Goal: Information Seeking & Learning: Learn about a topic

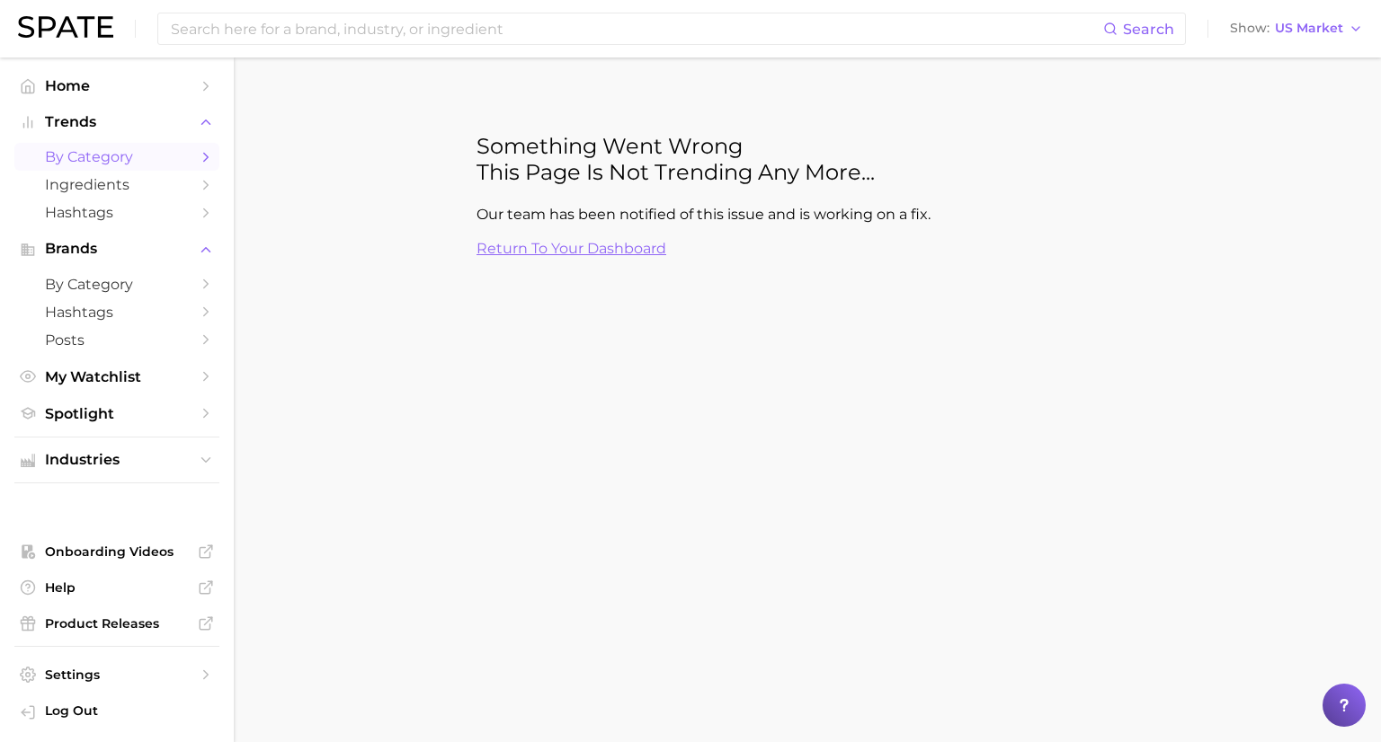
click at [579, 480] on body "Search Show US Market Home Trends by Category Ingredients Hashtags Brands by Ca…" at bounding box center [690, 371] width 1381 height 742
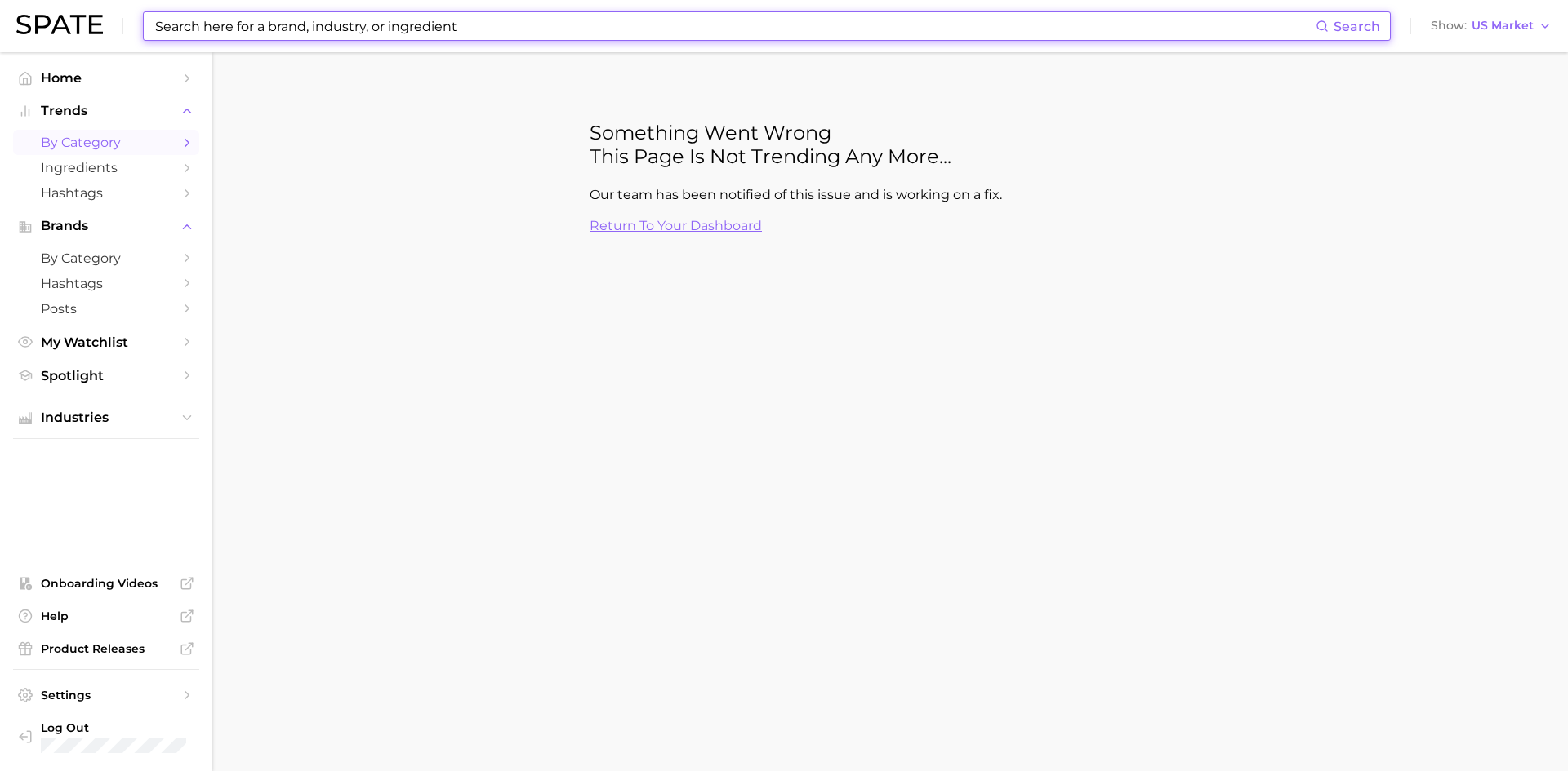
click at [281, 36] on input at bounding box center [734, 25] width 1162 height 28
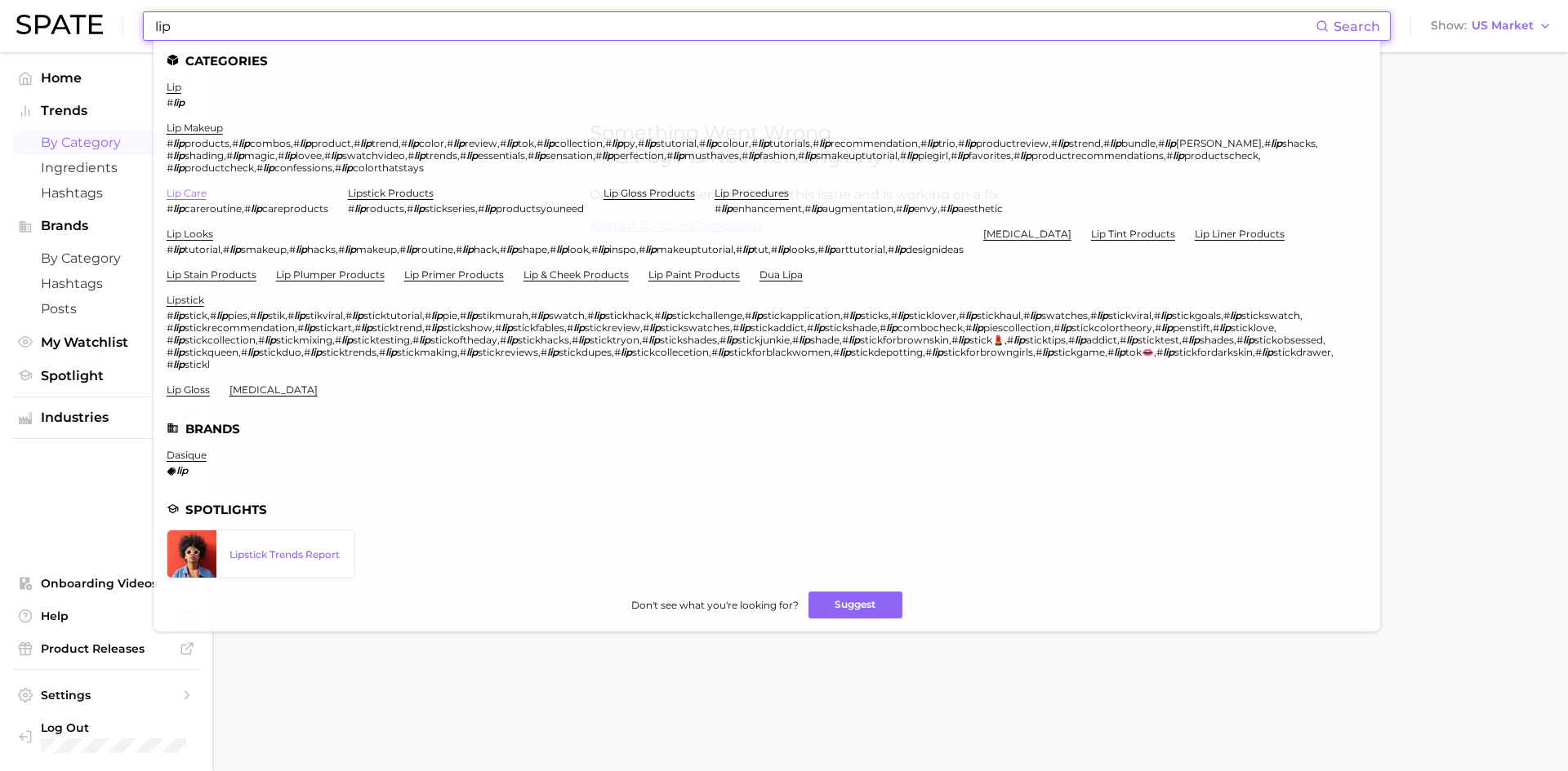
type input "lip"
click at [184, 193] on link "lip care" at bounding box center [186, 193] width 40 height 12
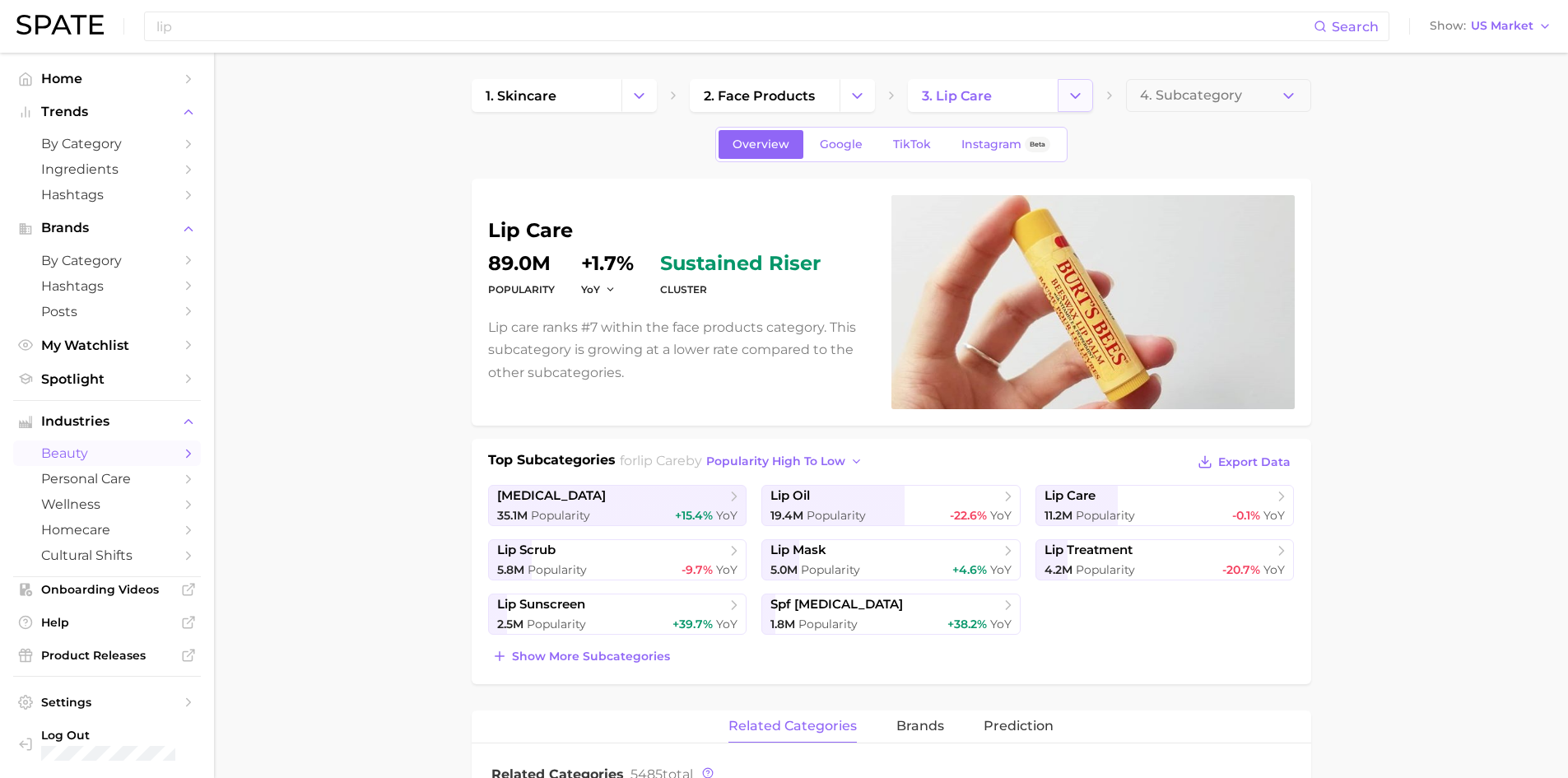
click at [1068, 95] on icon "Change Category" at bounding box center [1075, 95] width 17 height 17
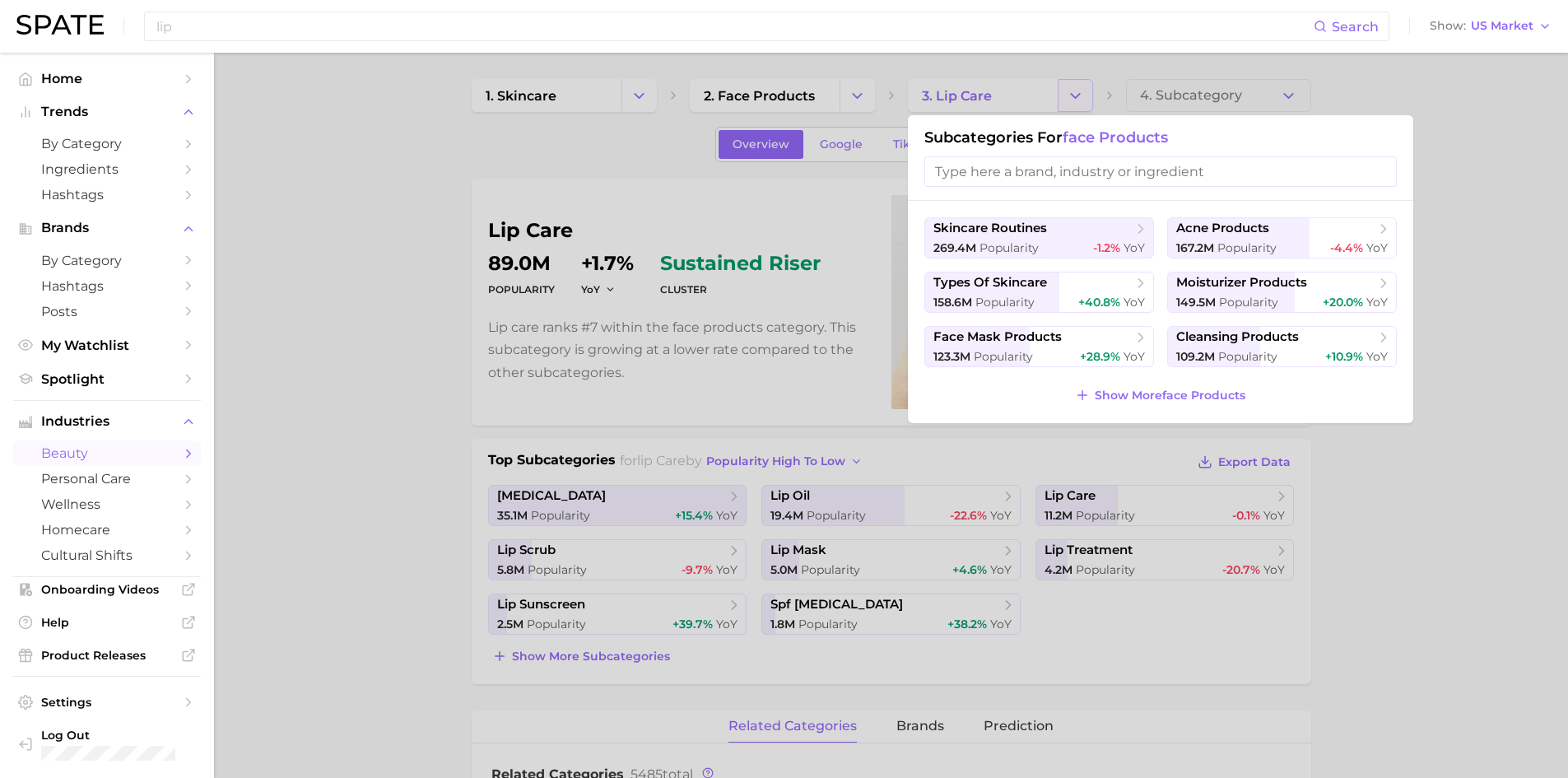
click at [1068, 95] on div at bounding box center [784, 389] width 1568 height 778
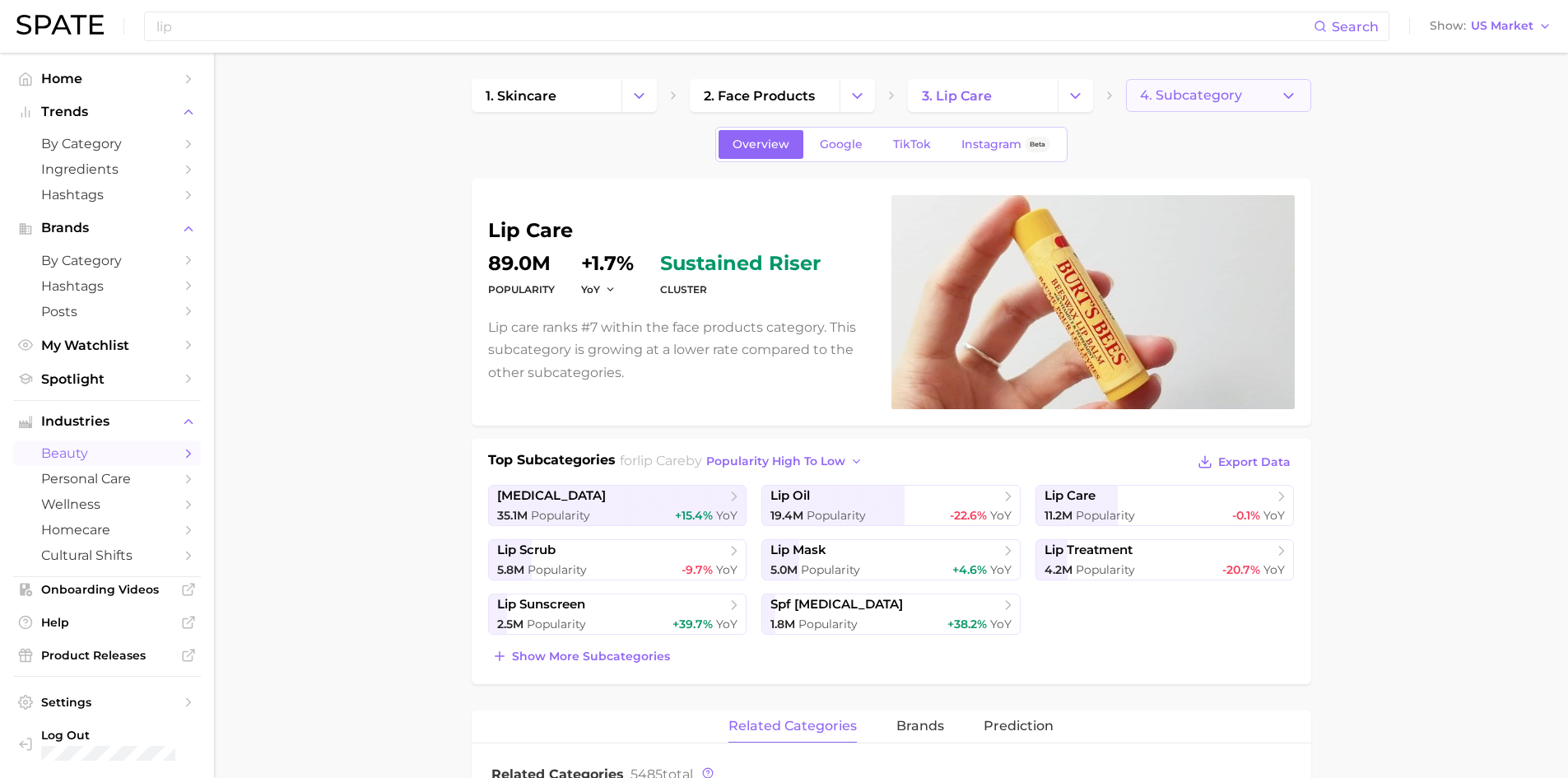
click at [1293, 93] on icon "button" at bounding box center [1289, 95] width 17 height 17
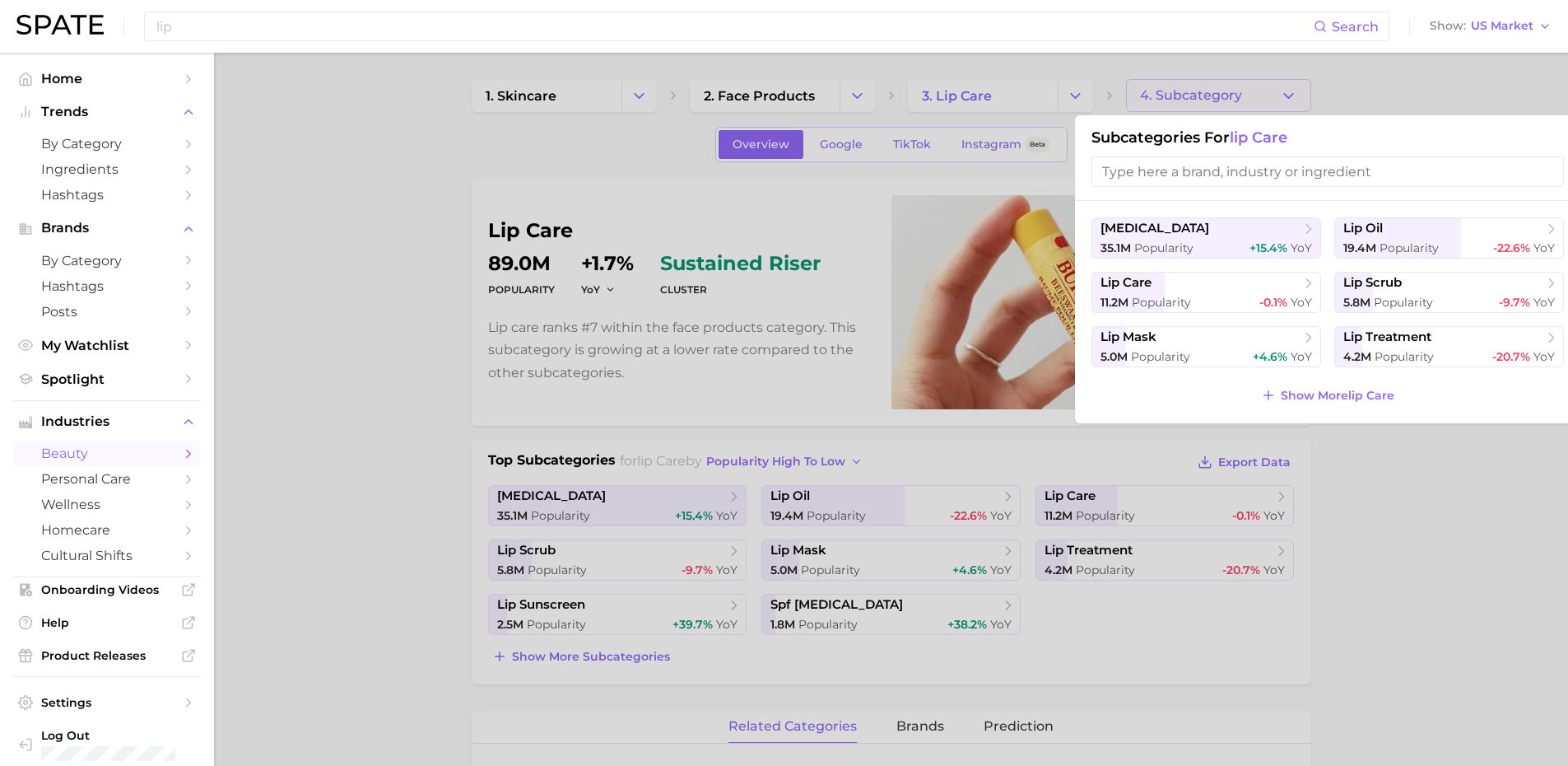
click at [1211, 166] on input "search" at bounding box center [1328, 171] width 473 height 30
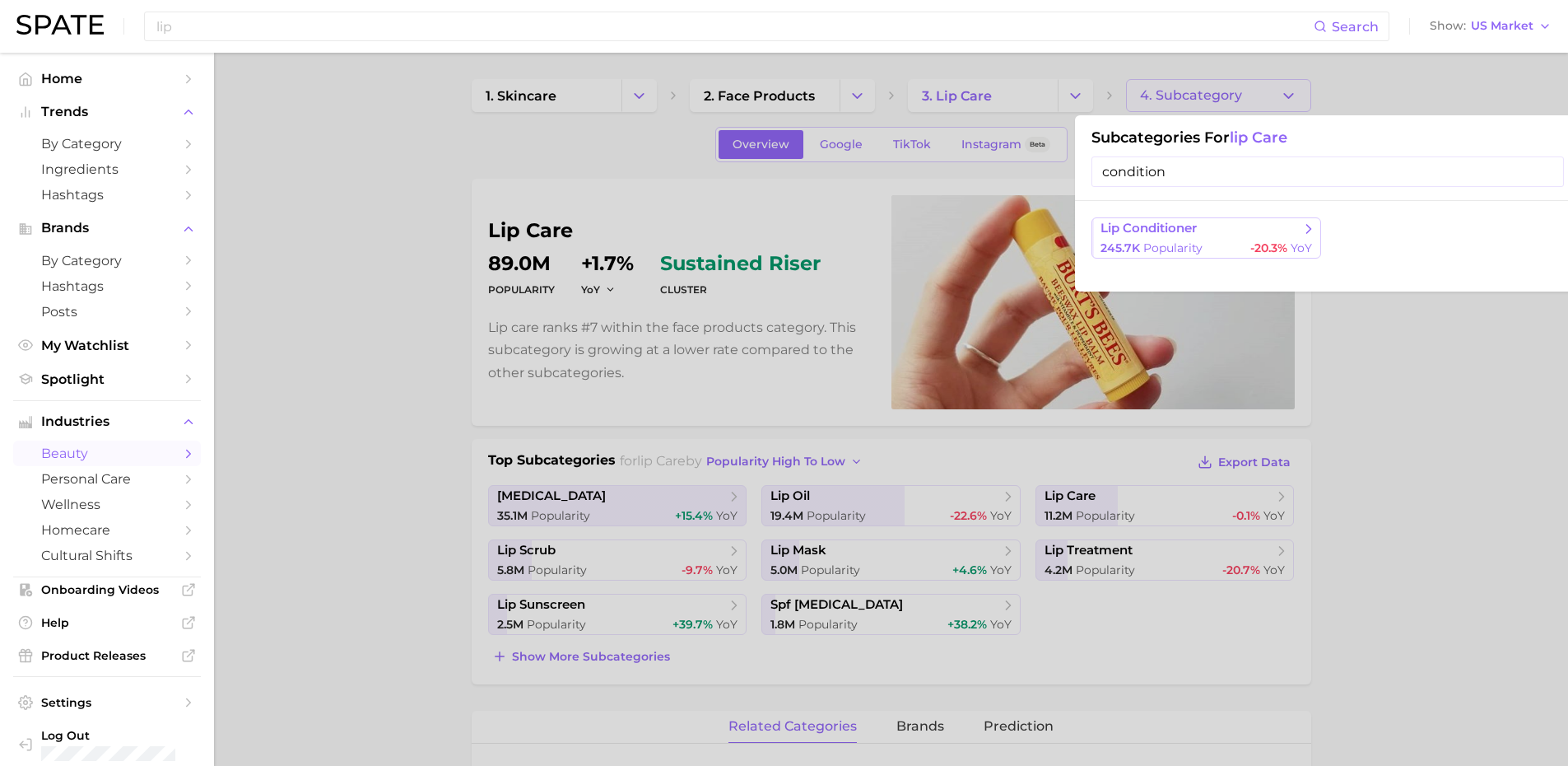
type input "condition"
click at [1232, 233] on span "lip conditioner" at bounding box center [1201, 229] width 200 height 16
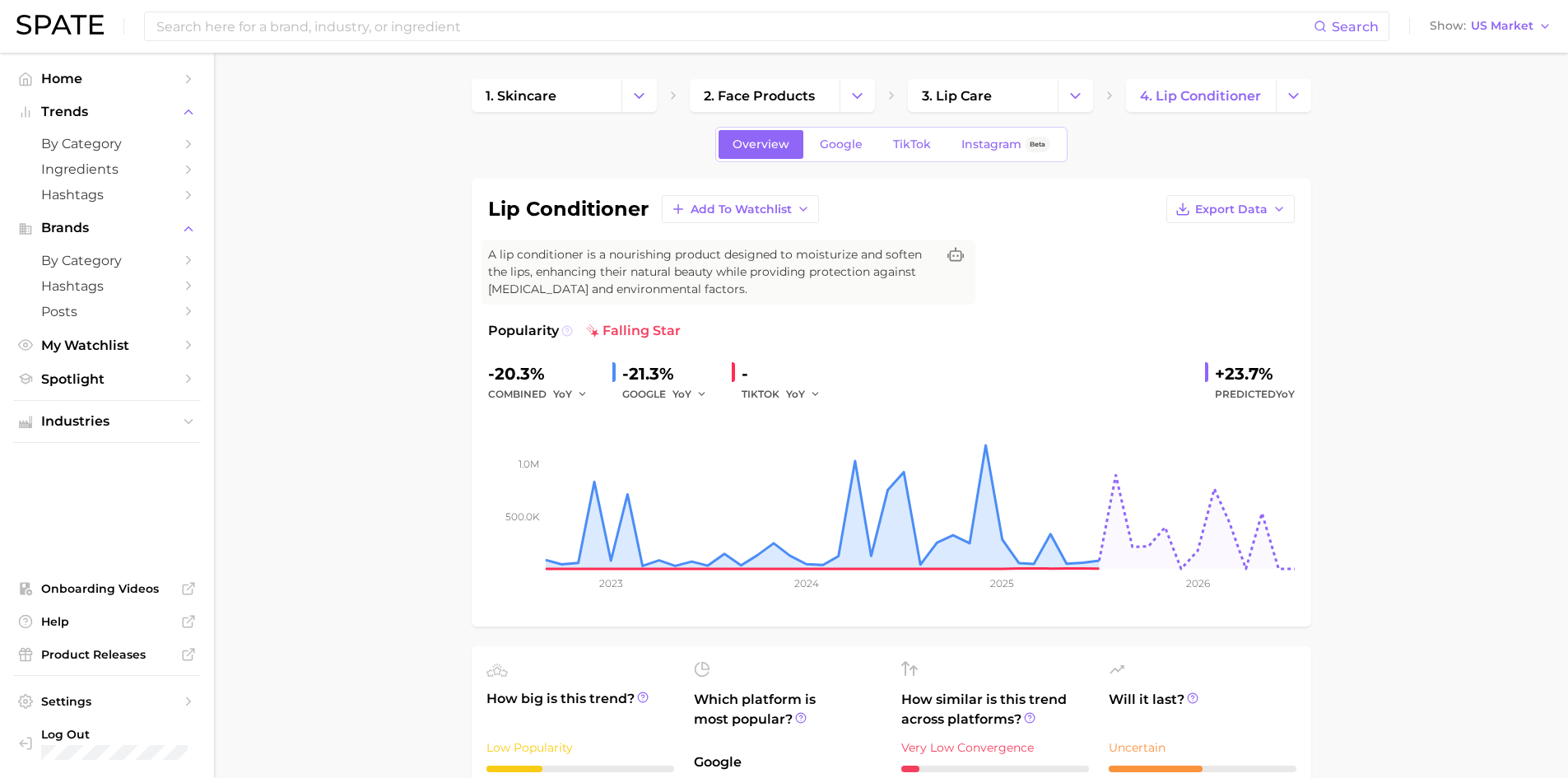
click at [567, 331] on icon at bounding box center [567, 331] width 3 height 4
click at [581, 395] on polyline "button" at bounding box center [583, 394] width 5 height 3
click at [581, 452] on span "QoQ" at bounding box center [575, 450] width 27 height 14
click at [575, 394] on button "QoQ" at bounding box center [572, 395] width 39 height 20
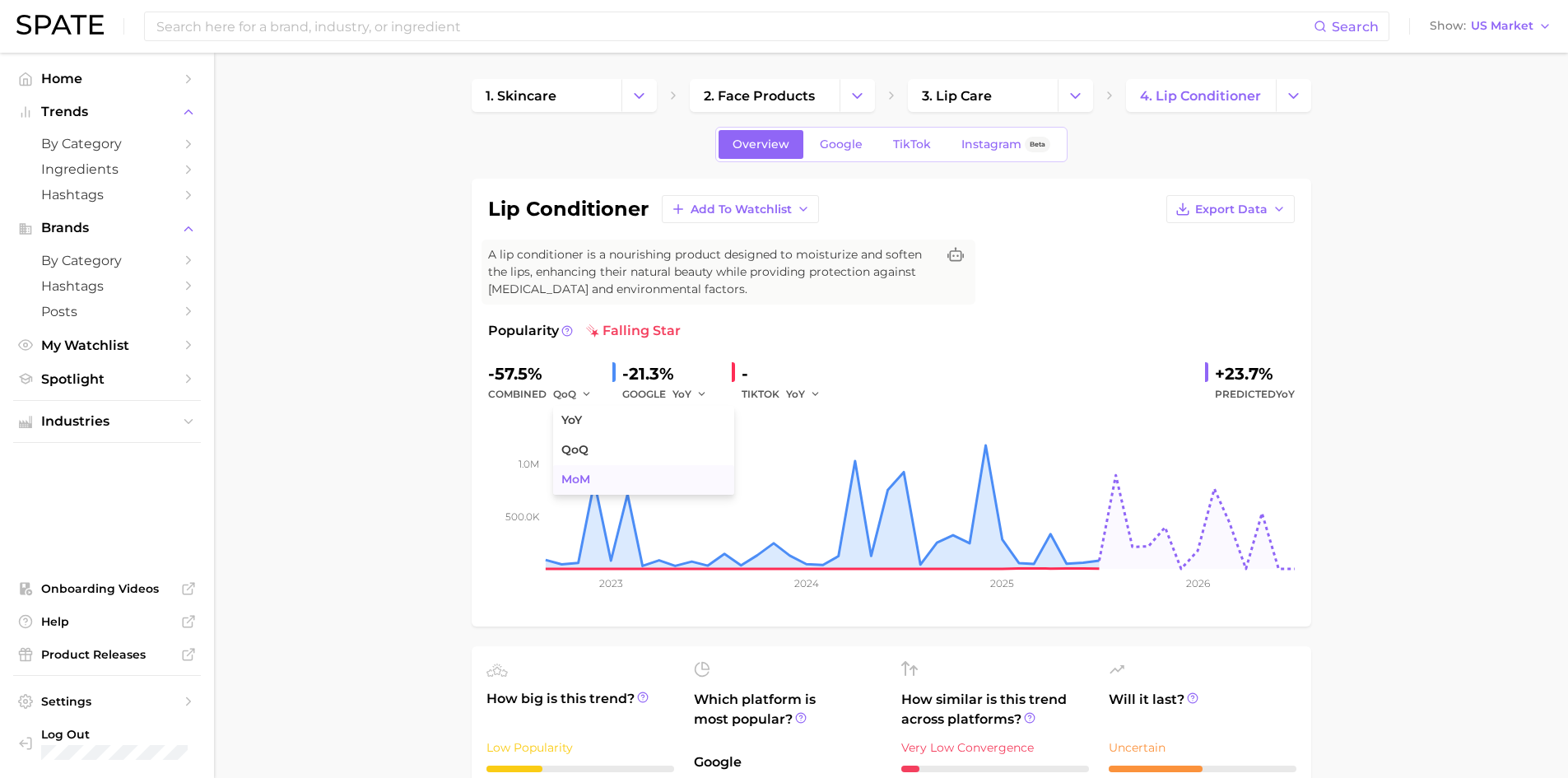
click at [583, 477] on span "MoM" at bounding box center [575, 479] width 28 height 14
click at [563, 330] on icon at bounding box center [567, 331] width 12 height 12
click at [1297, 93] on icon "Change Category" at bounding box center [1293, 95] width 17 height 17
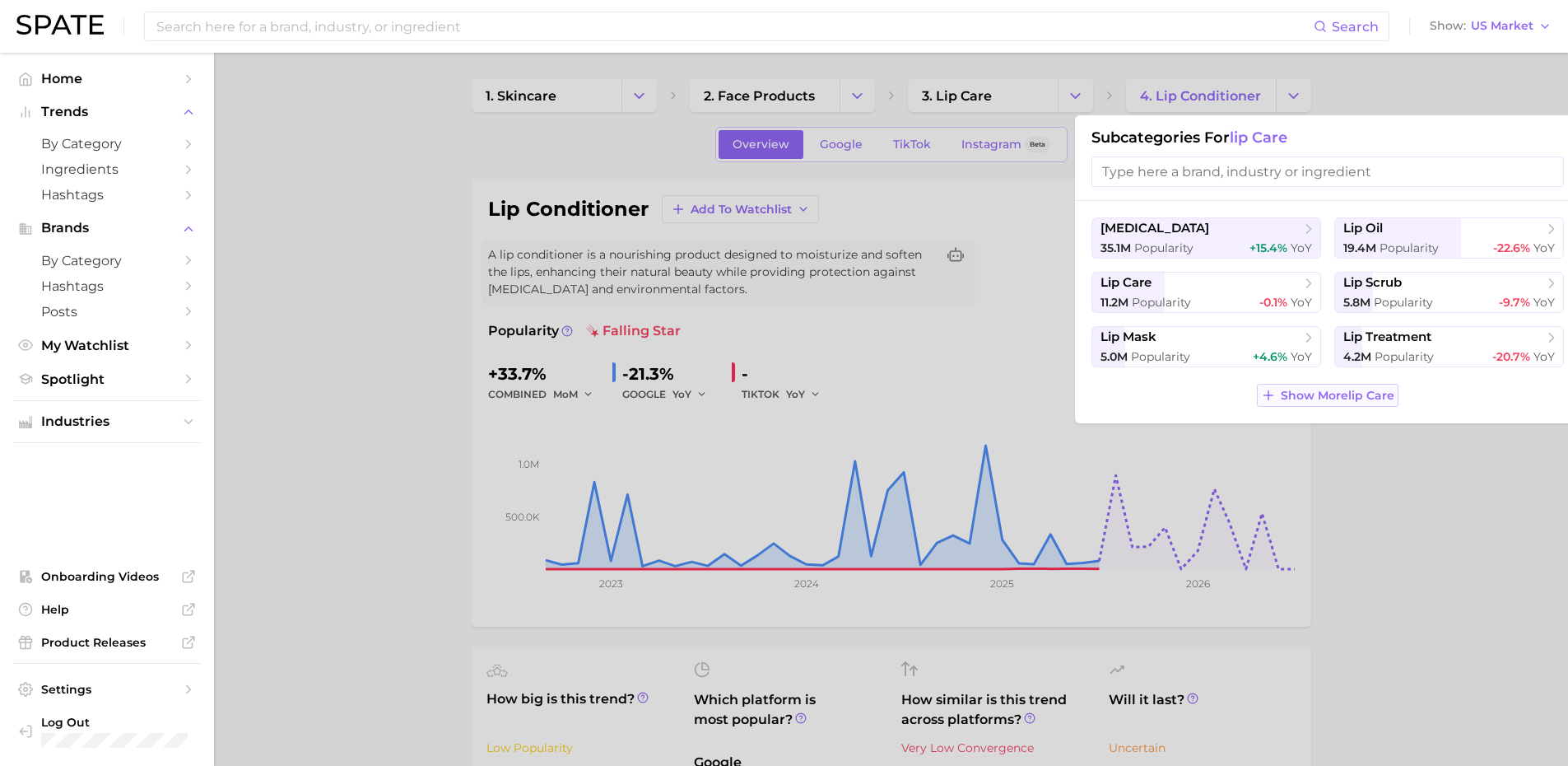
click at [1332, 395] on span "Show More lip care" at bounding box center [1338, 395] width 114 height 14
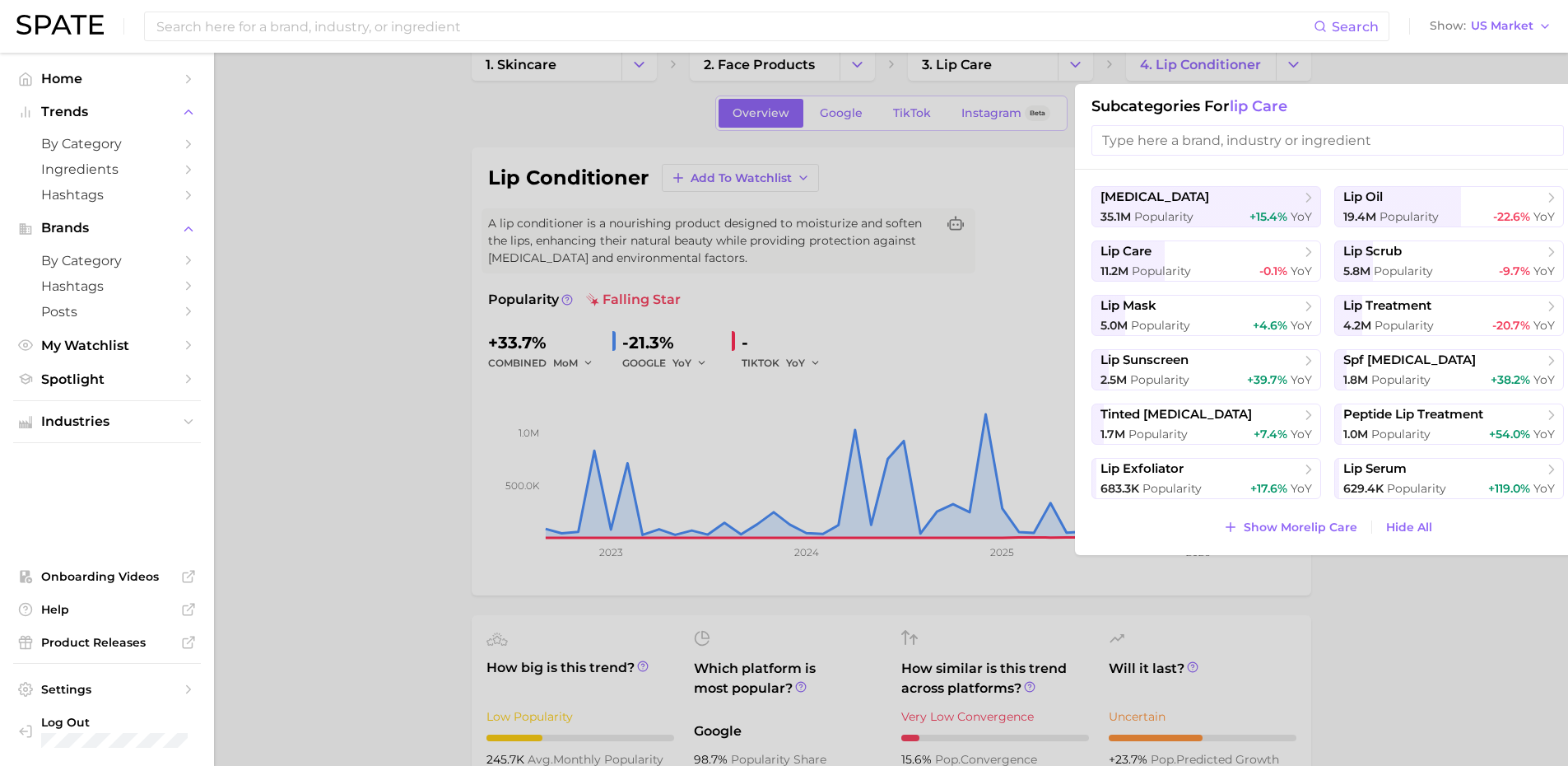
scroll to position [32, 0]
click at [1326, 529] on span "Show More lip care" at bounding box center [1301, 526] width 114 height 14
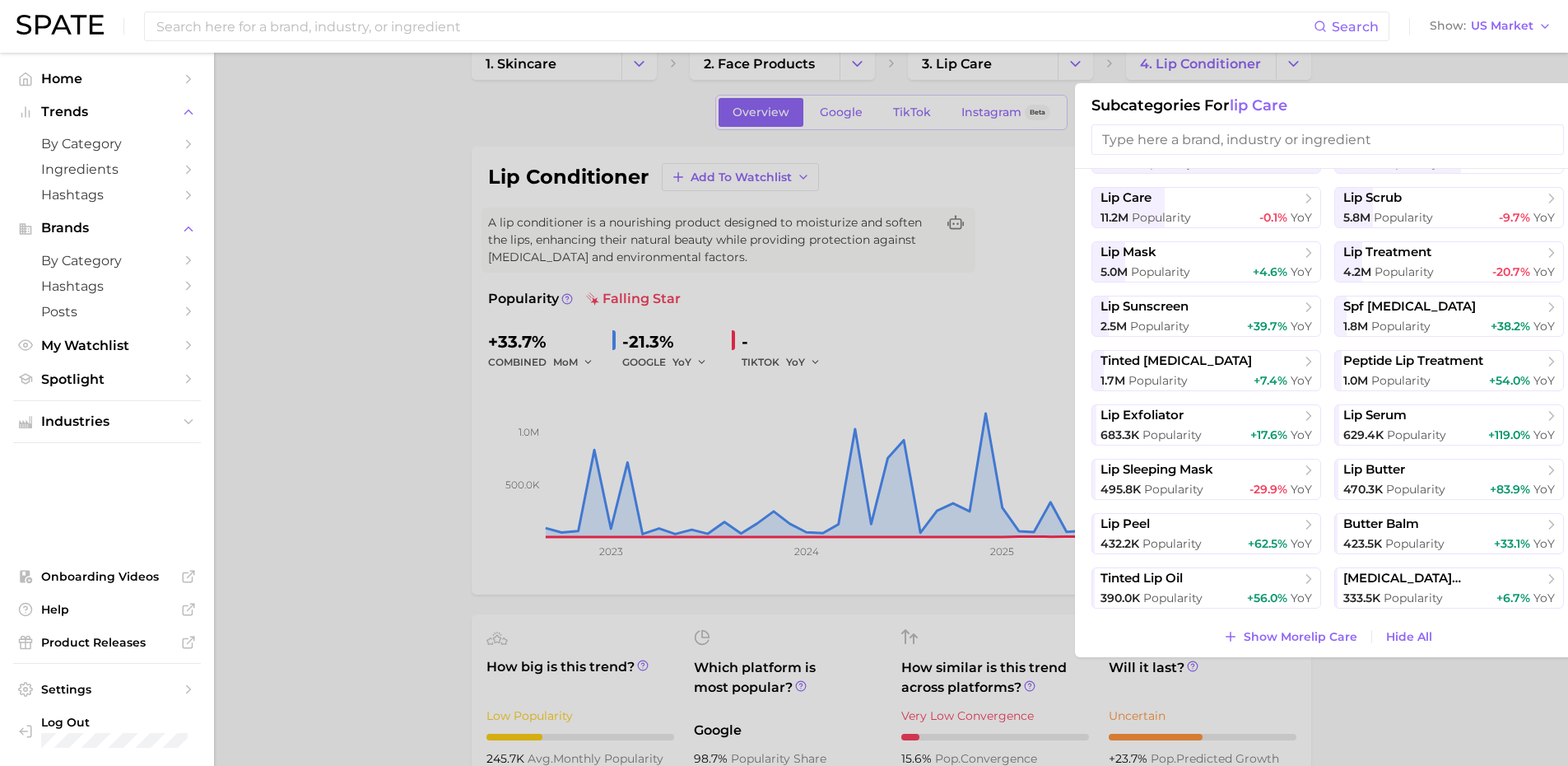
scroll to position [60, 0]
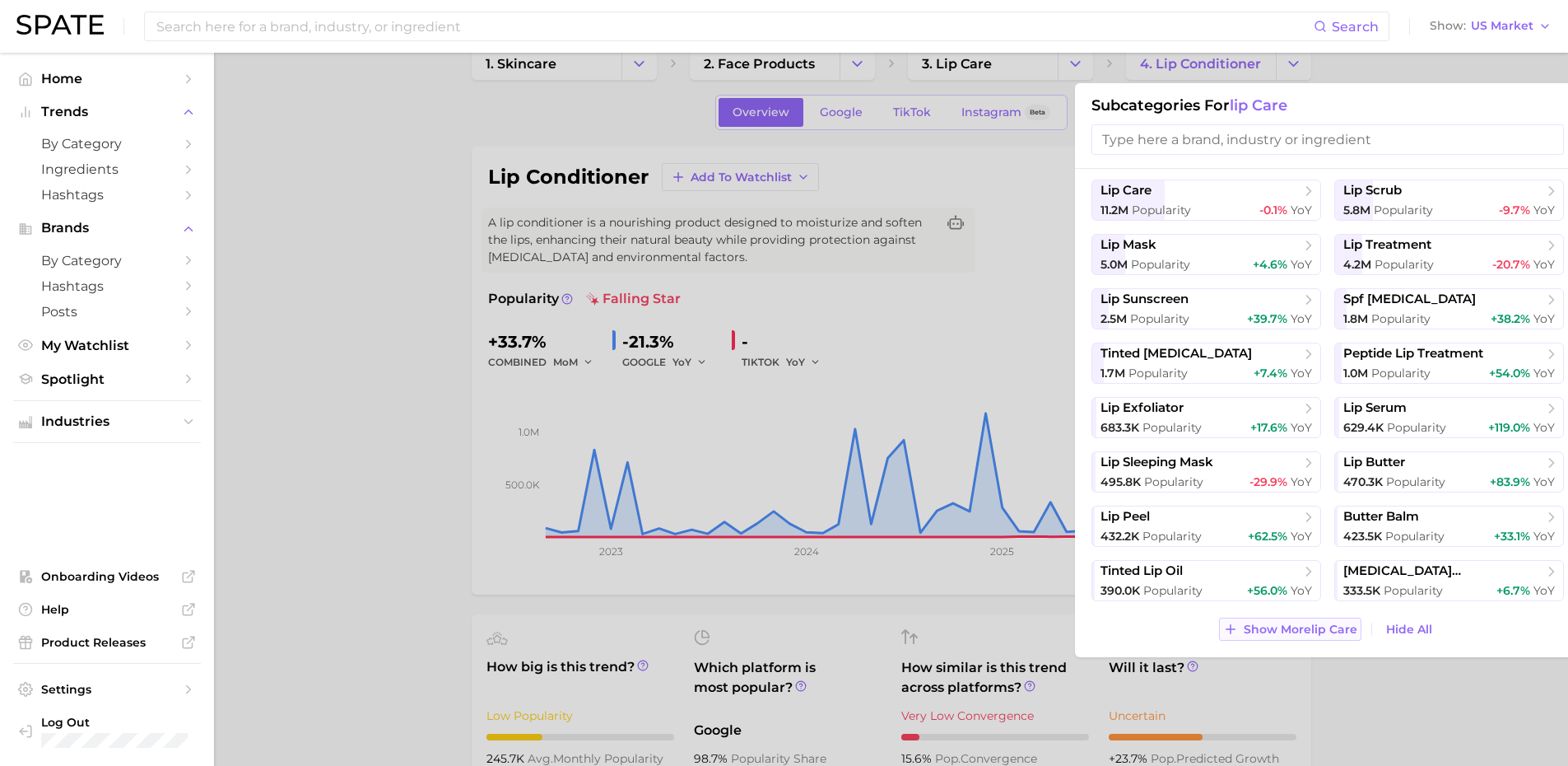
click at [1331, 630] on span "Show More lip care" at bounding box center [1301, 629] width 114 height 14
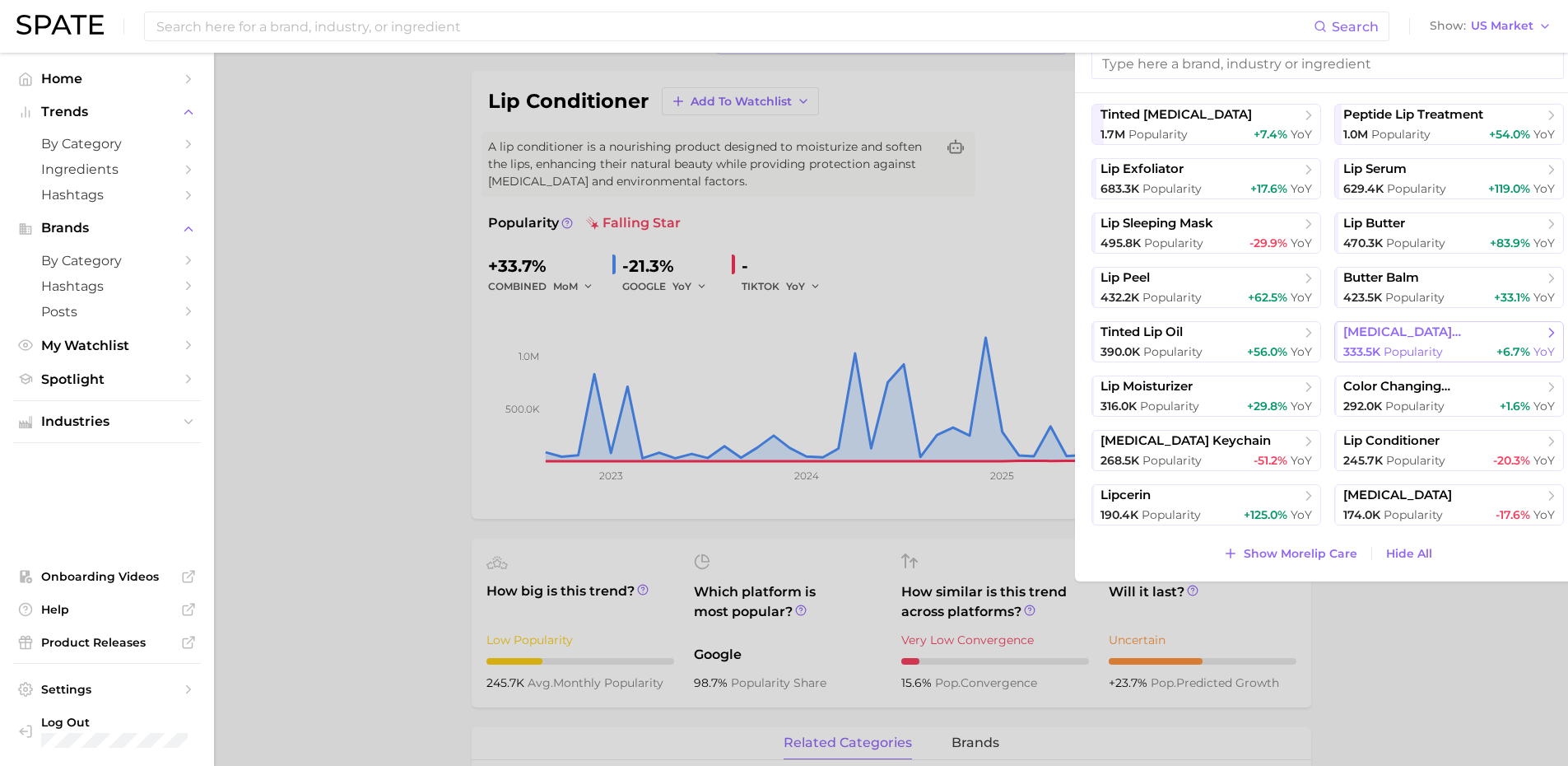
scroll to position [109, 0]
click at [1312, 553] on span "Show More lip care" at bounding box center [1301, 553] width 114 height 14
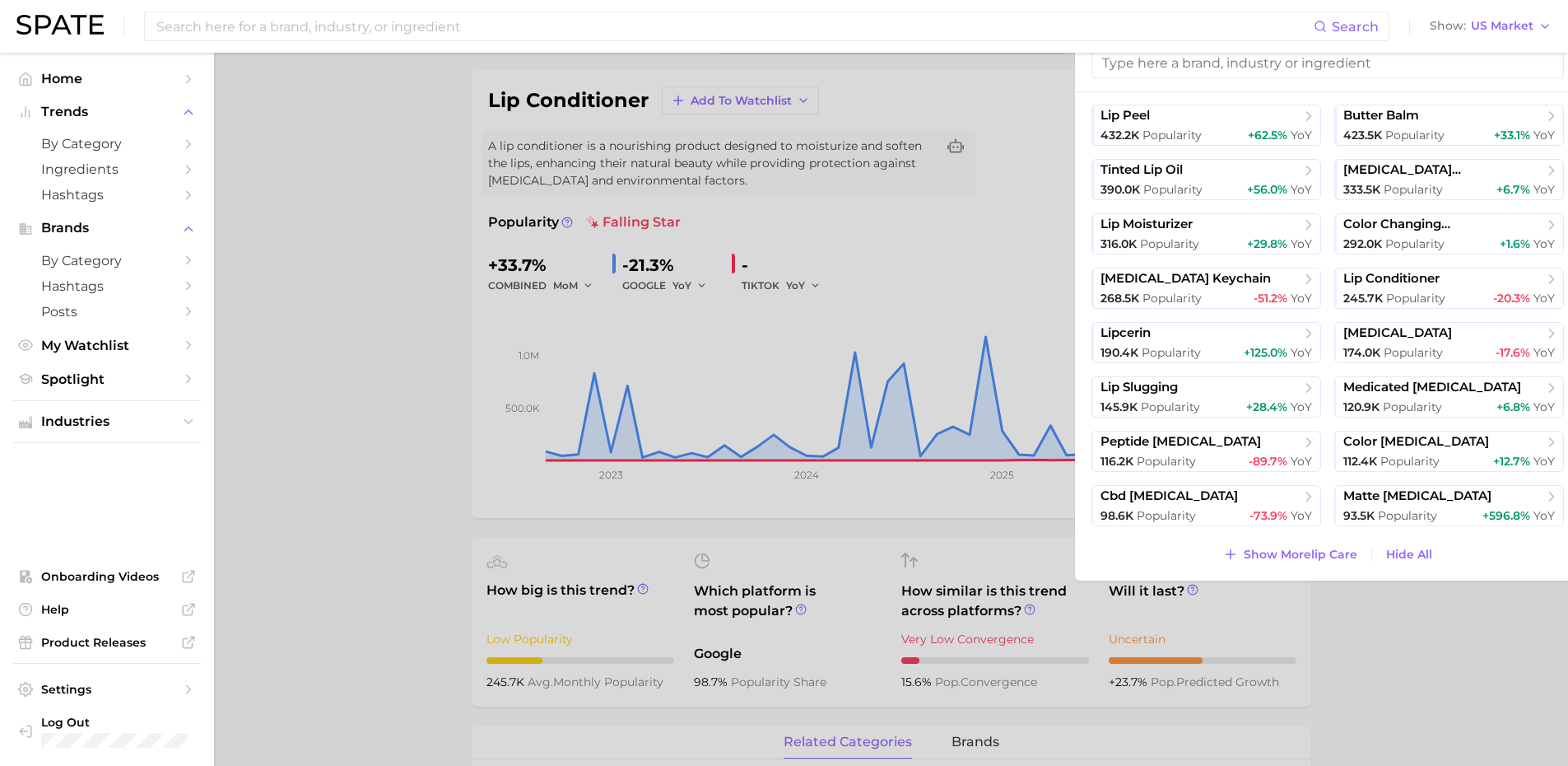
scroll to position [387, 0]
click at [1297, 554] on span "Show More lip care" at bounding box center [1301, 553] width 114 height 14
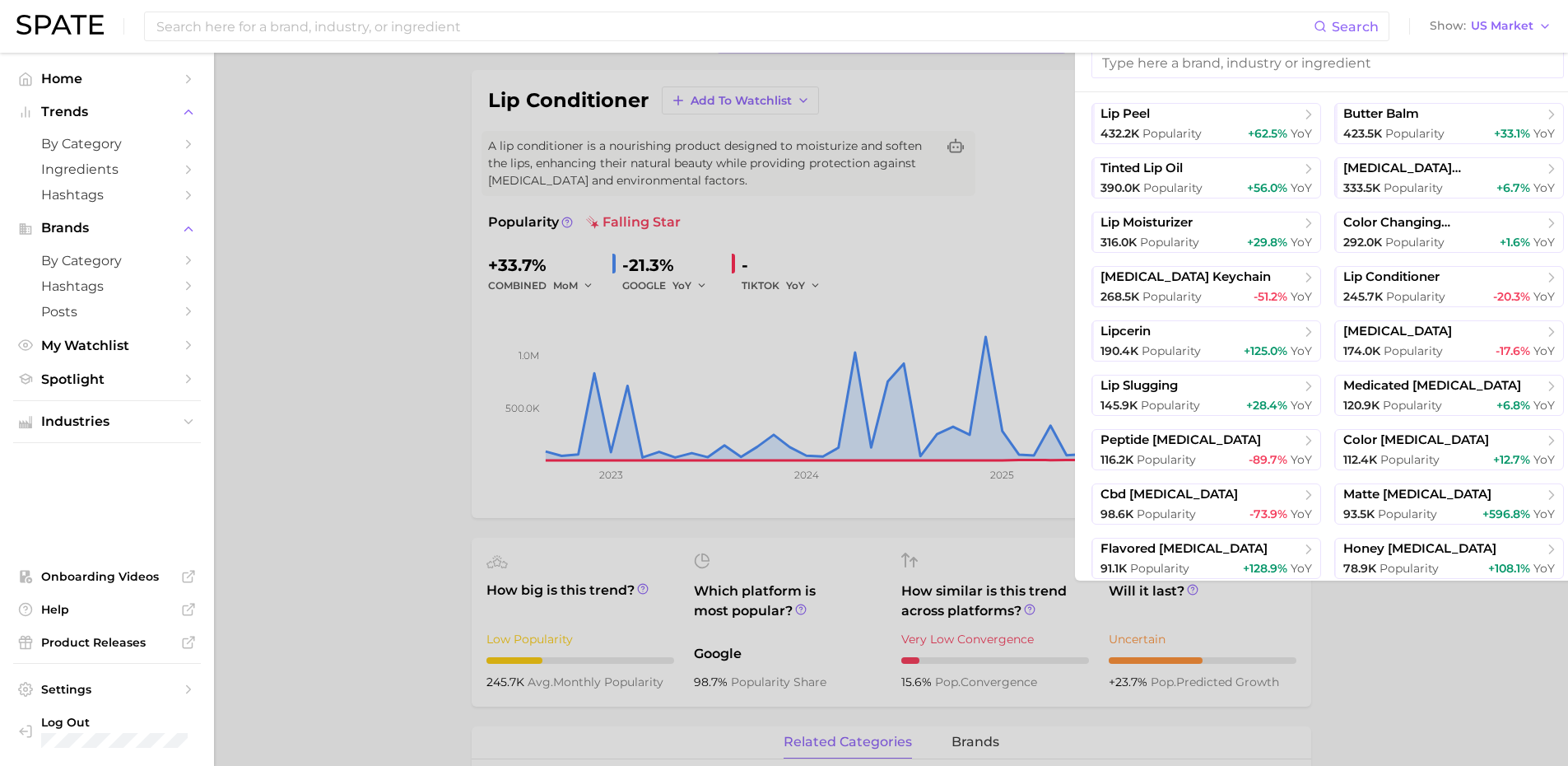
scroll to position [550, 0]
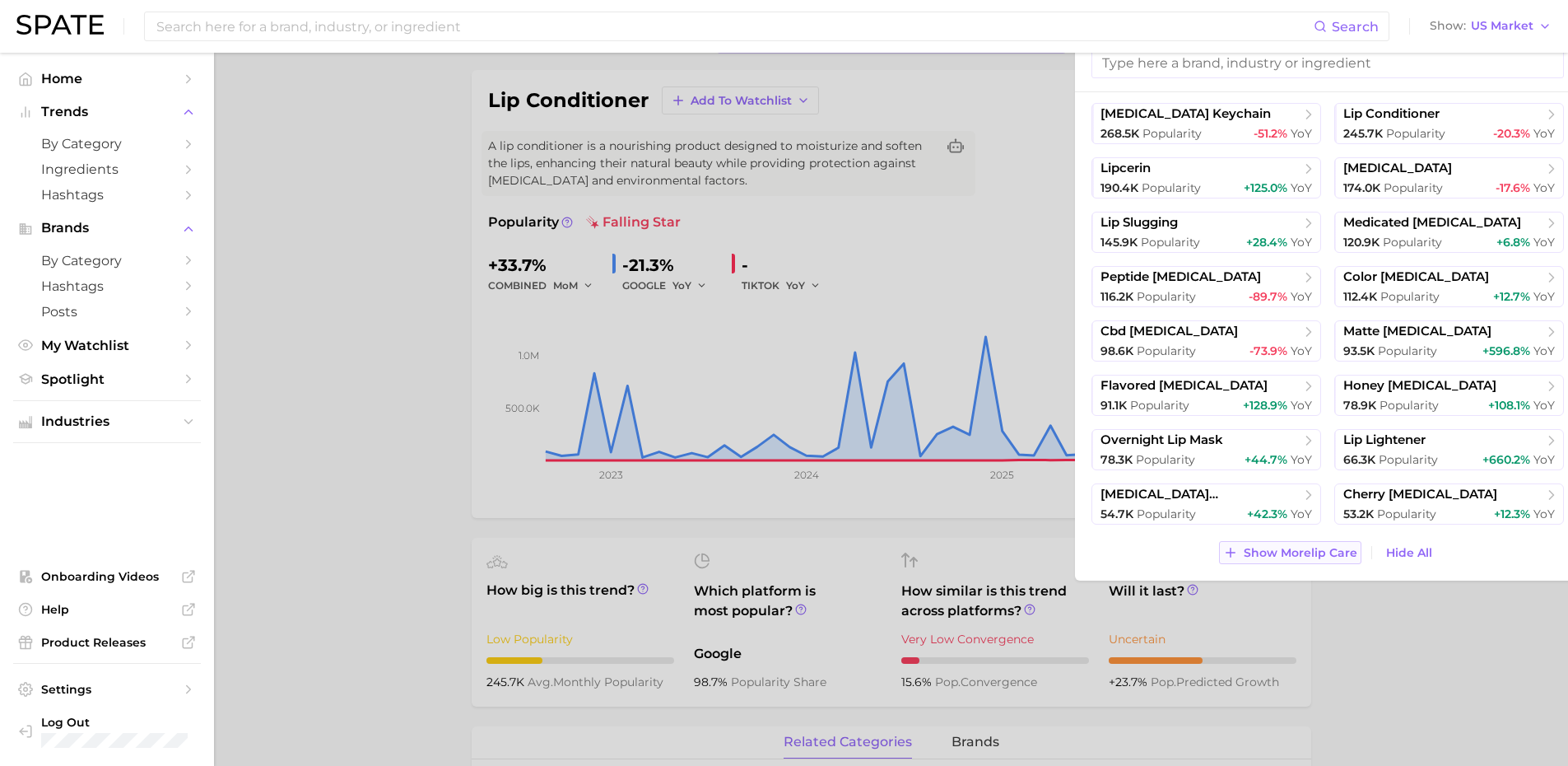
click at [1301, 558] on span "Show More lip care" at bounding box center [1301, 553] width 114 height 14
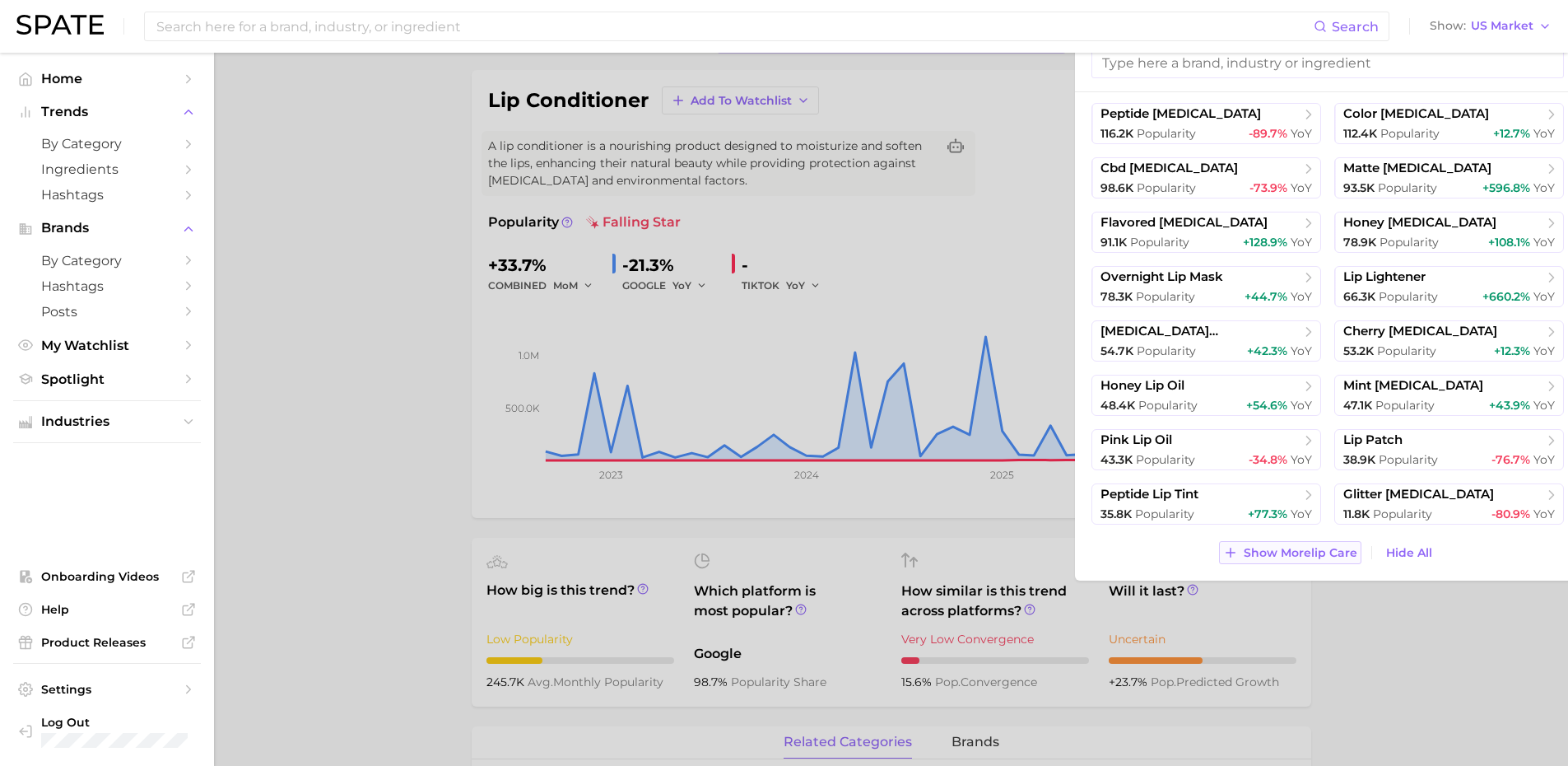
click at [1293, 553] on span "Show More lip care" at bounding box center [1301, 553] width 114 height 14
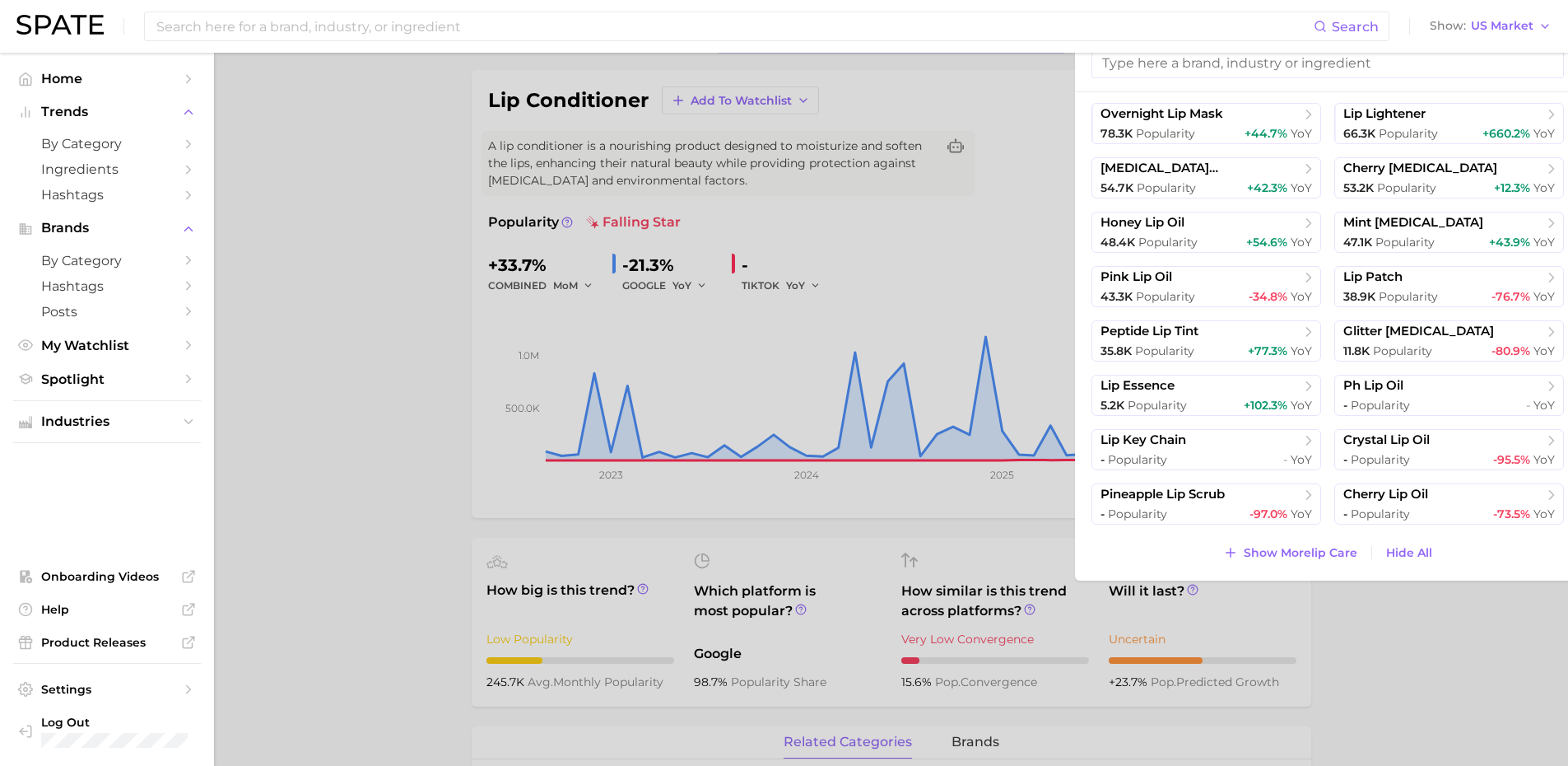
scroll to position [876, 0]
click at [1291, 550] on span "Show More lip care" at bounding box center [1301, 553] width 114 height 14
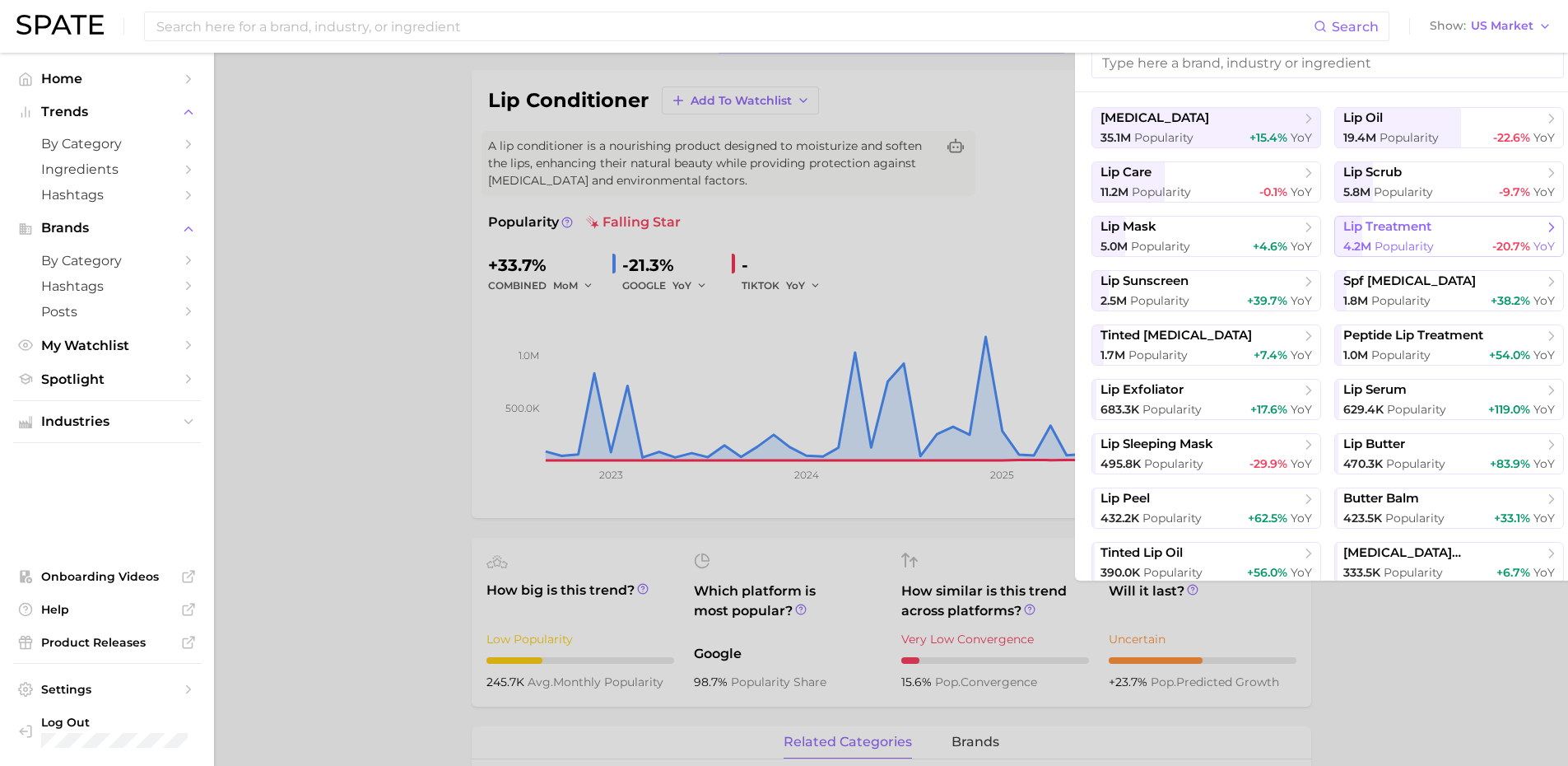
scroll to position [0, 0]
click at [326, 209] on div at bounding box center [784, 383] width 1568 height 766
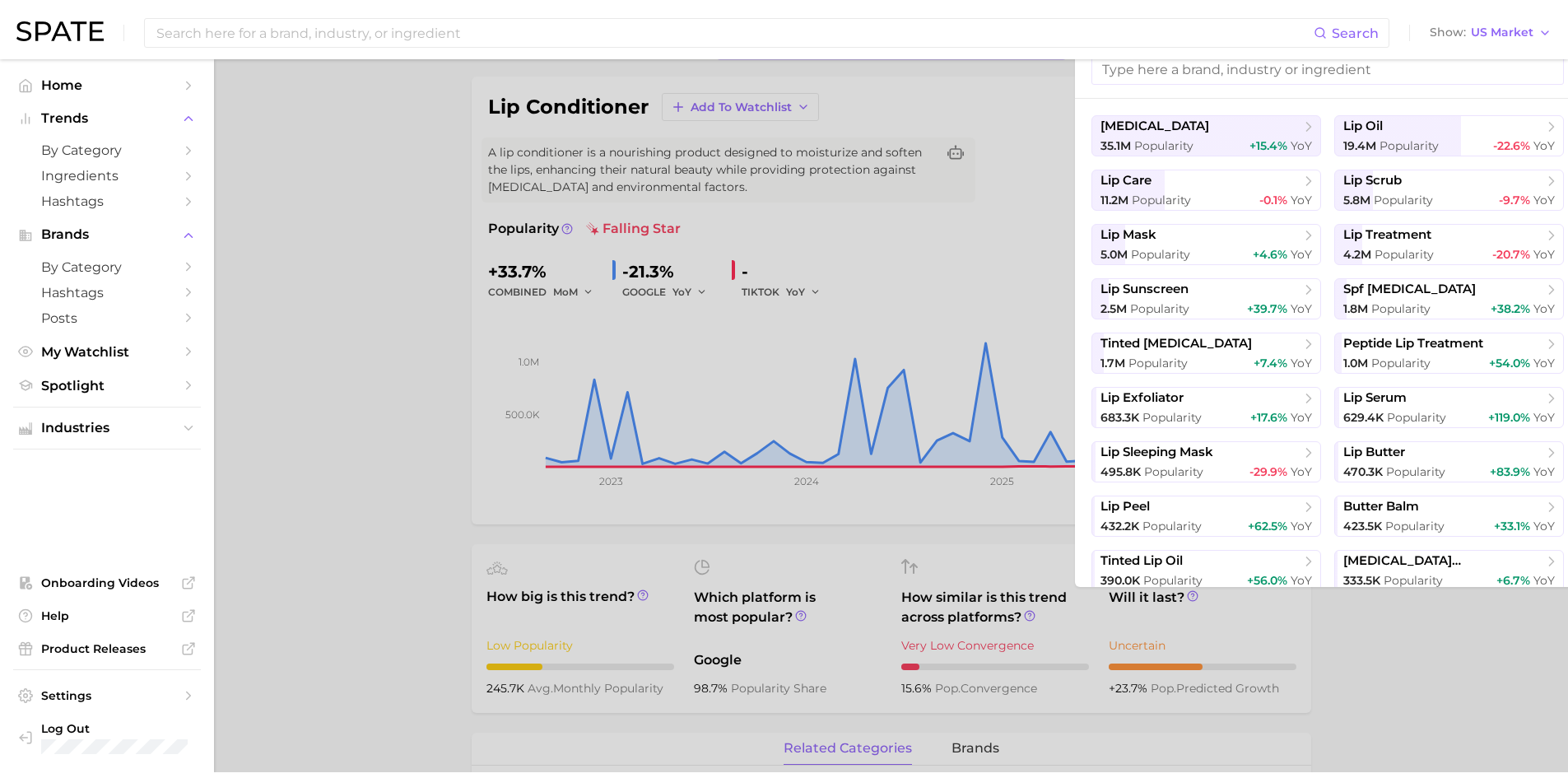
scroll to position [79, 0]
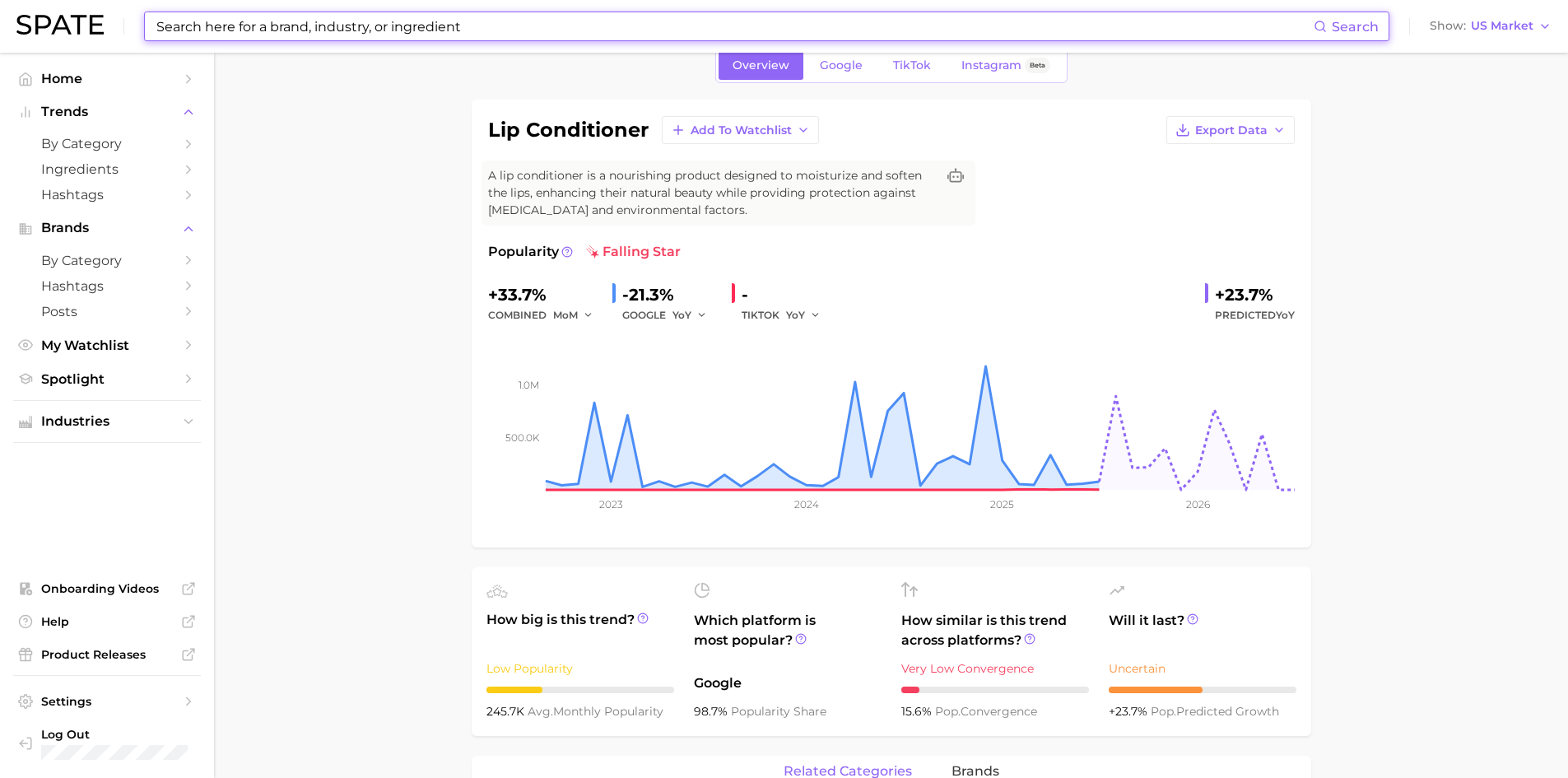
click at [285, 37] on input at bounding box center [735, 26] width 1160 height 28
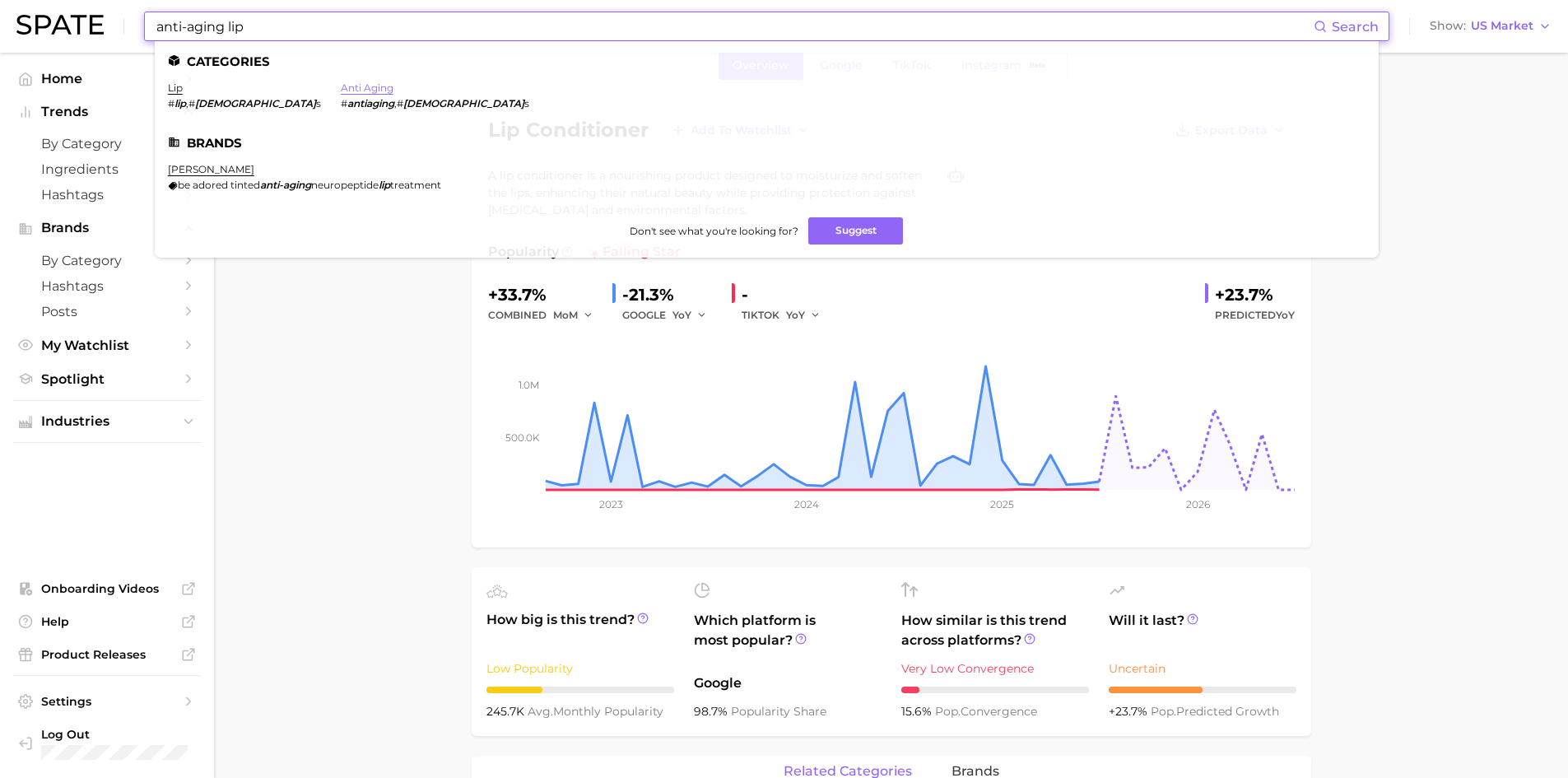
type input "anti-aging lip"
click at [341, 87] on link "anti aging" at bounding box center [367, 87] width 53 height 12
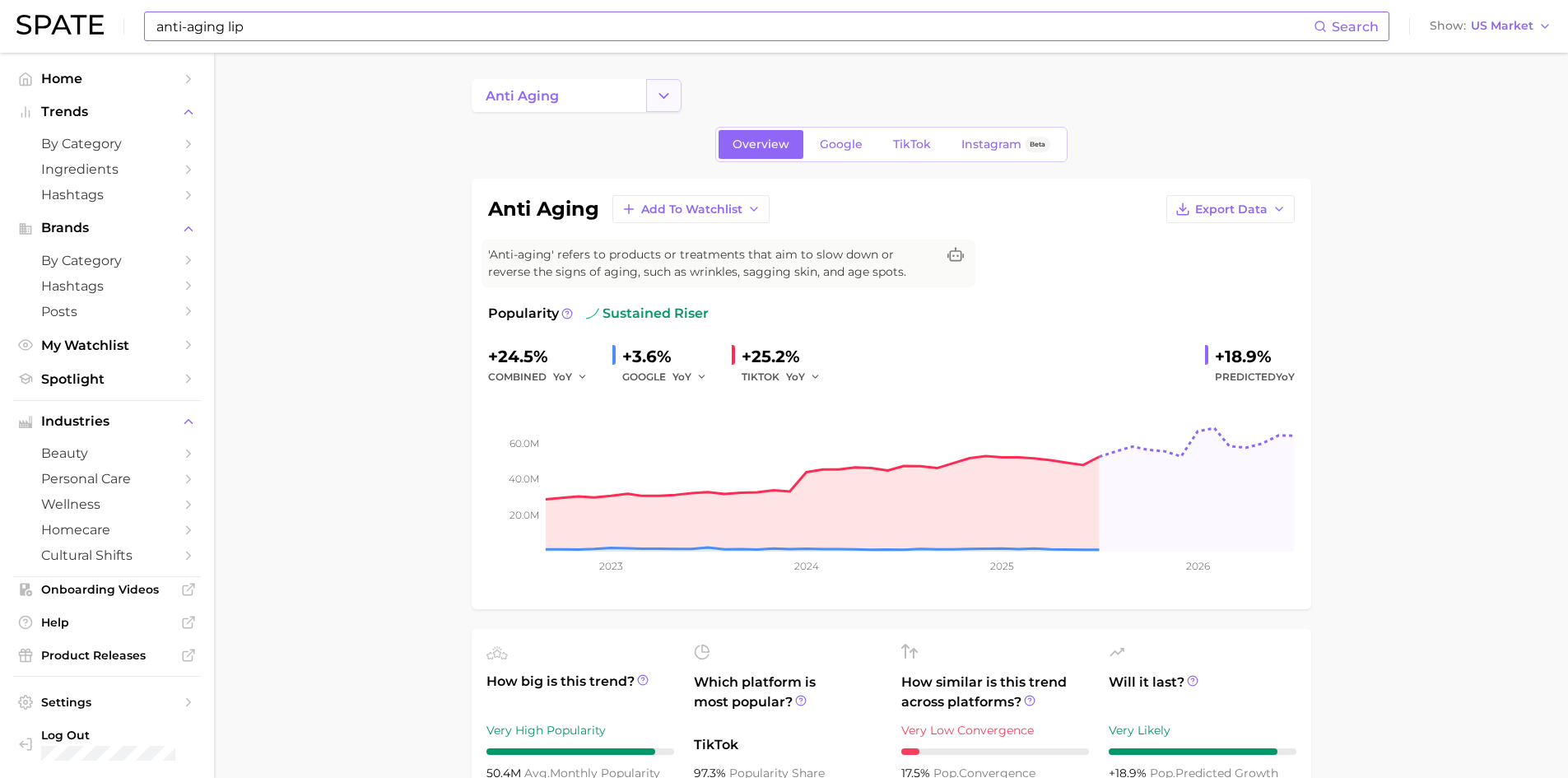
click at [671, 93] on icon "Change Category" at bounding box center [664, 95] width 17 height 17
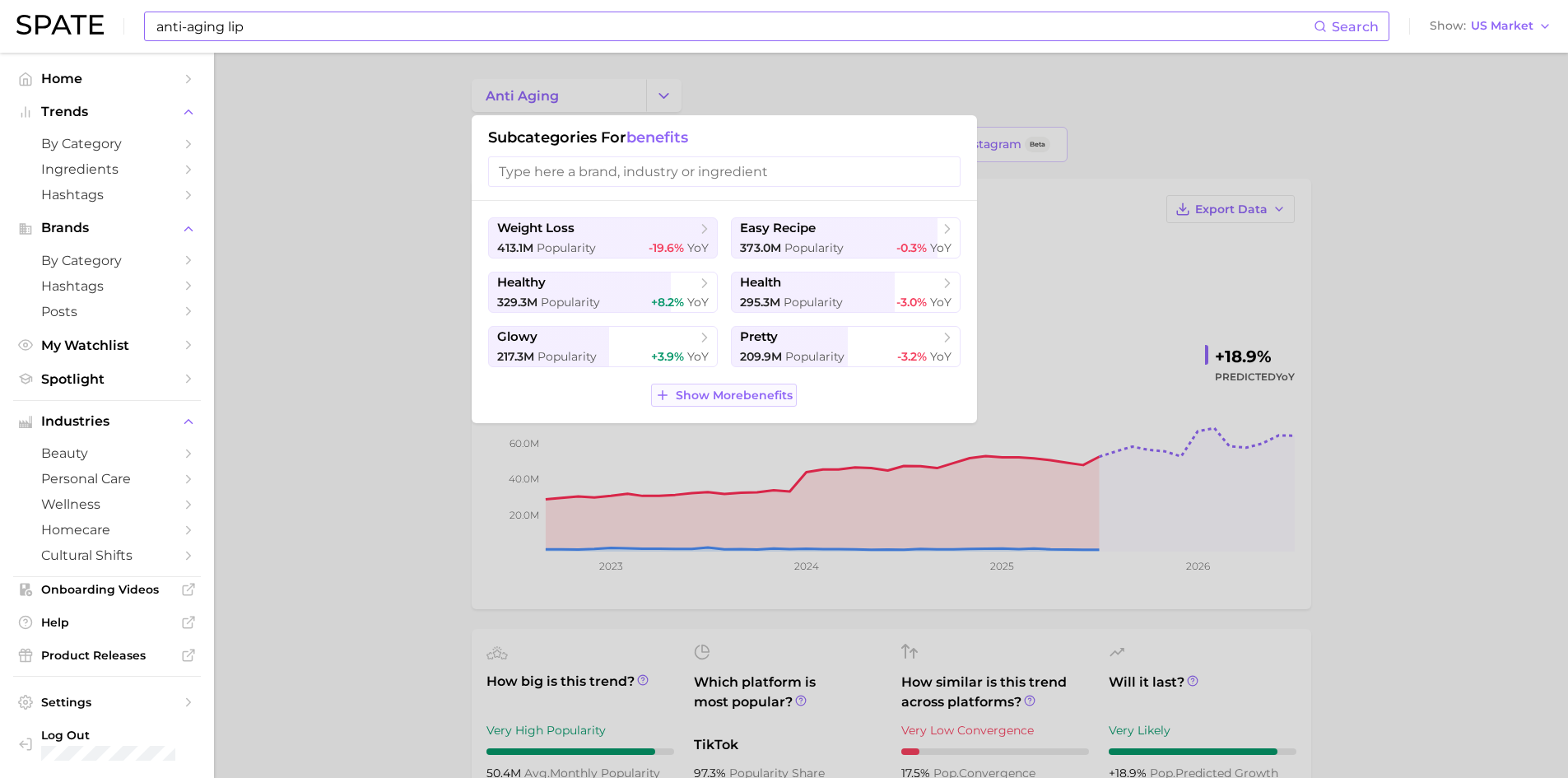
click at [745, 389] on span "Show More benefits" at bounding box center [735, 395] width 117 height 14
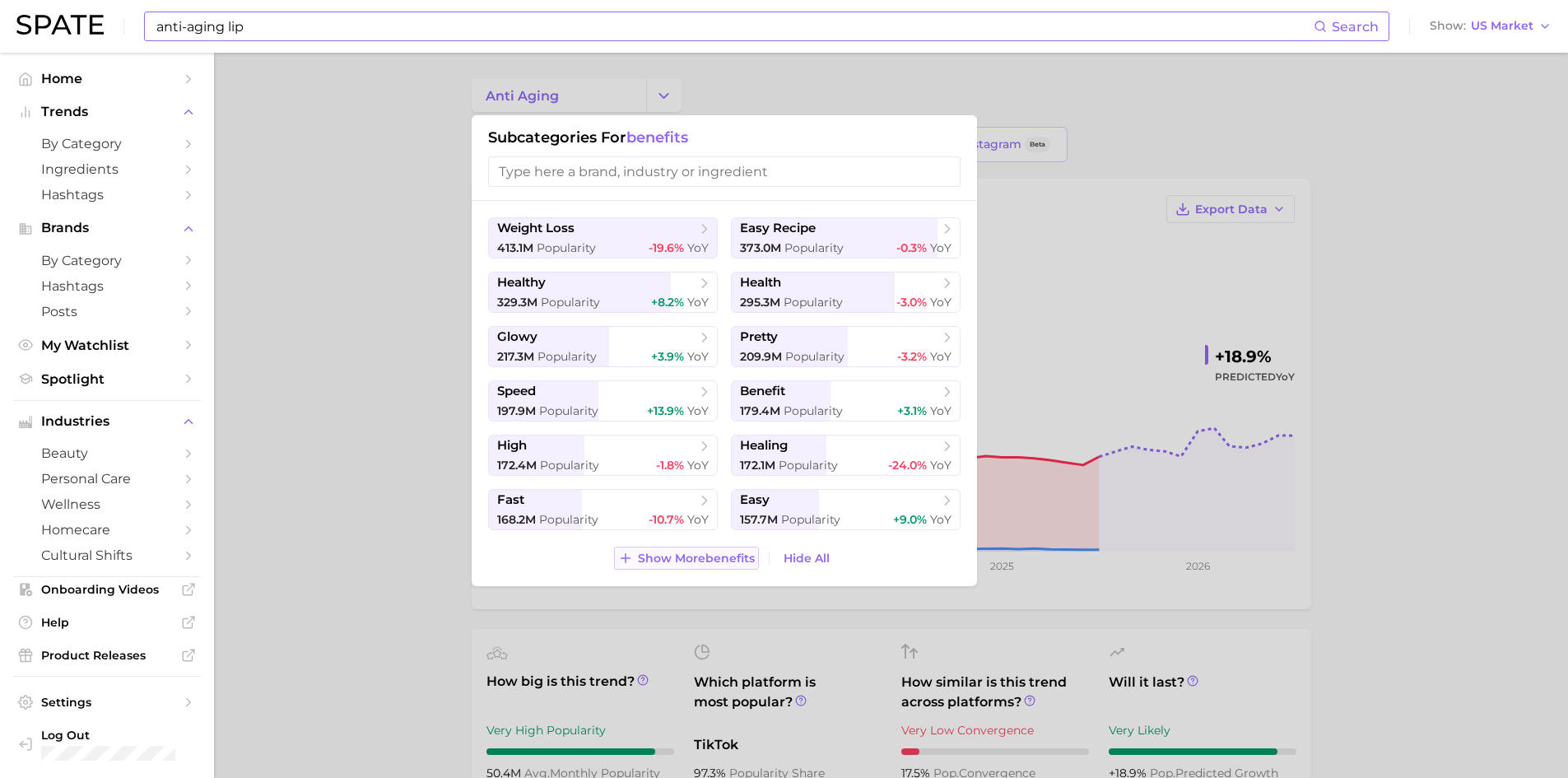
click at [705, 558] on span "Show More benefits" at bounding box center [697, 558] width 117 height 14
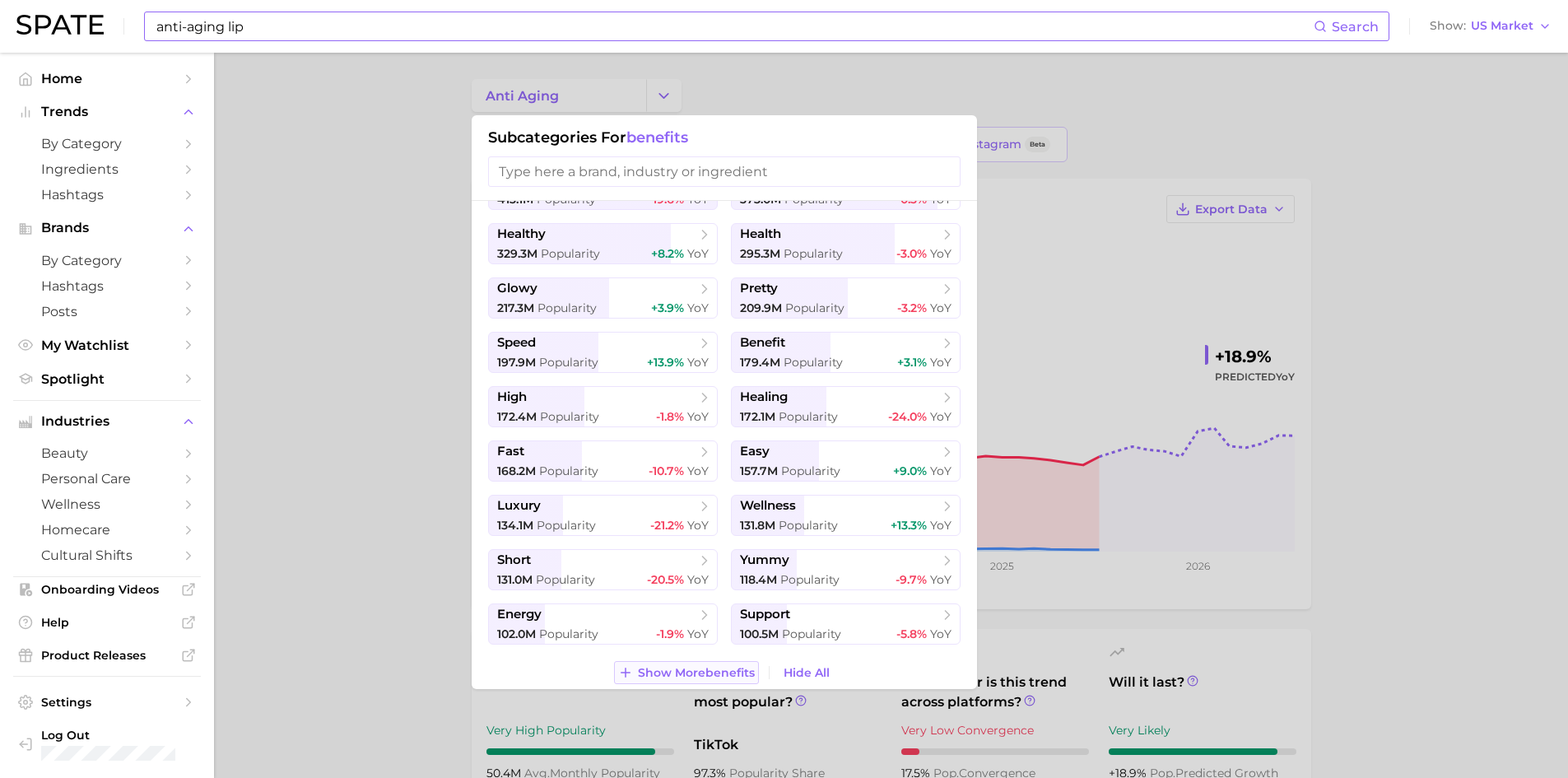
scroll to position [60, 0]
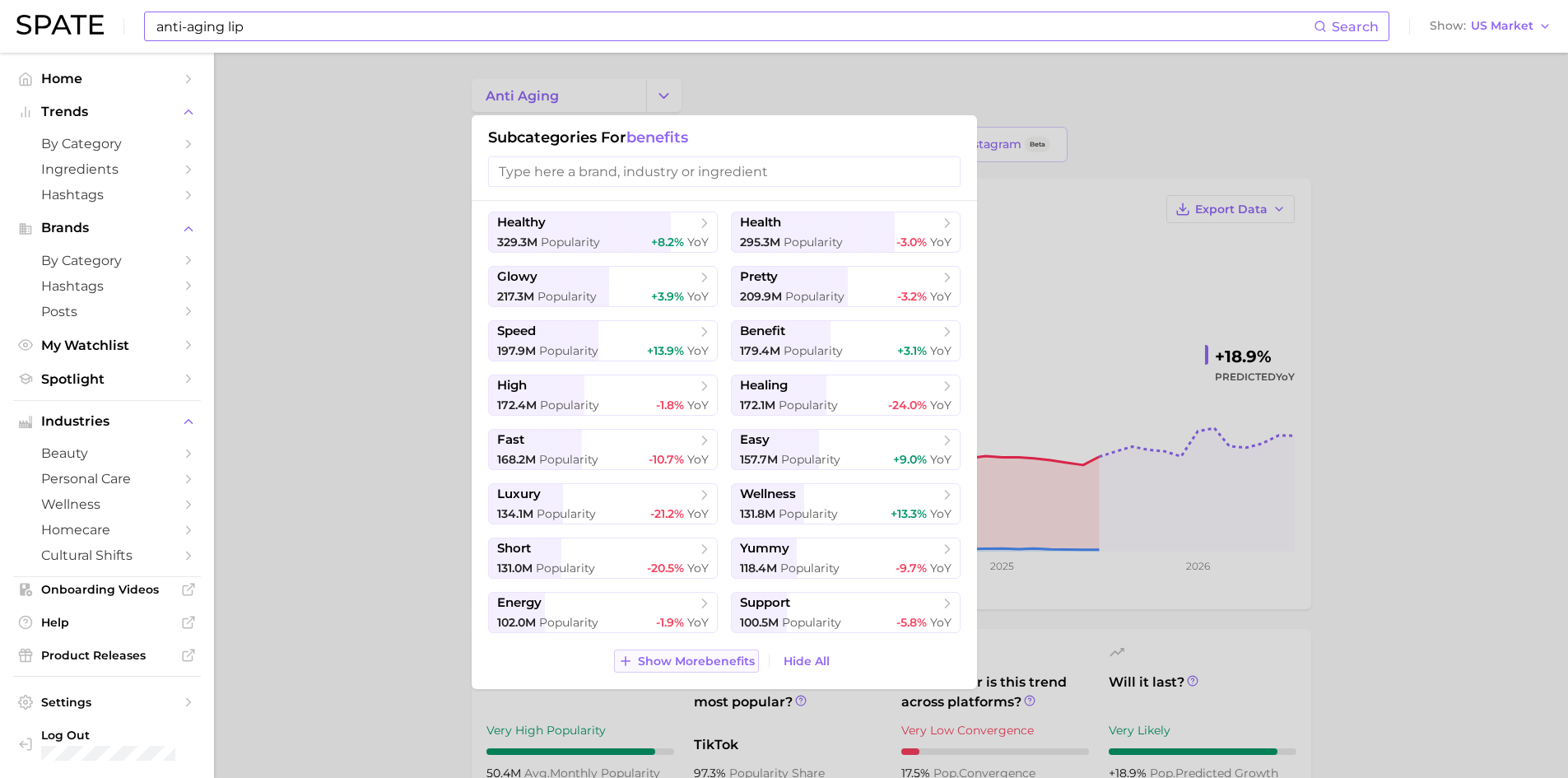
click at [699, 664] on span "Show More benefits" at bounding box center [697, 662] width 117 height 14
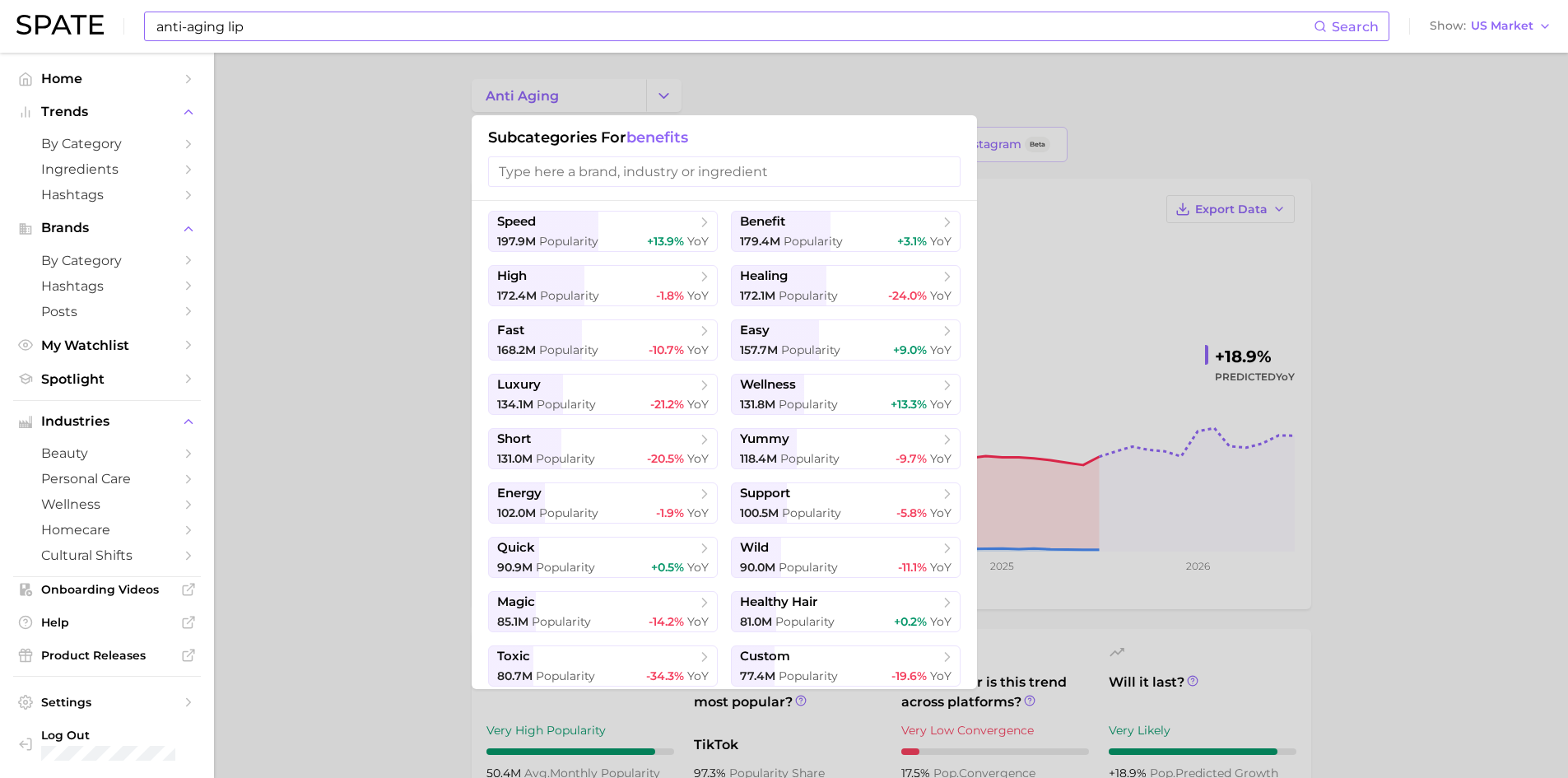
scroll to position [224, 0]
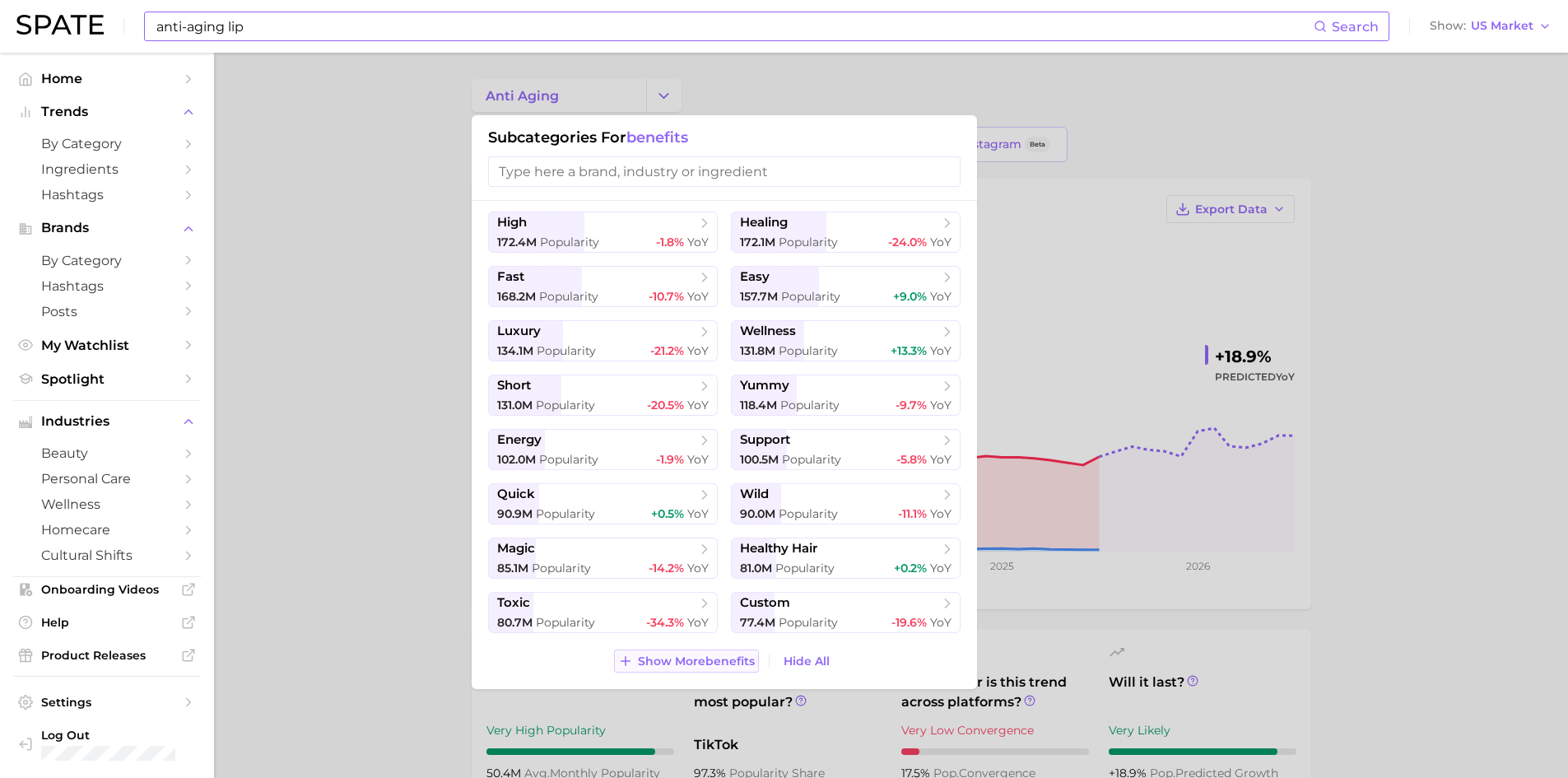
click at [713, 663] on span "Show More benefits" at bounding box center [697, 662] width 117 height 14
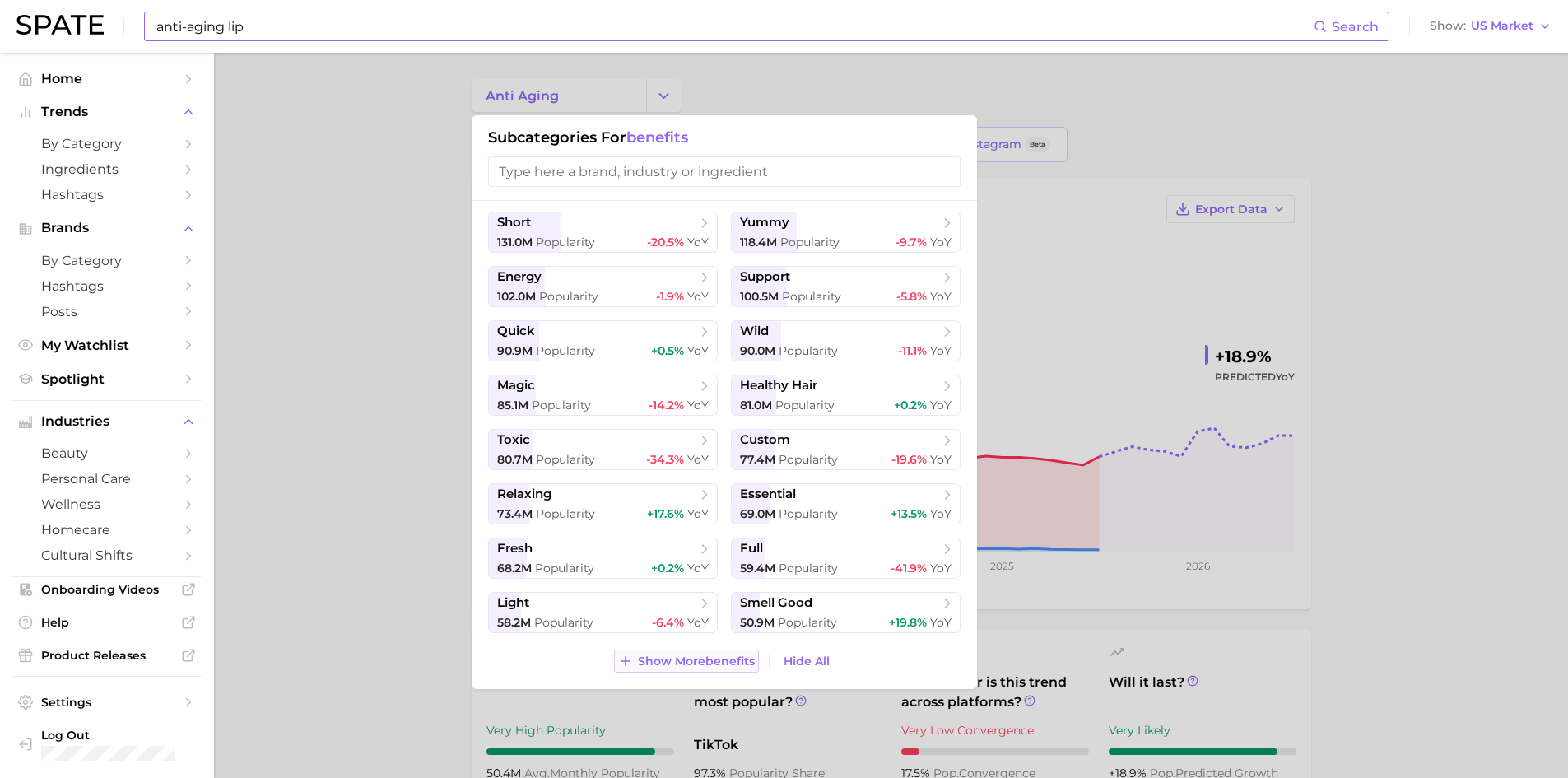
scroll to position [387, 0]
click at [726, 663] on span "Show More benefits" at bounding box center [697, 662] width 117 height 14
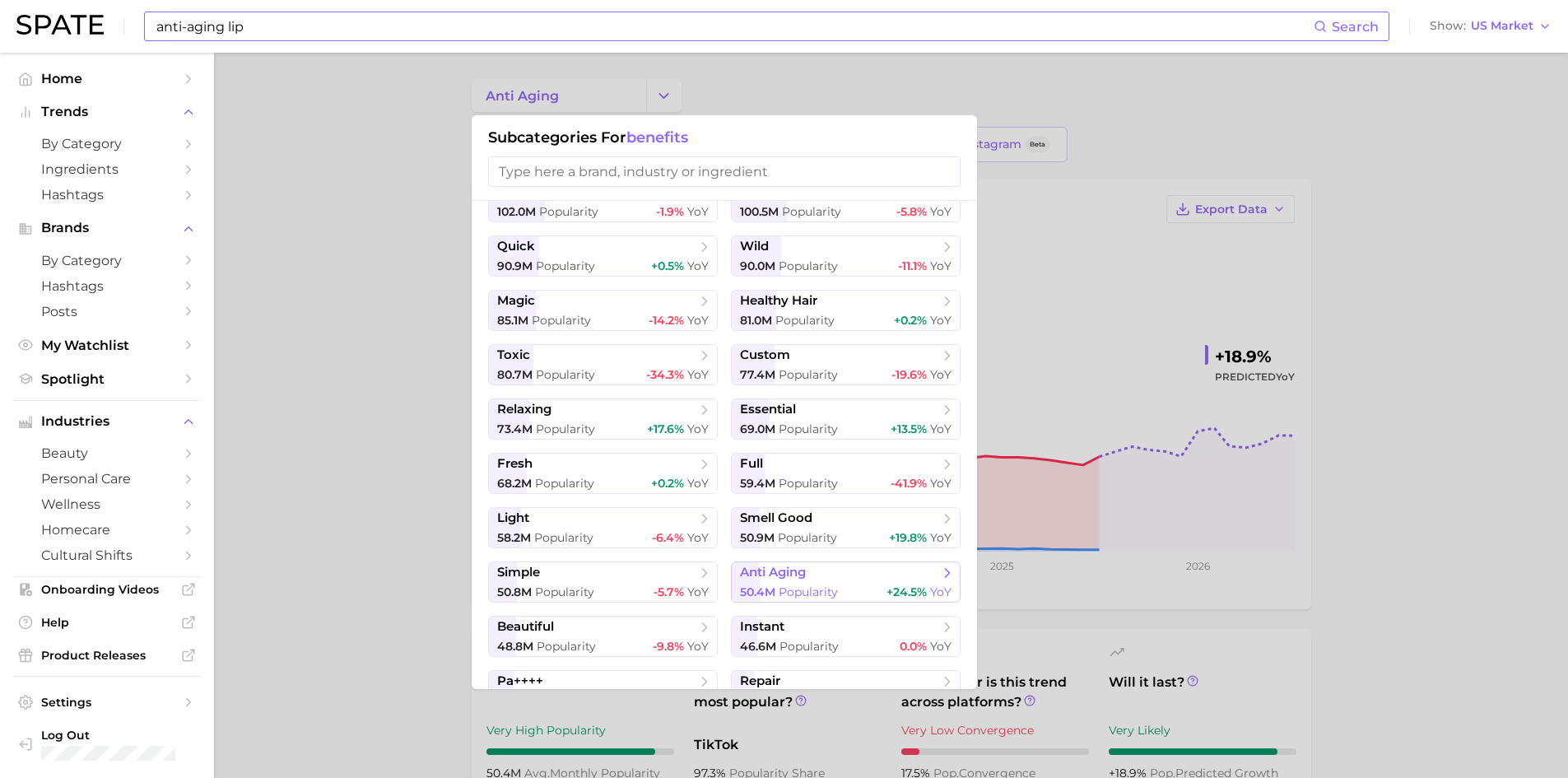
scroll to position [550, 0]
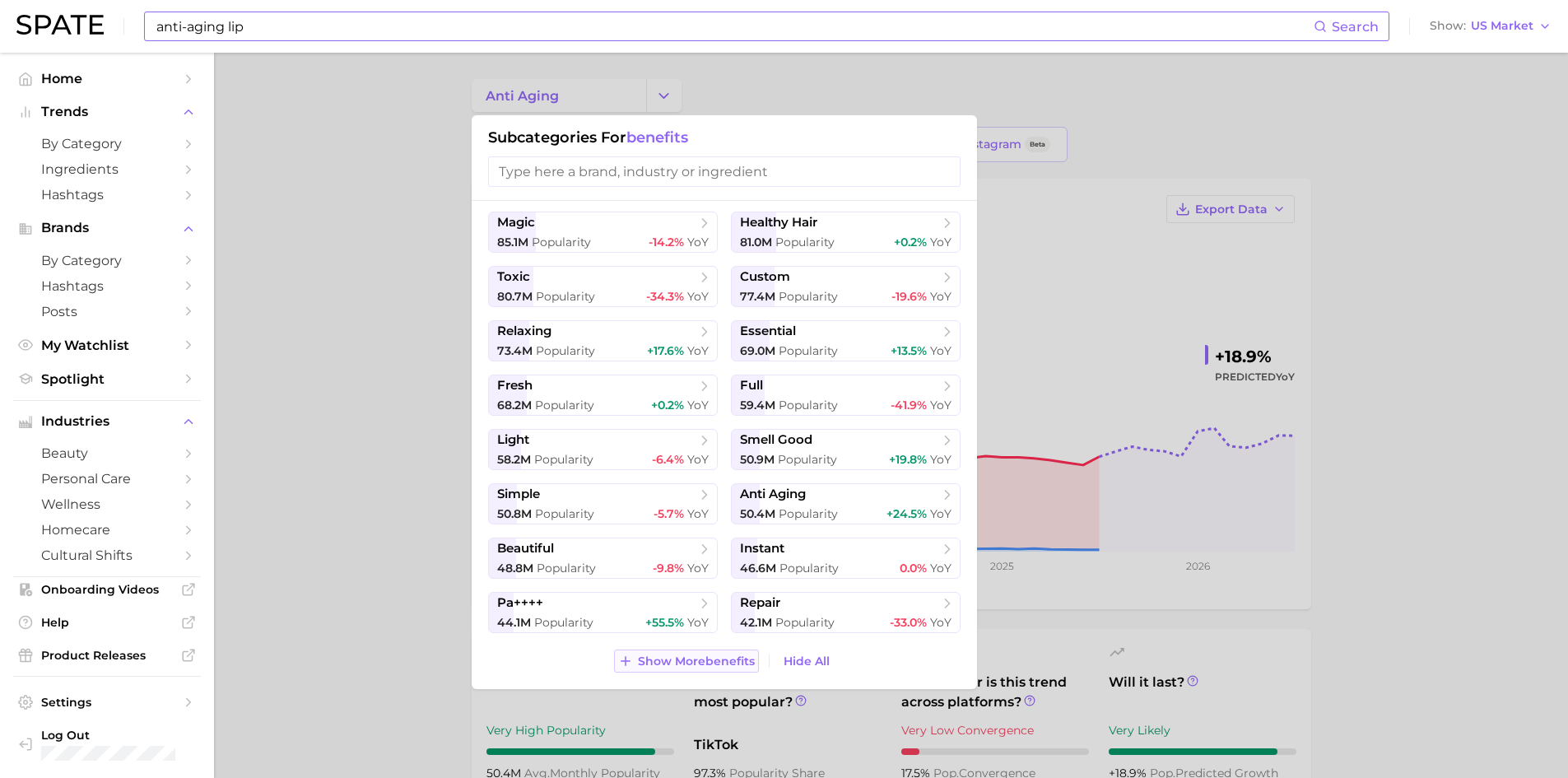
click at [697, 659] on span "Show More benefits" at bounding box center [697, 662] width 117 height 14
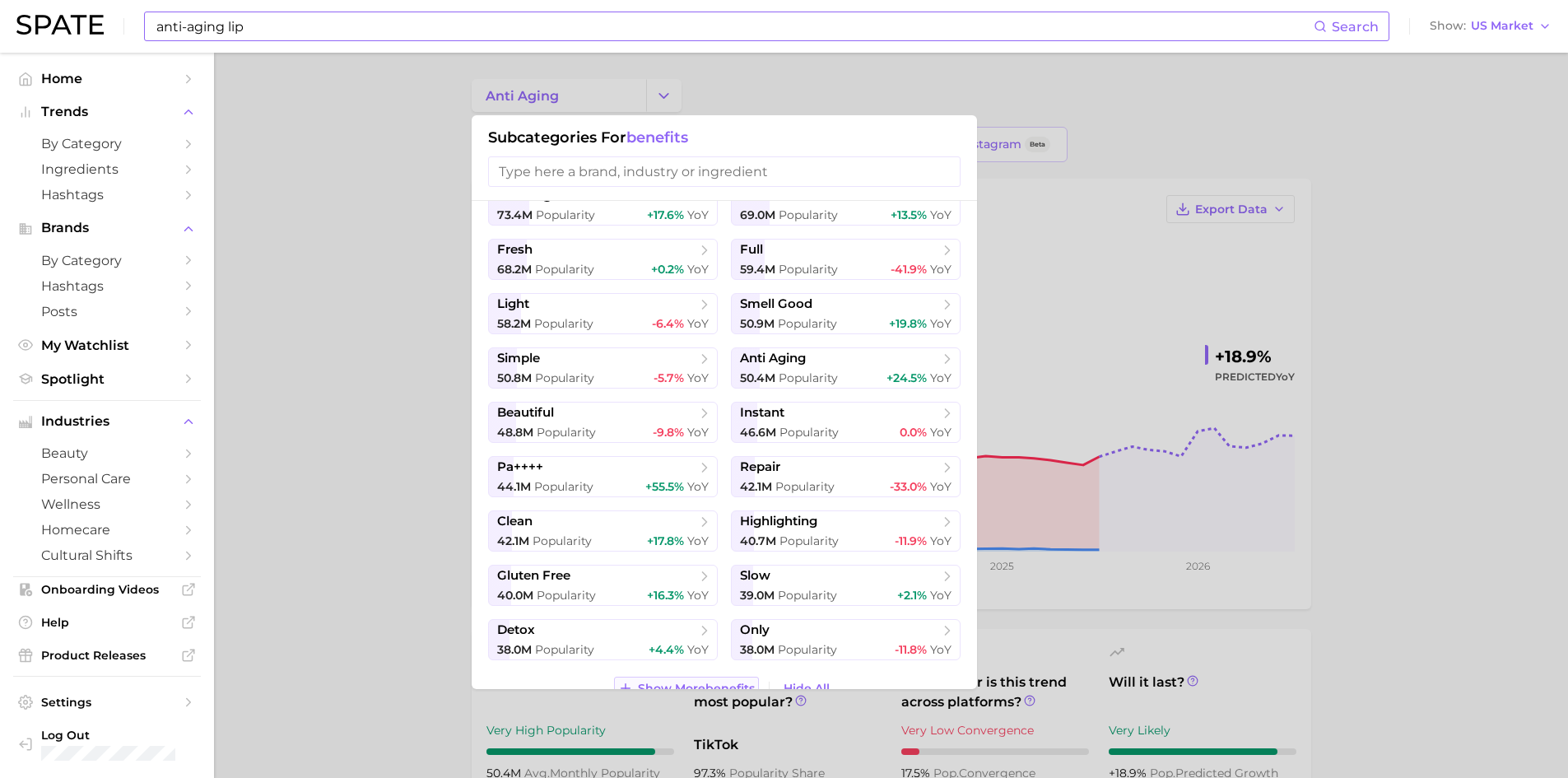
scroll to position [713, 0]
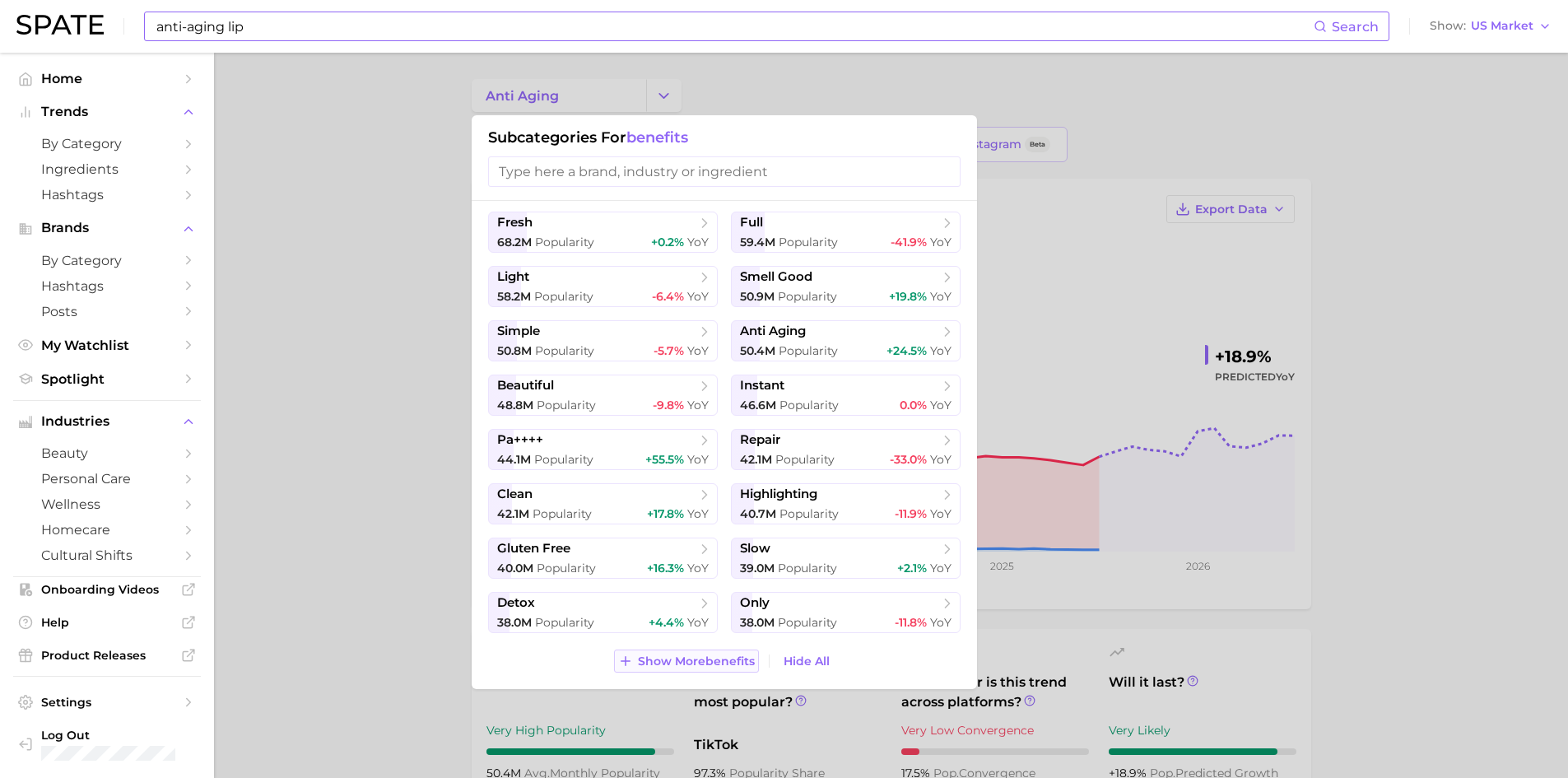
click at [702, 663] on span "Show More benefits" at bounding box center [697, 662] width 117 height 14
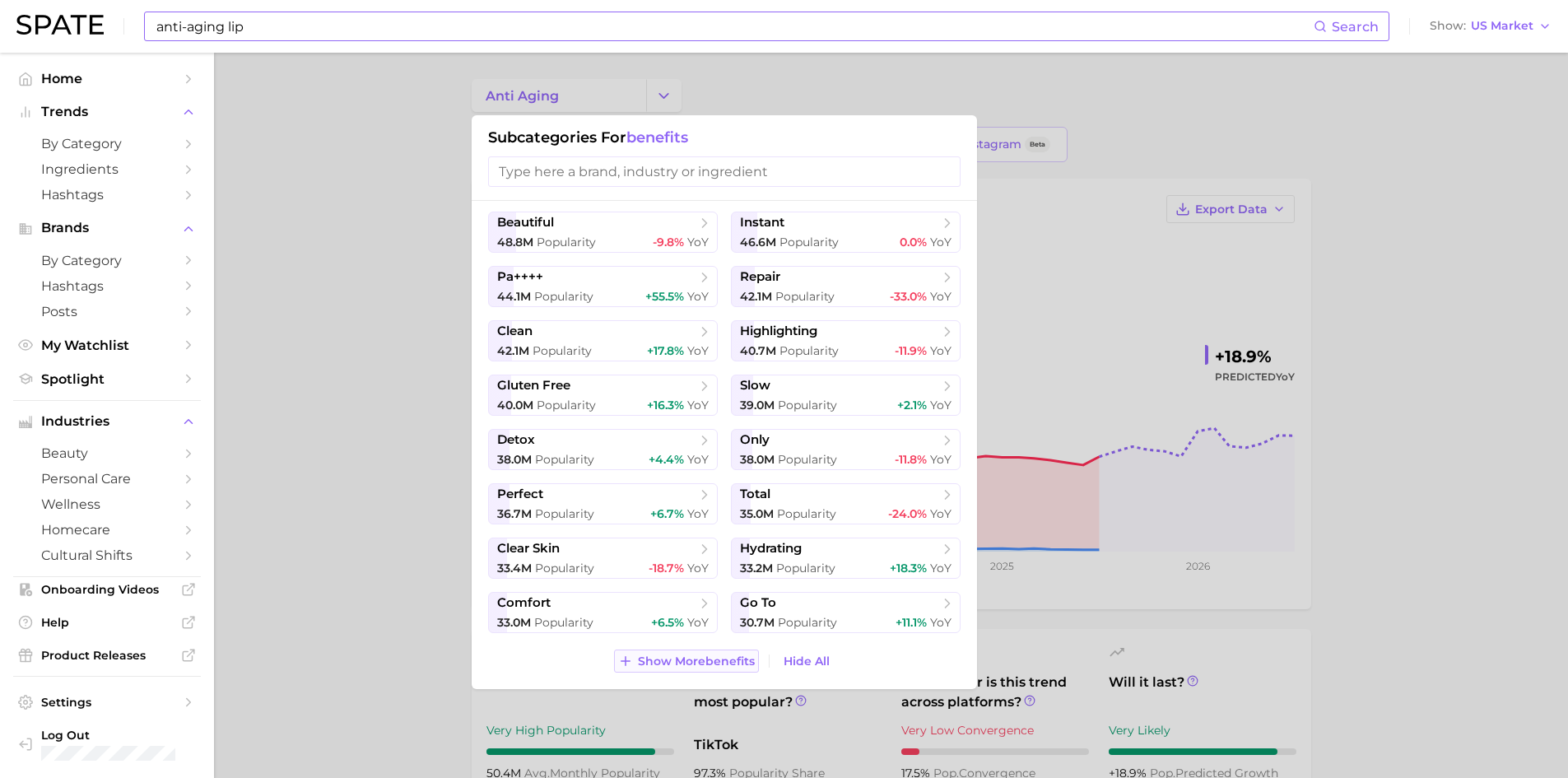
scroll to position [875, 0]
click at [710, 663] on span "Show More benefits" at bounding box center [697, 663] width 117 height 14
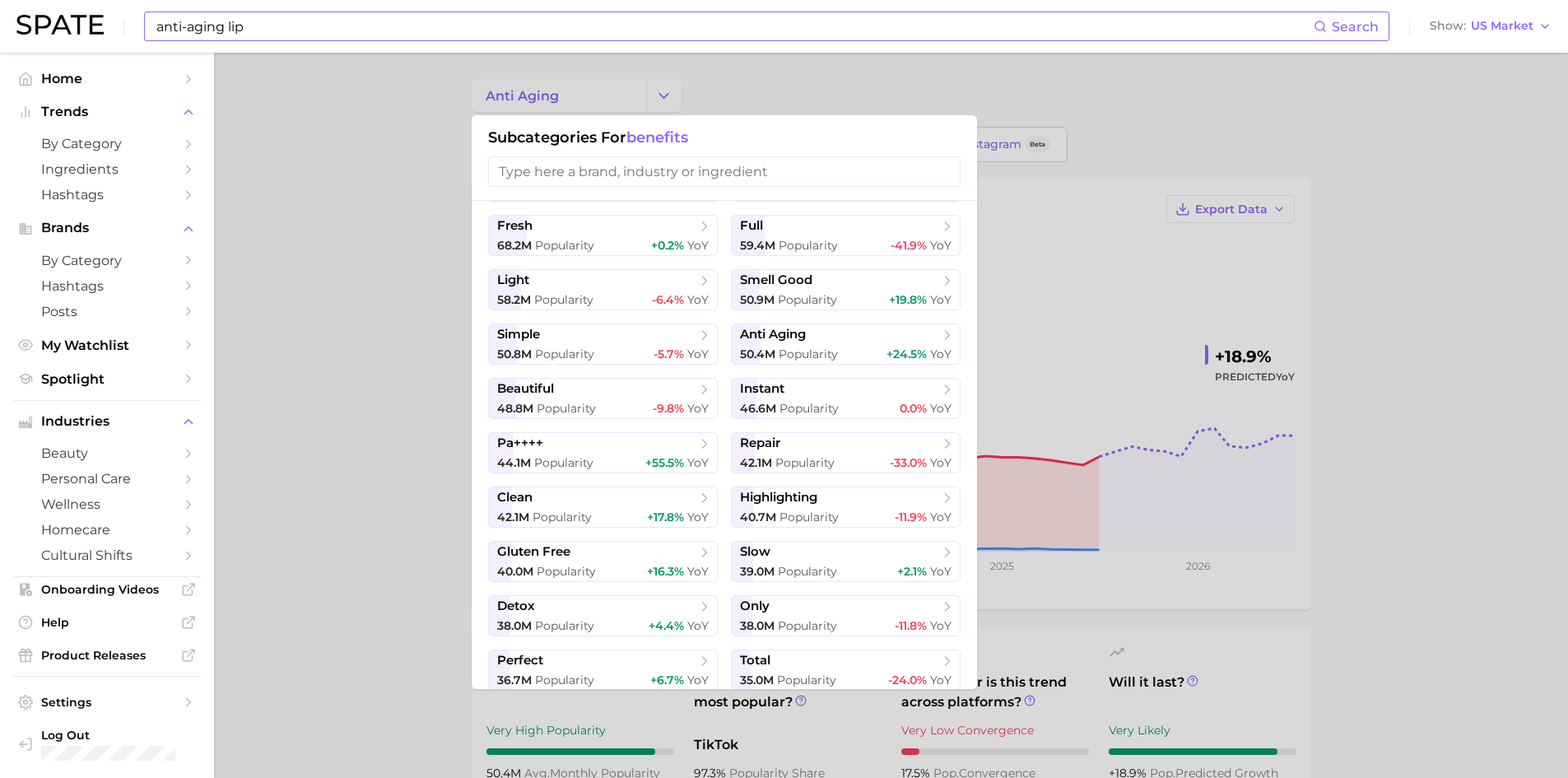
scroll to position [712, 0]
click at [374, 208] on div at bounding box center [784, 389] width 1568 height 778
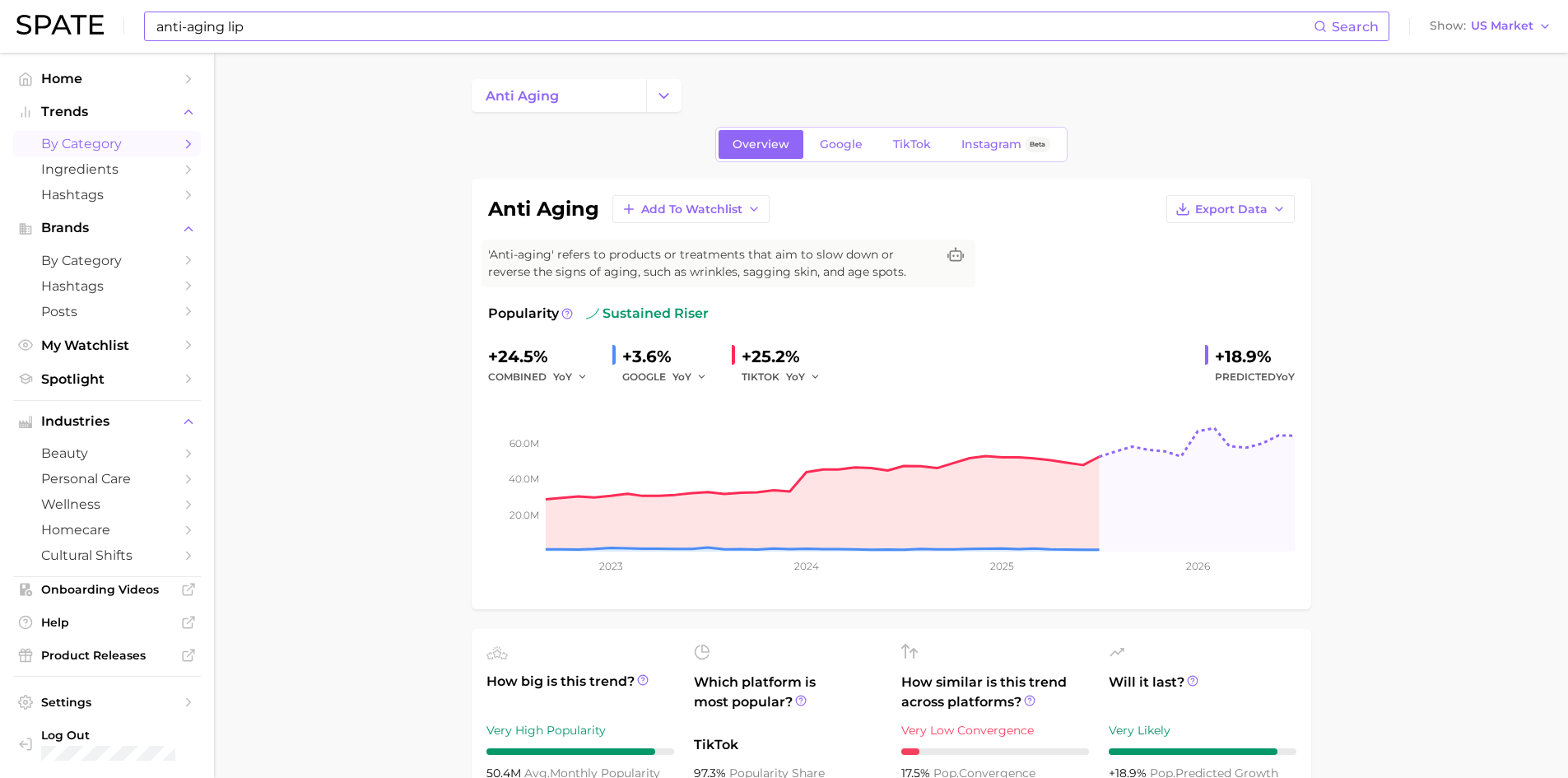
click at [125, 143] on span "by Category" at bounding box center [107, 143] width 132 height 16
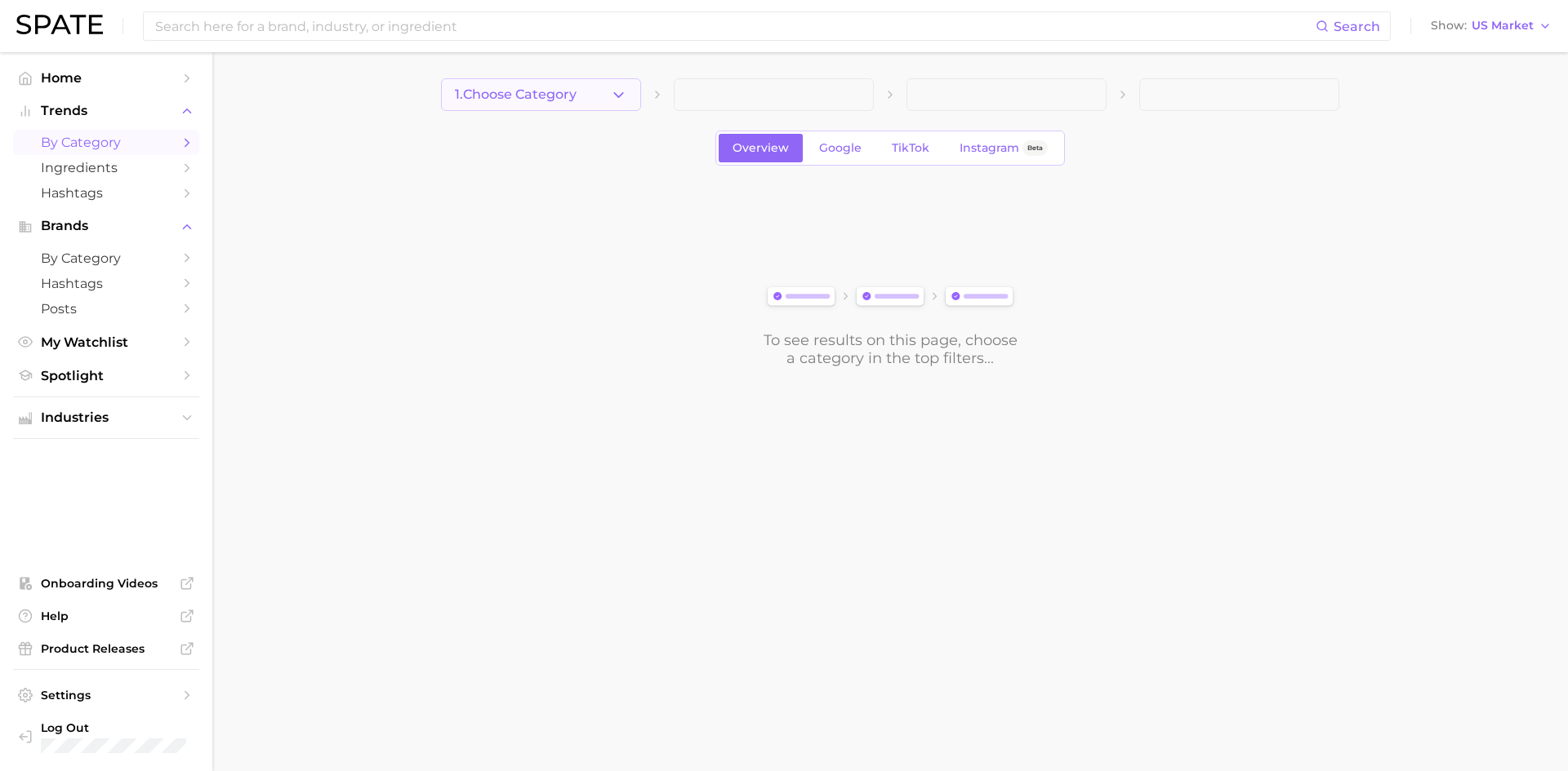
click at [618, 96] on polyline "button" at bounding box center [619, 94] width 9 height 4
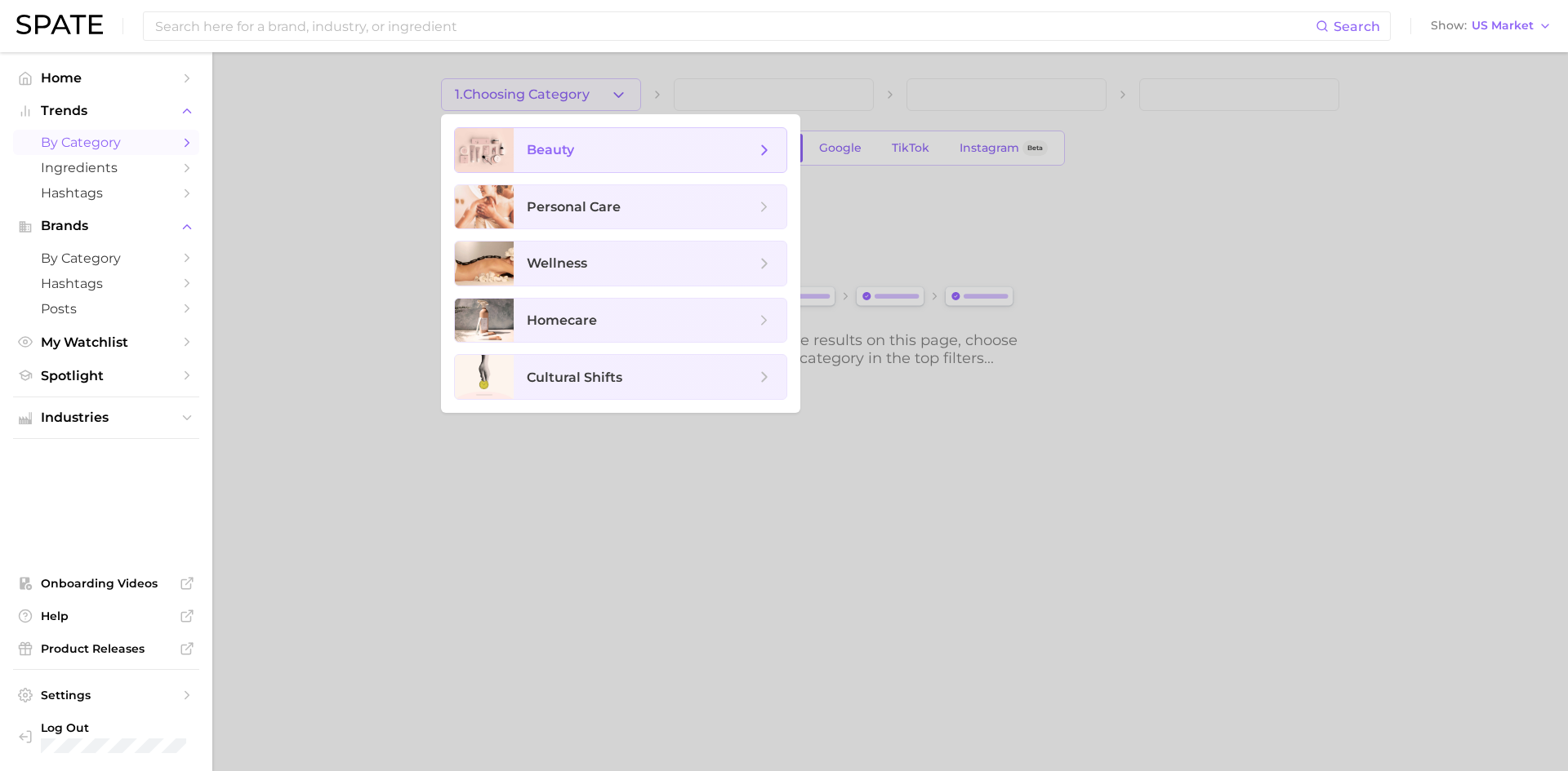
click at [599, 155] on span "beauty" at bounding box center [641, 151] width 229 height 18
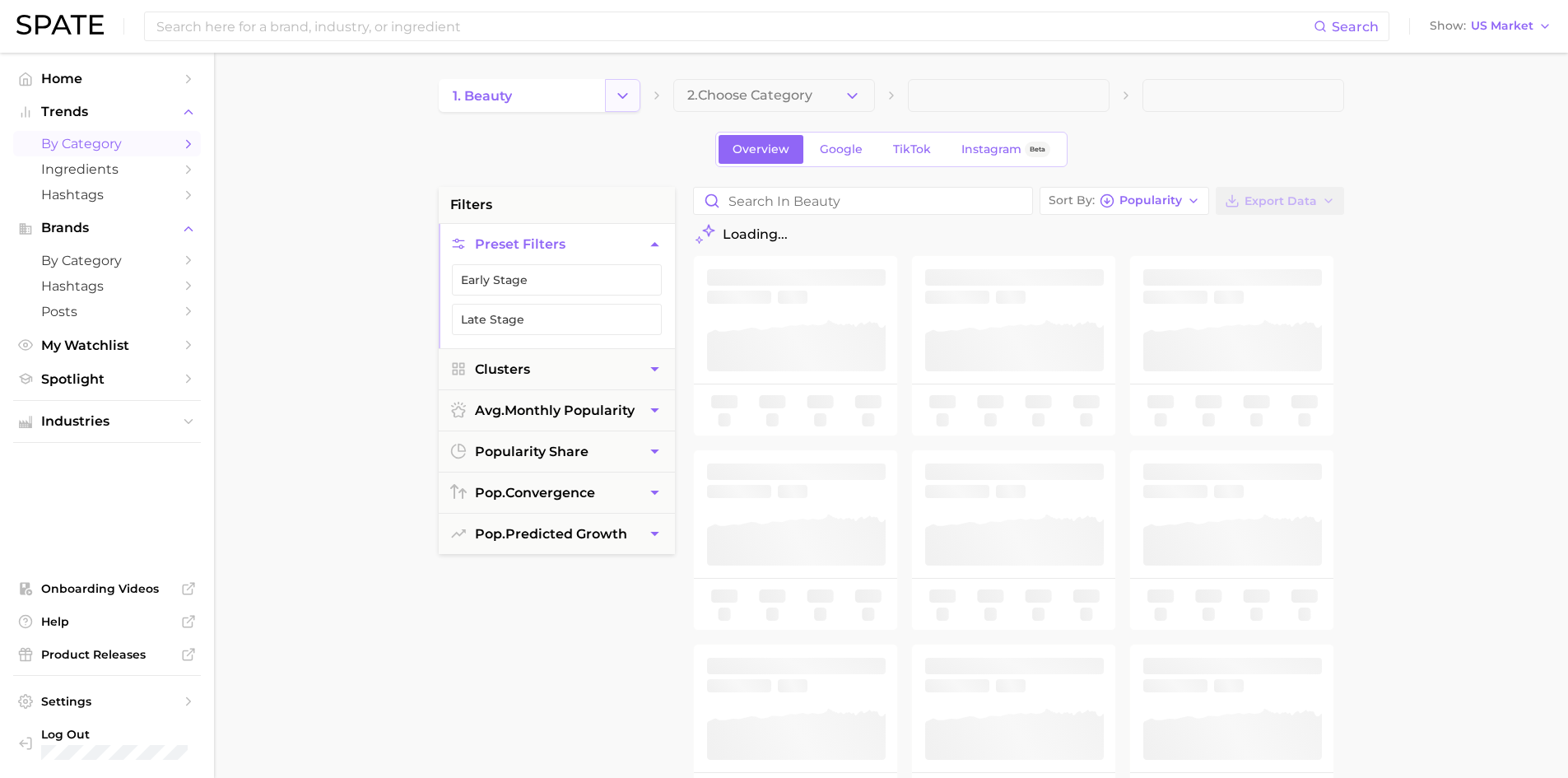
click at [615, 95] on icon "Change Category" at bounding box center [623, 95] width 17 height 17
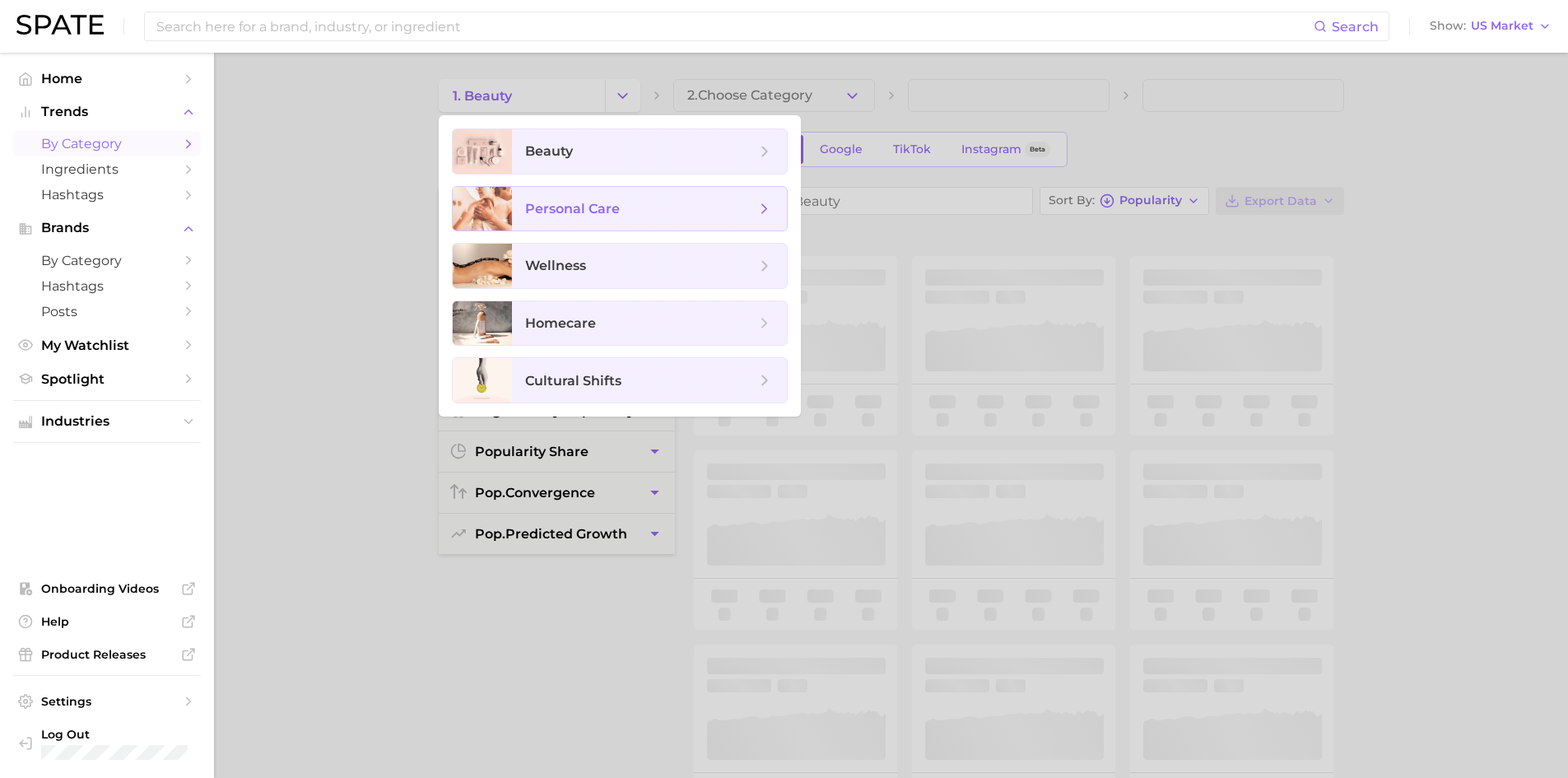
click at [565, 205] on span "personal care" at bounding box center [572, 208] width 94 height 16
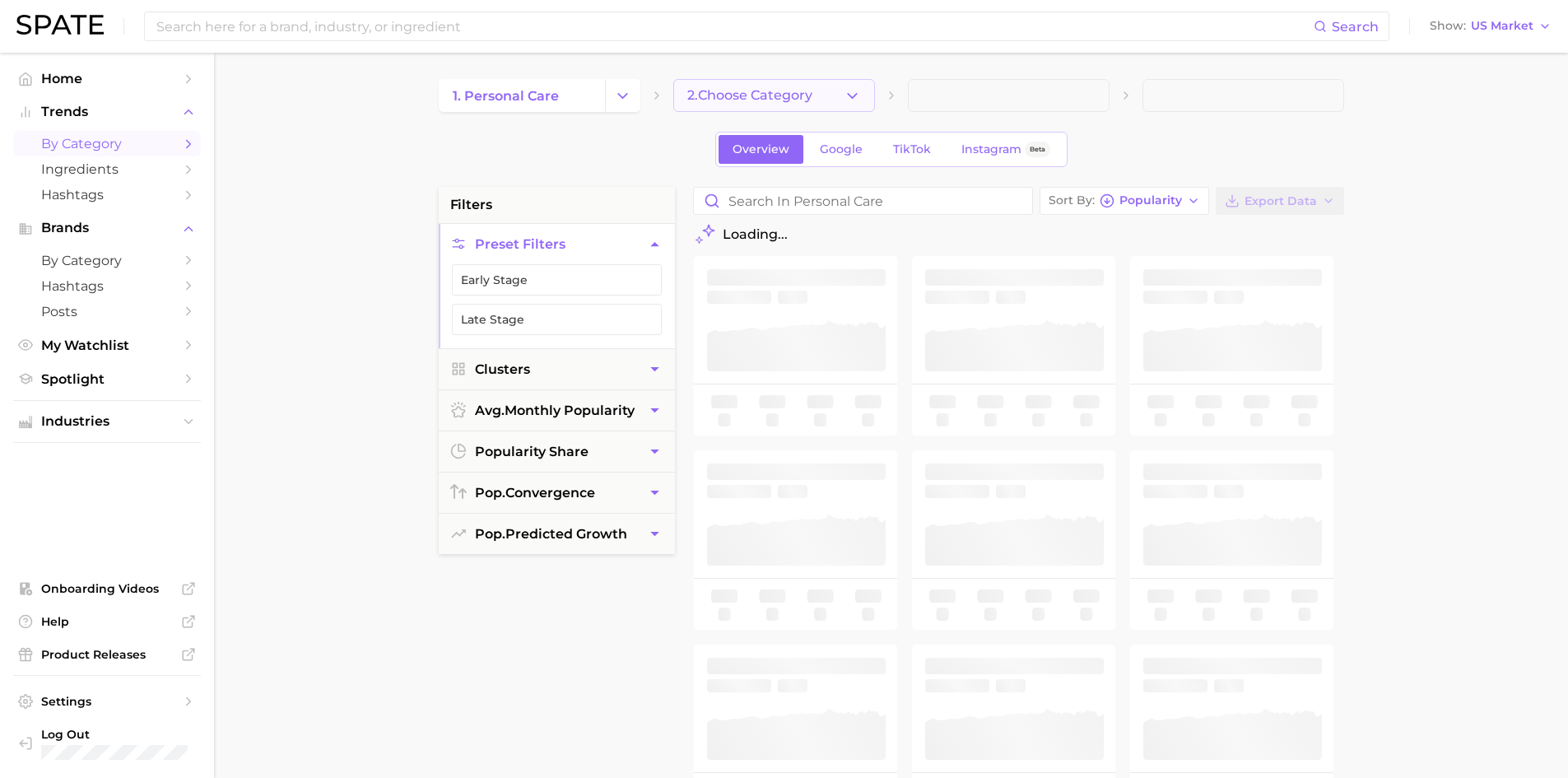
click at [847, 97] on icon "button" at bounding box center [852, 95] width 17 height 17
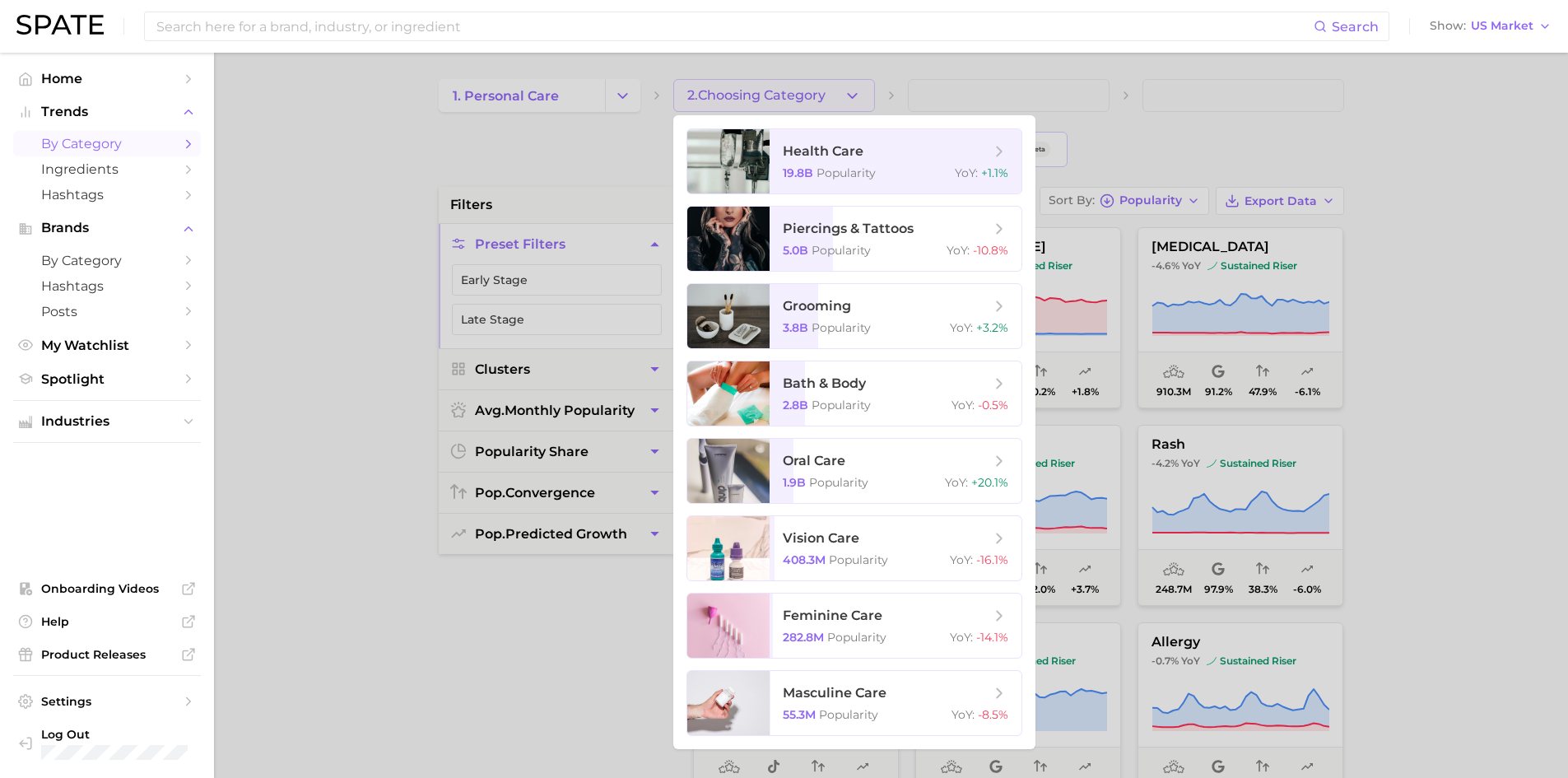
click at [621, 93] on div at bounding box center [784, 389] width 1568 height 778
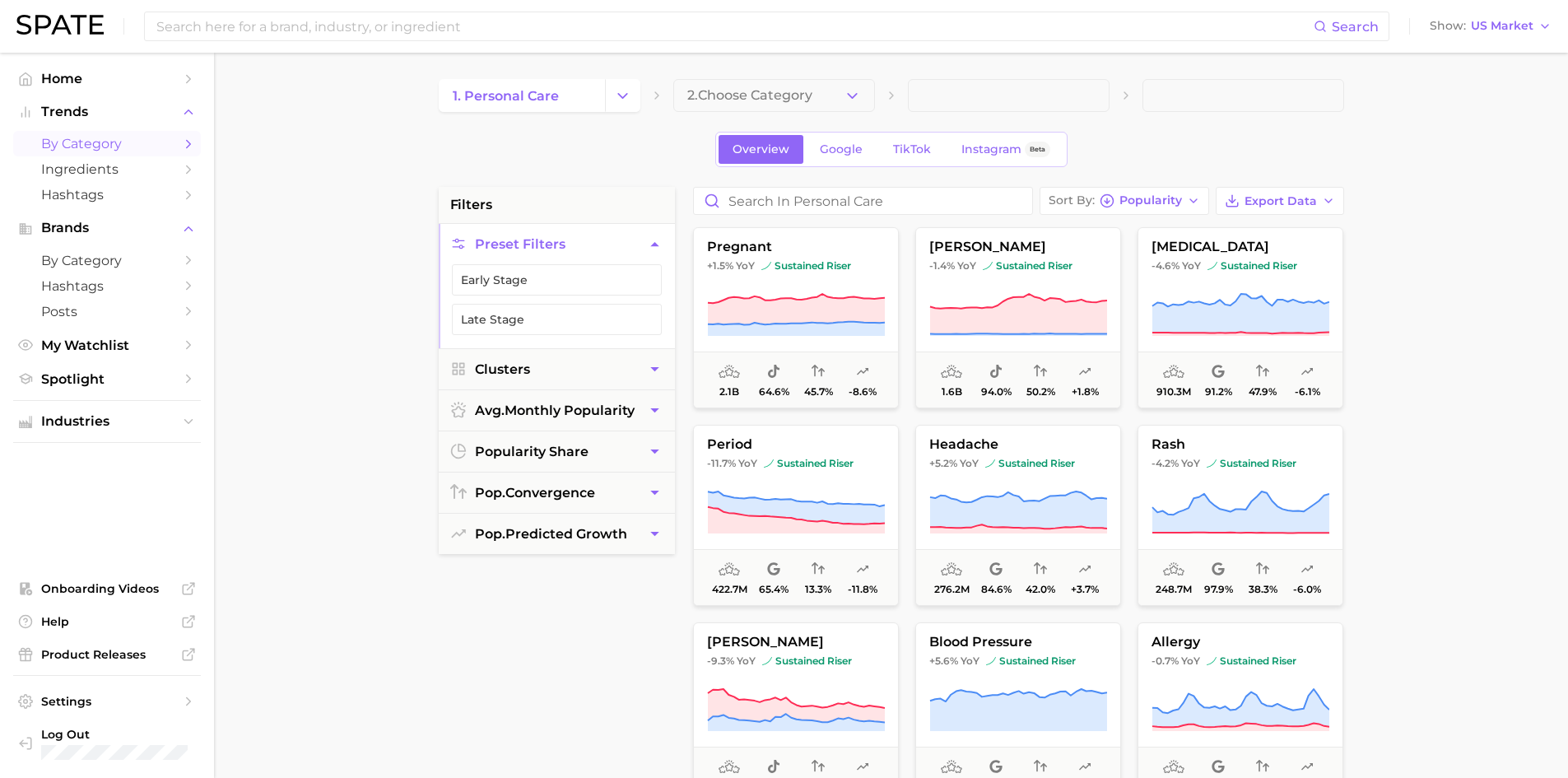
click at [621, 93] on icon "Change Category" at bounding box center [623, 95] width 17 height 17
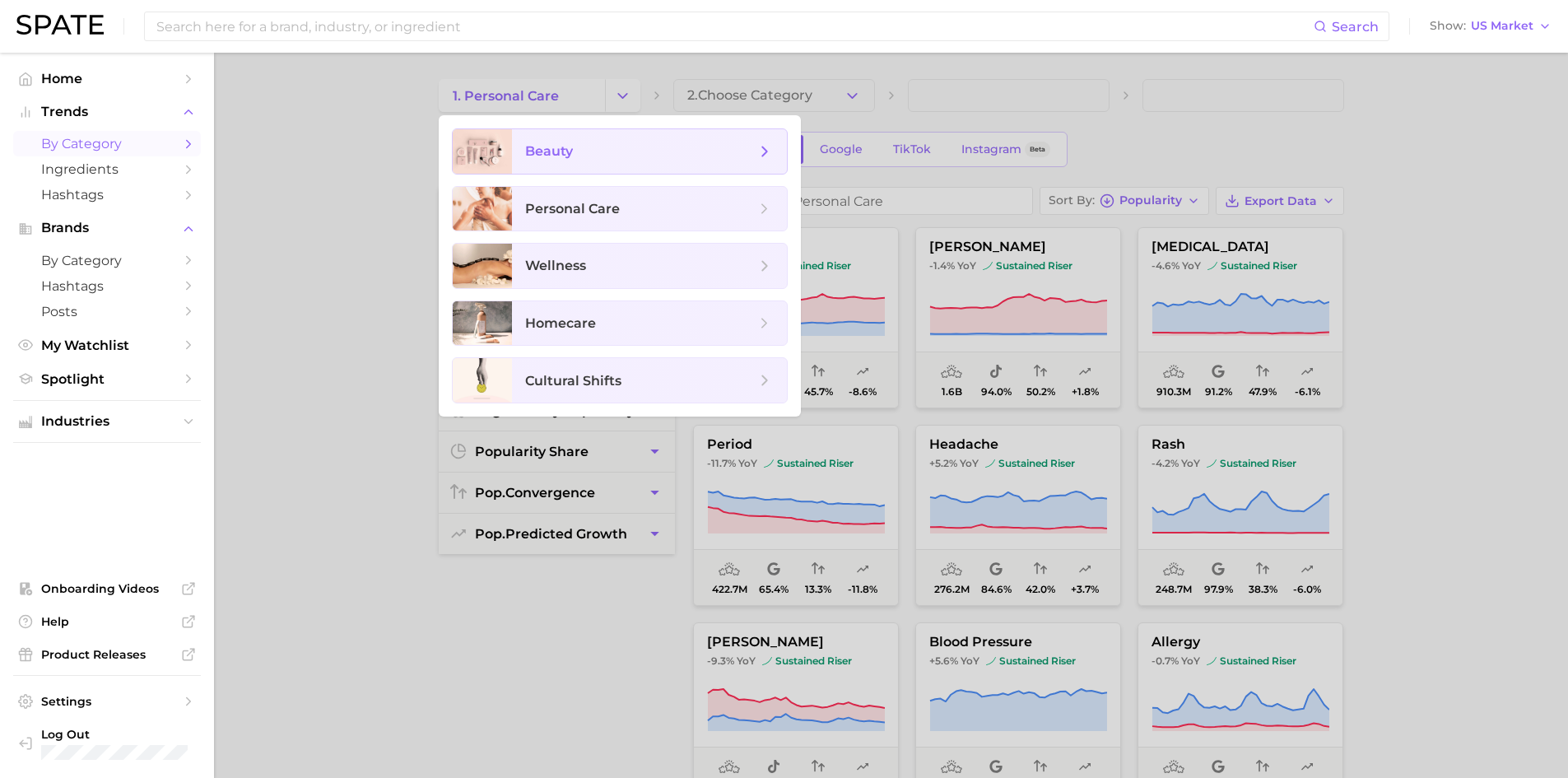
click at [591, 158] on span "beauty" at bounding box center [640, 152] width 231 height 18
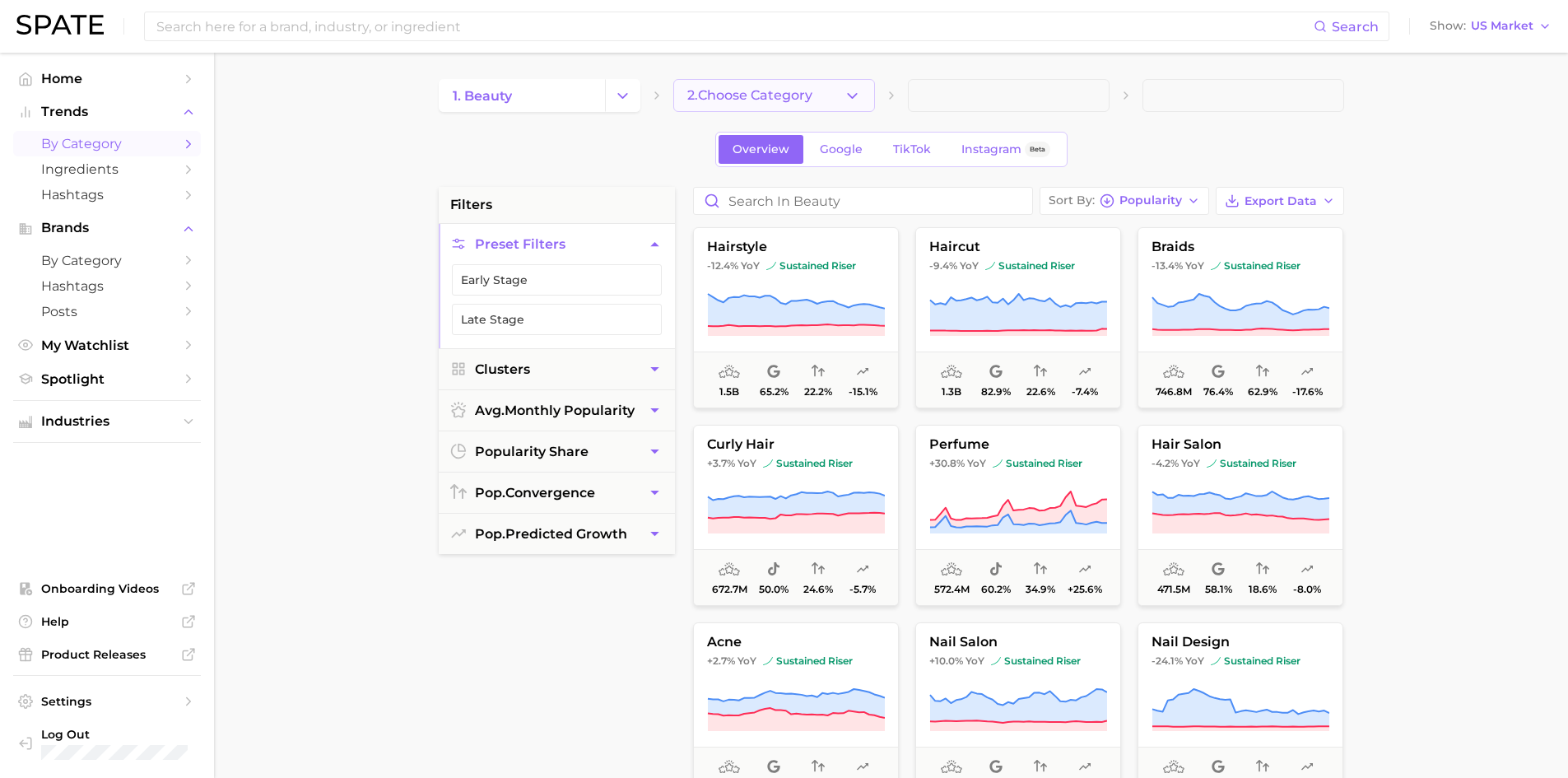
click at [855, 97] on icon "button" at bounding box center [852, 95] width 17 height 17
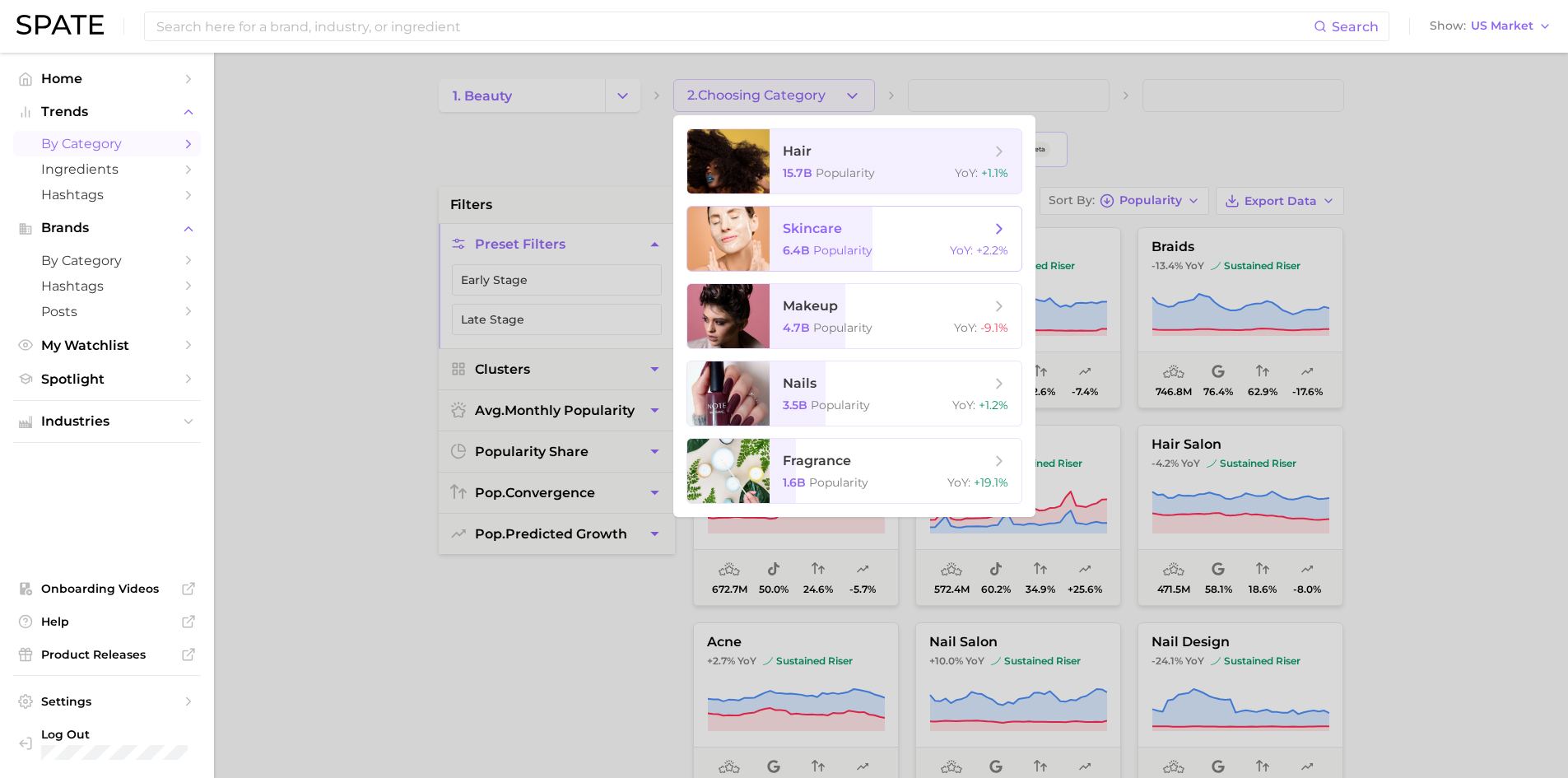
click at [845, 247] on span "Popularity" at bounding box center [843, 250] width 60 height 15
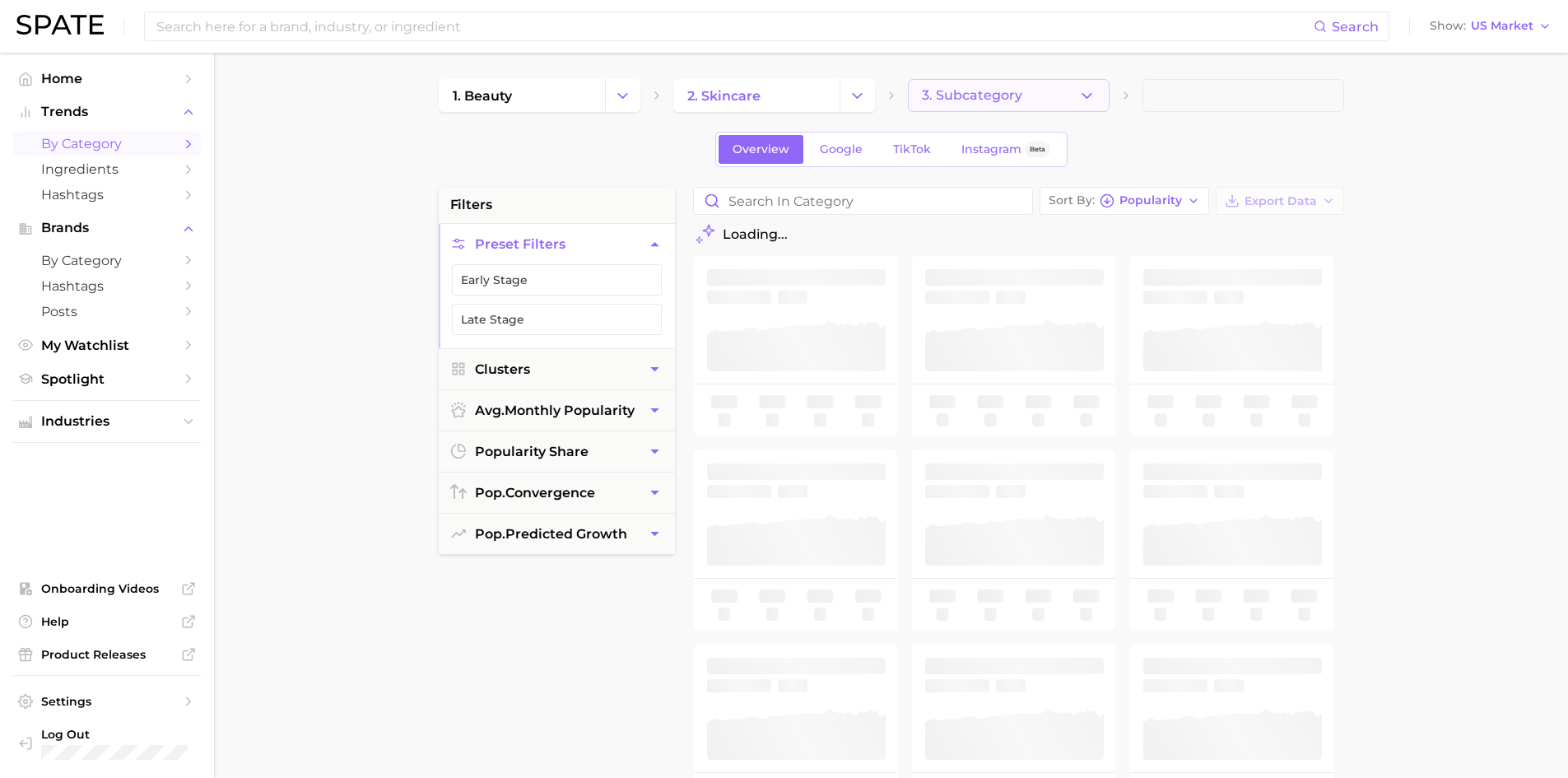
click at [1090, 93] on polyline "button" at bounding box center [1087, 95] width 9 height 4
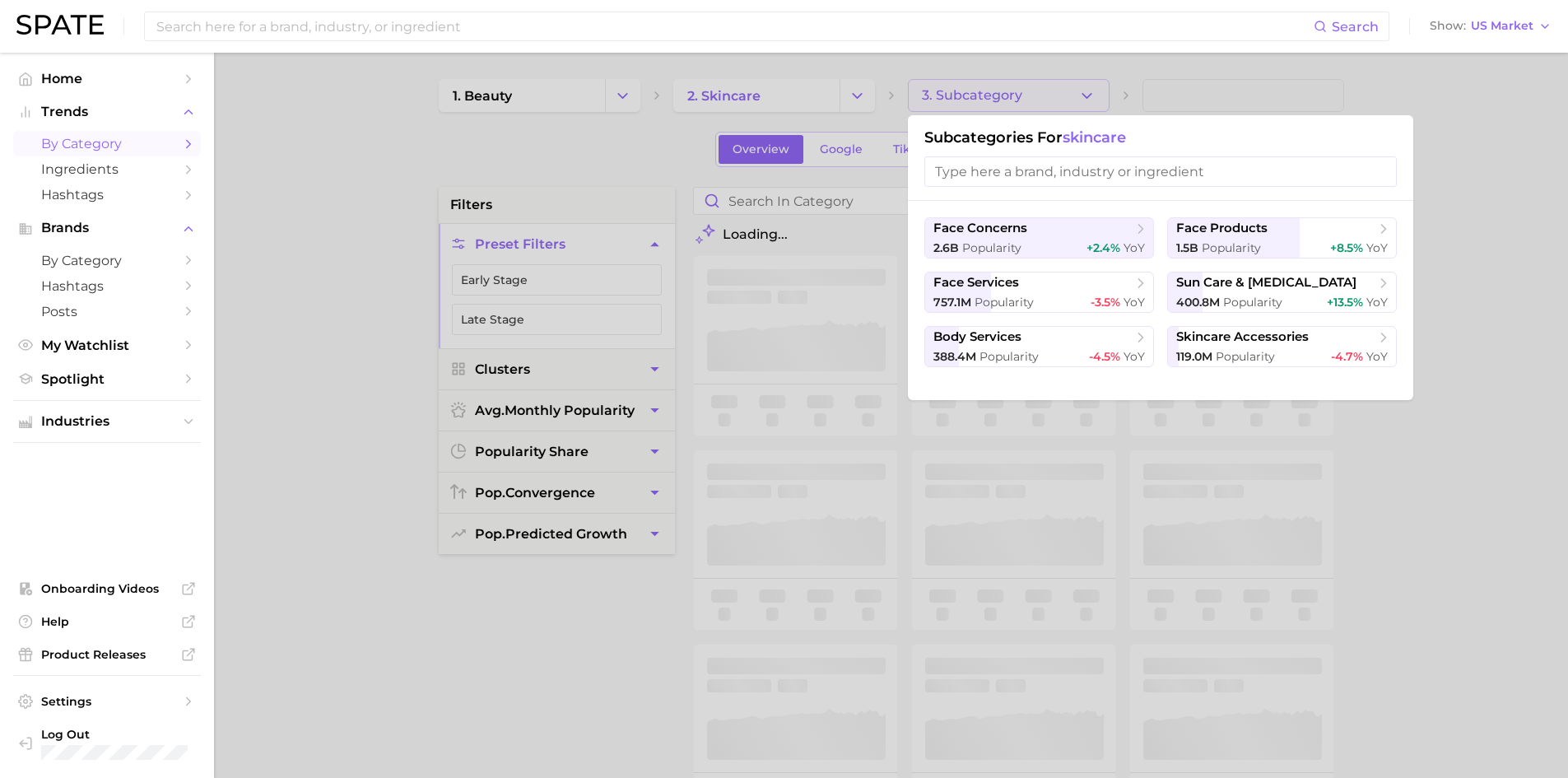
click at [1068, 174] on input "search" at bounding box center [1160, 171] width 473 height 30
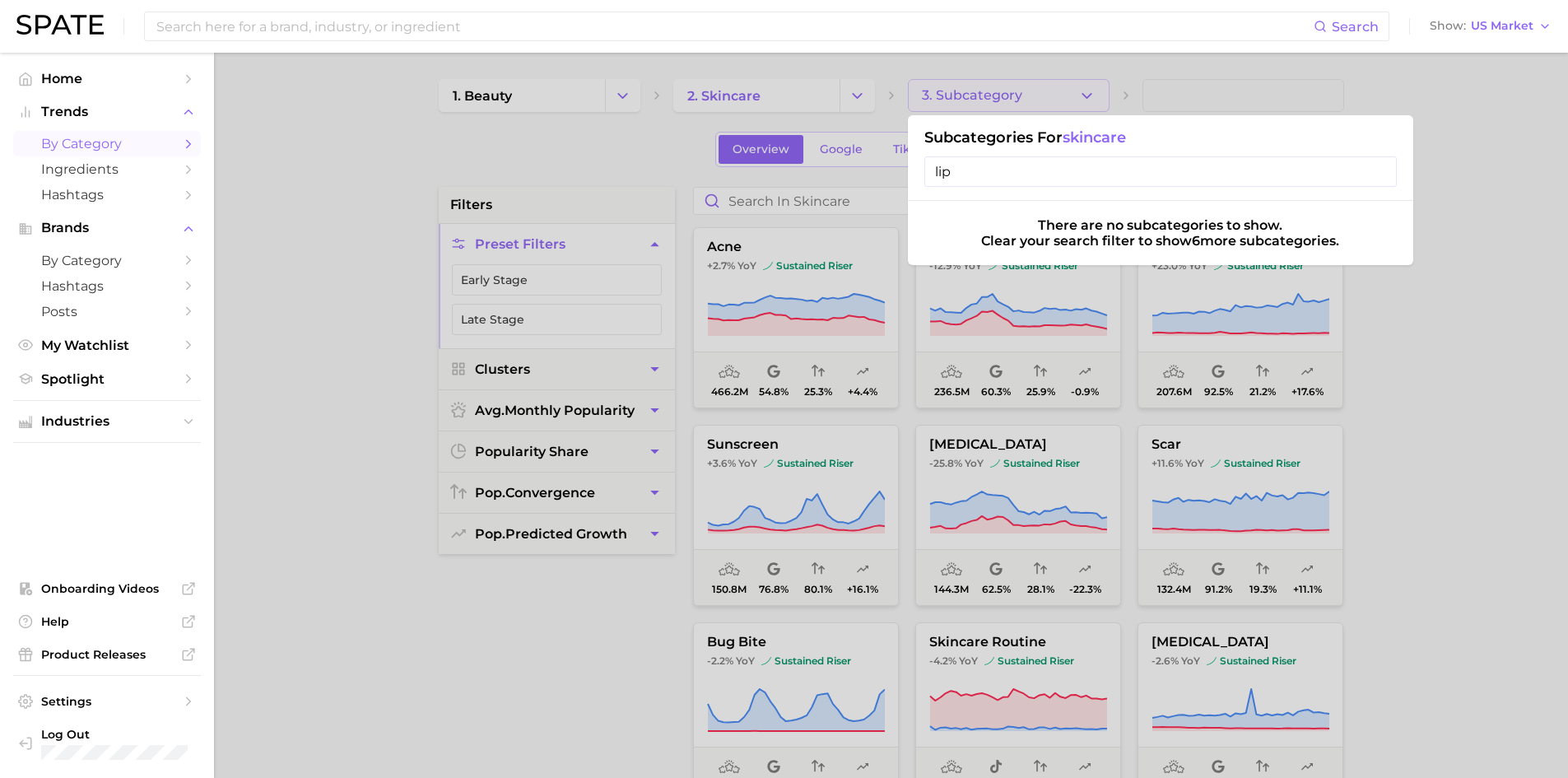
type input "lip"
click at [1421, 432] on div at bounding box center [784, 389] width 1568 height 778
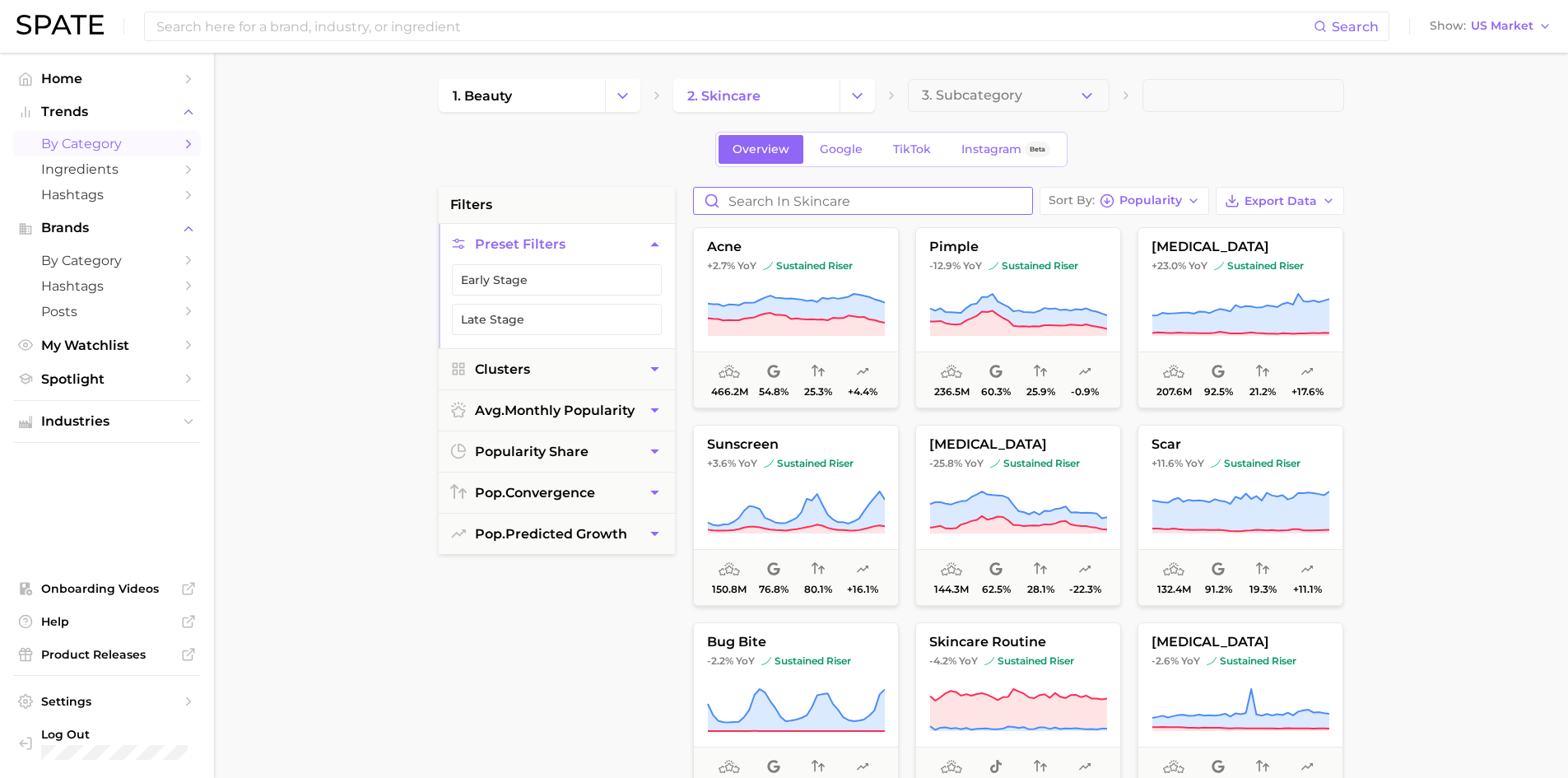
click at [844, 204] on input "Search in skincare" at bounding box center [863, 201] width 338 height 27
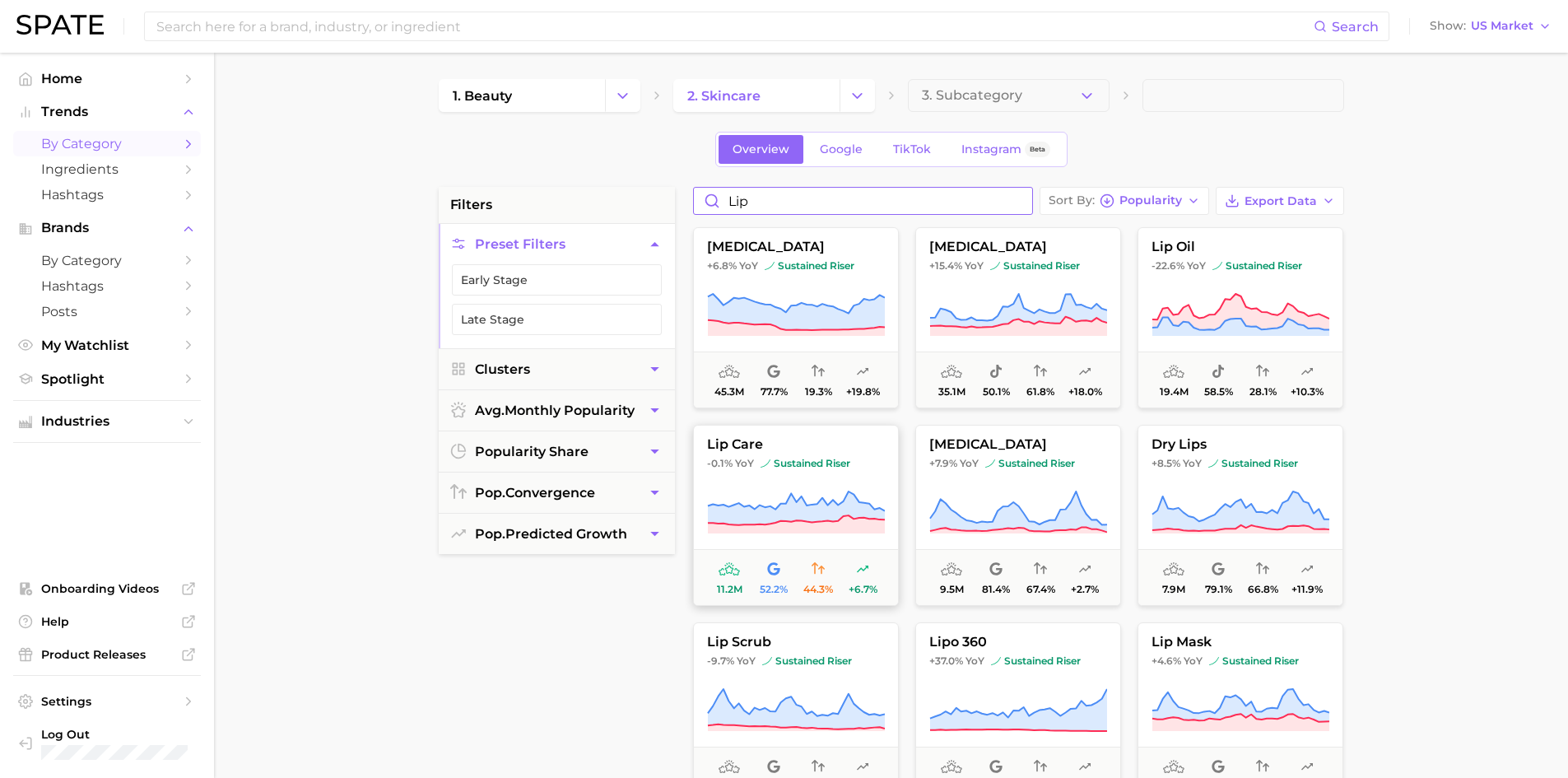
type input "lip"
click at [737, 444] on span "lip care" at bounding box center [796, 444] width 204 height 15
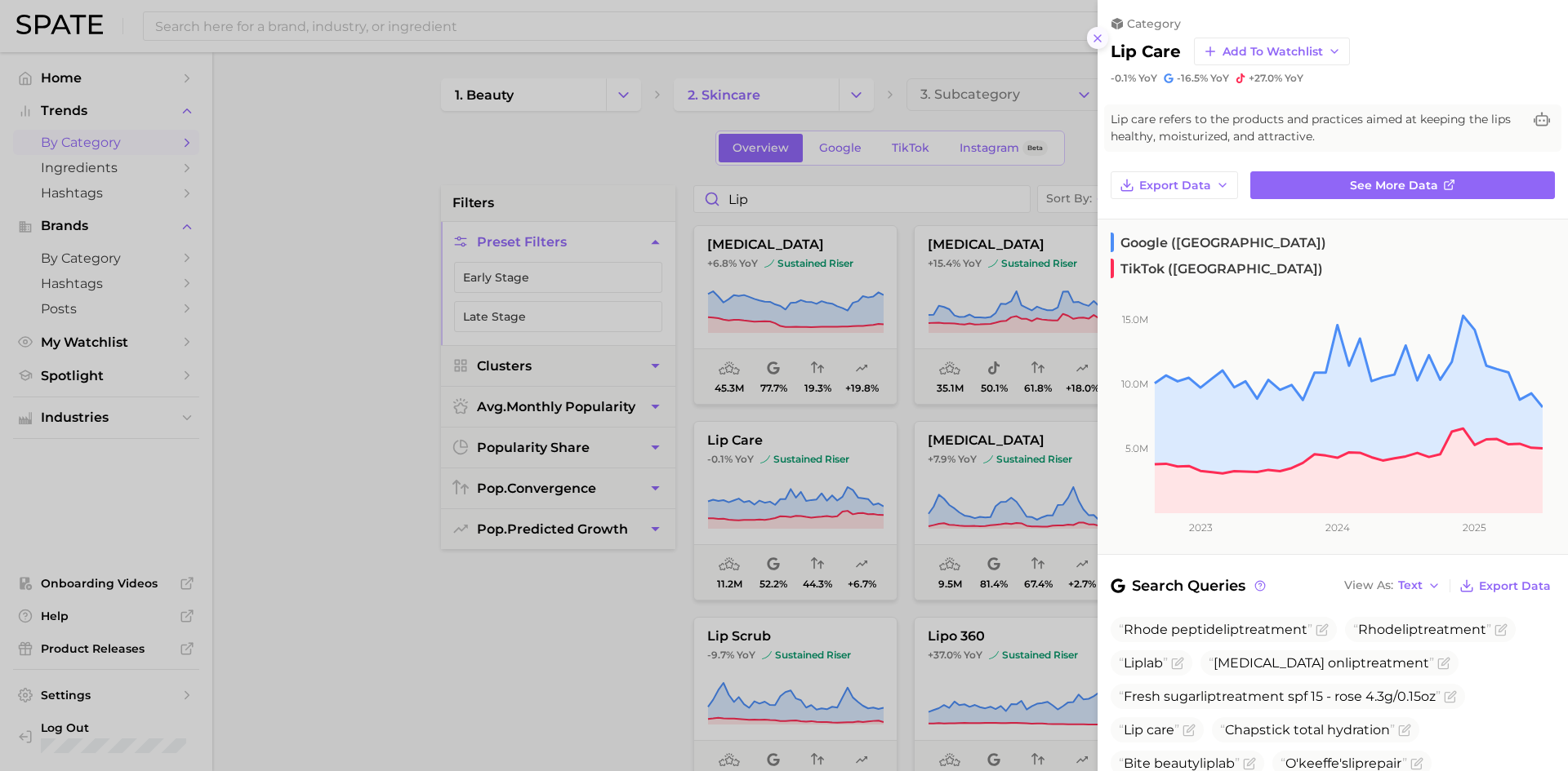
click at [1097, 37] on line at bounding box center [1097, 38] width 6 height 6
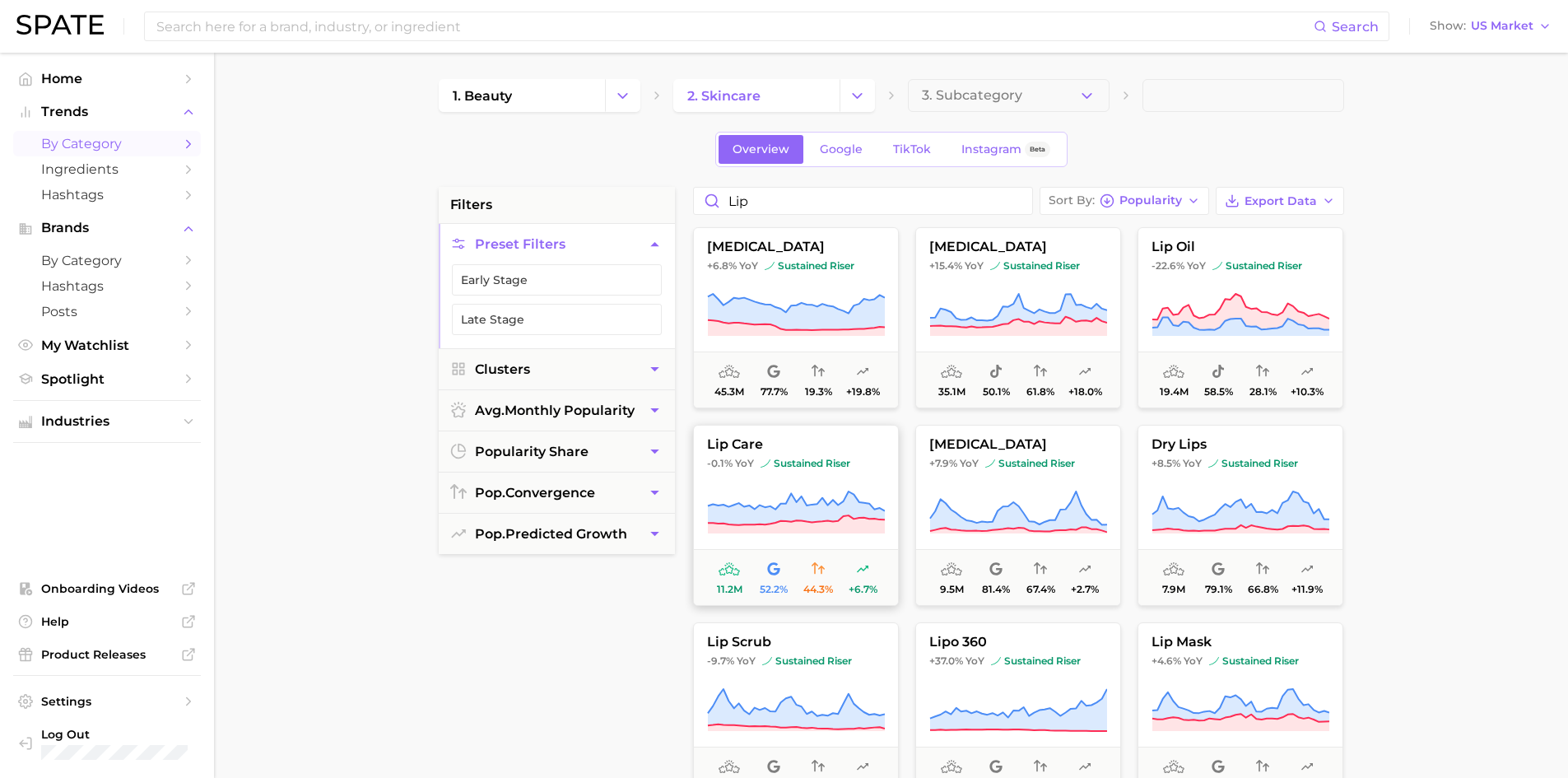
click at [737, 441] on span "lip care" at bounding box center [796, 444] width 204 height 15
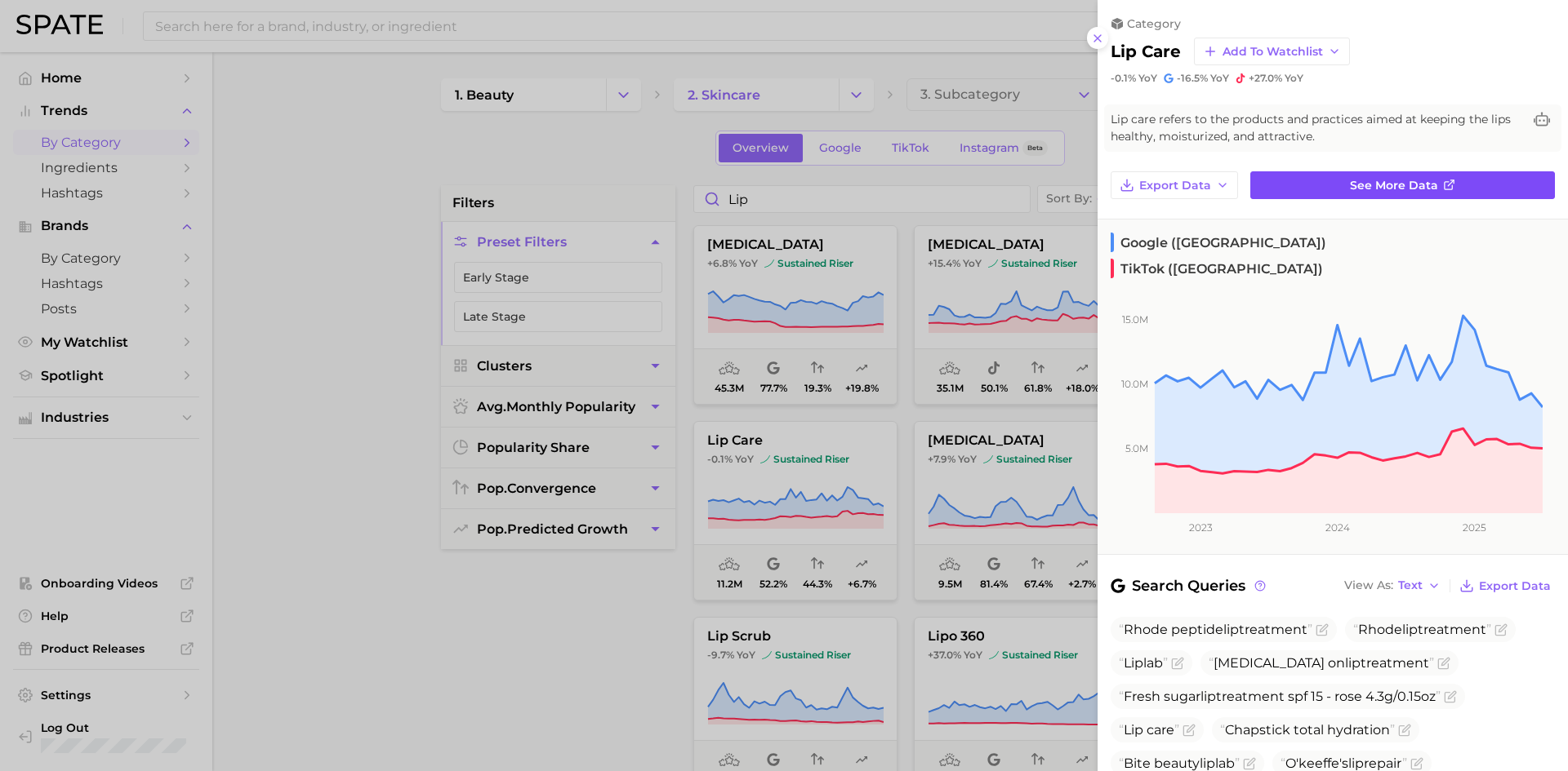
click at [1404, 186] on span "See more data" at bounding box center [1394, 185] width 88 height 14
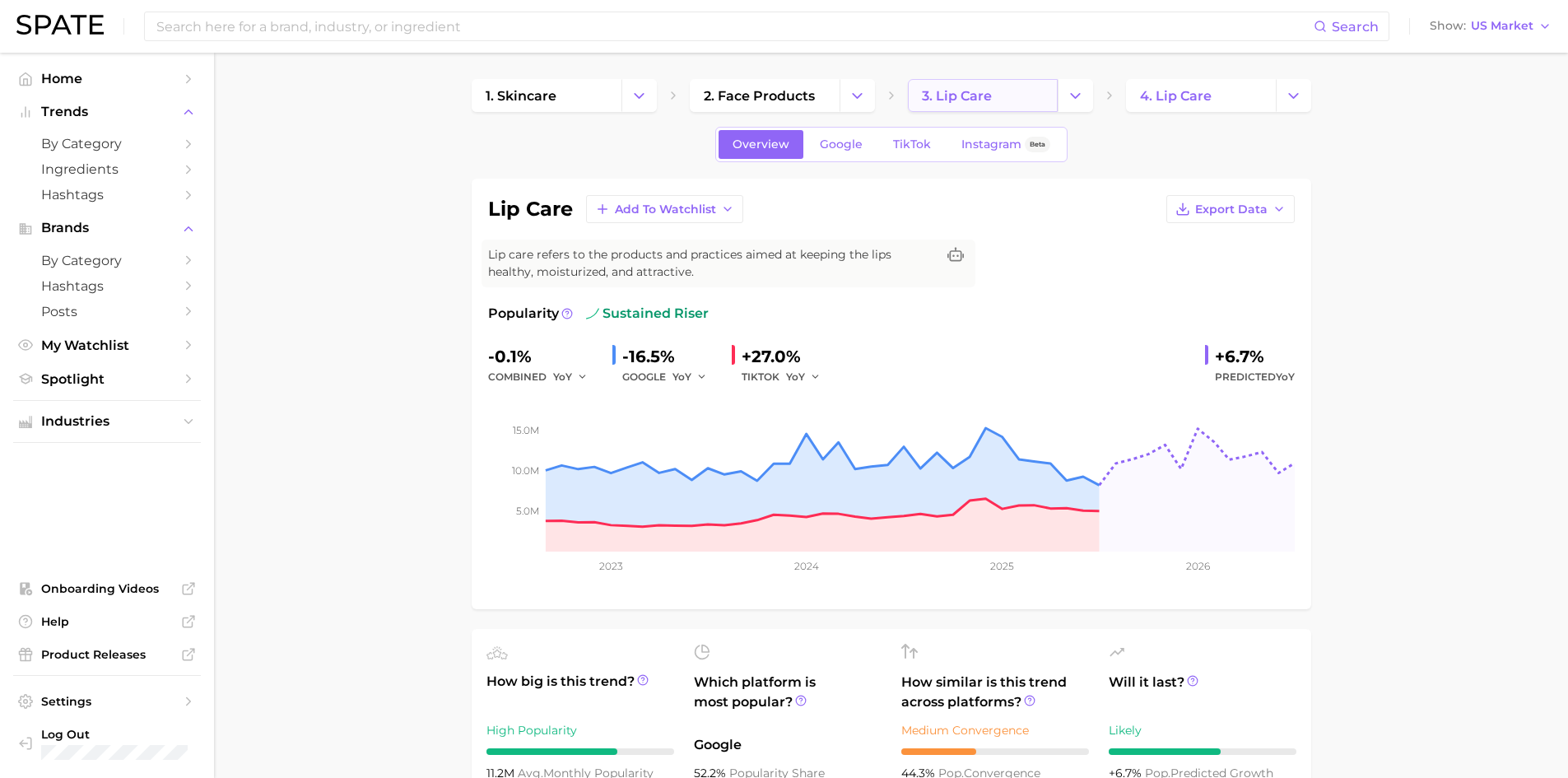
click at [996, 89] on link "3. lip care" at bounding box center [983, 95] width 150 height 33
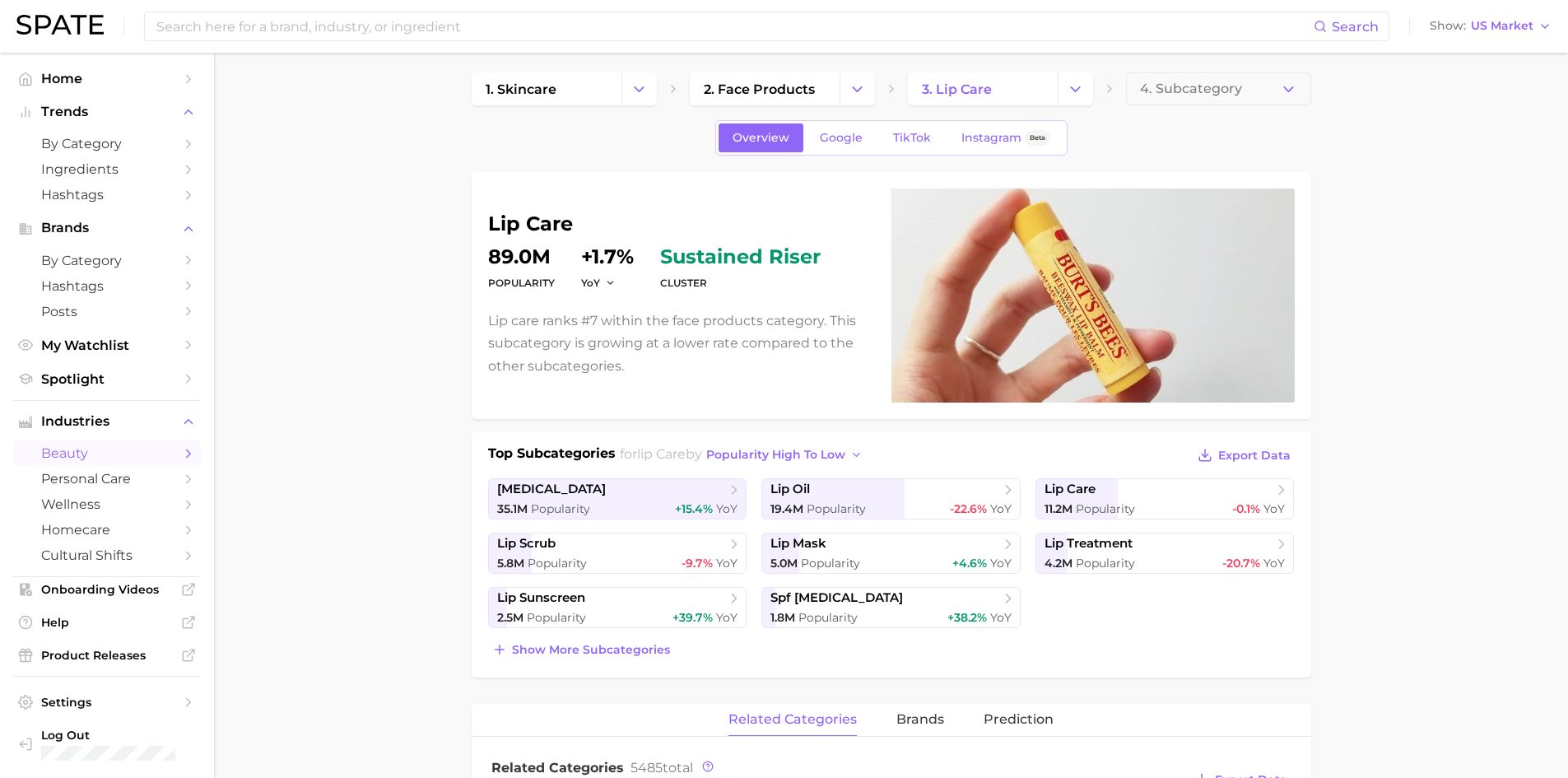
scroll to position [4, 0]
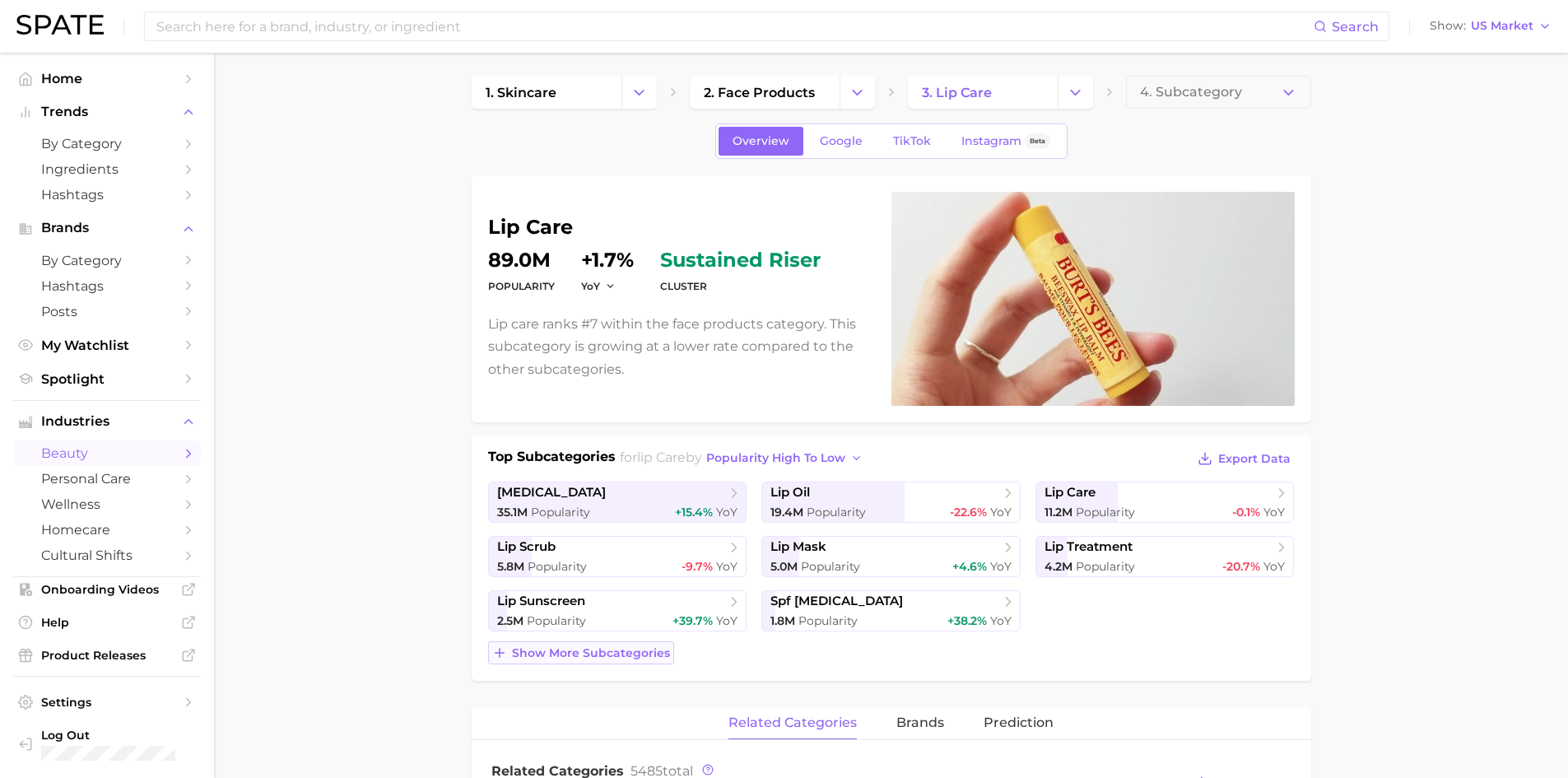
click at [618, 655] on span "Show more subcategories" at bounding box center [591, 653] width 158 height 14
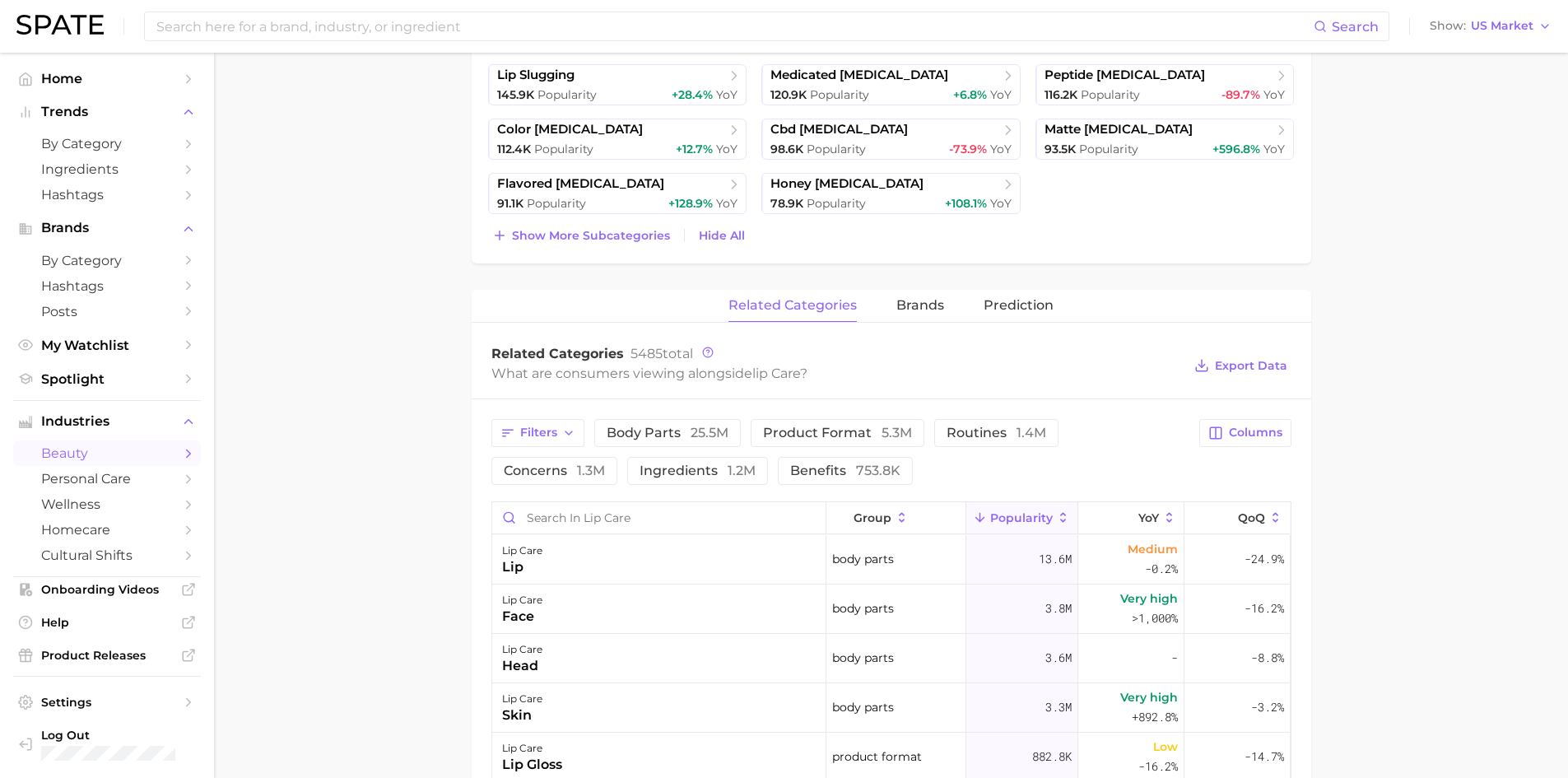
scroll to position [857, 0]
click at [1030, 299] on span "Prediction" at bounding box center [1018, 304] width 70 height 15
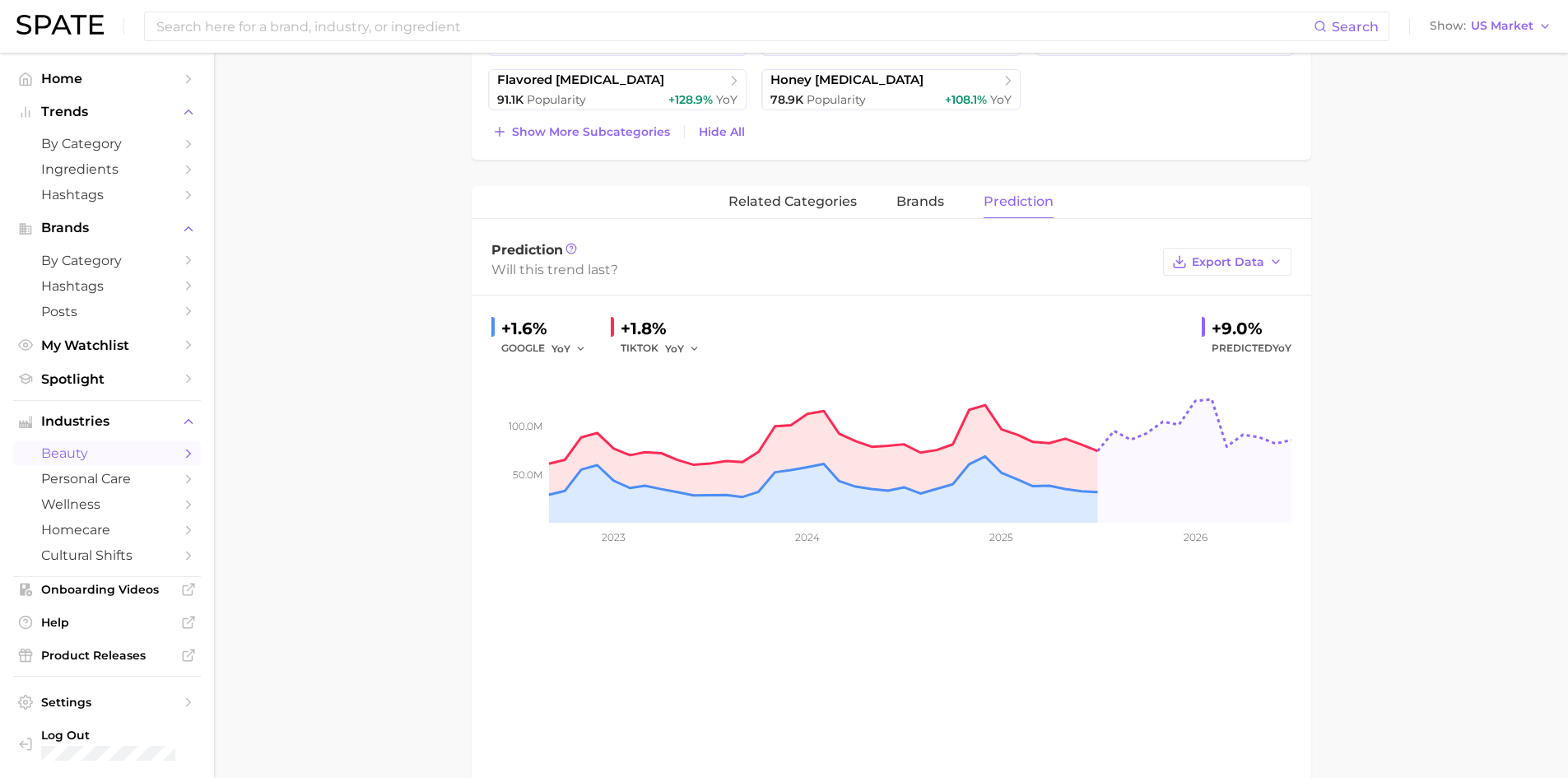
scroll to position [961, 0]
click at [801, 206] on span "related categories" at bounding box center [793, 200] width 128 height 15
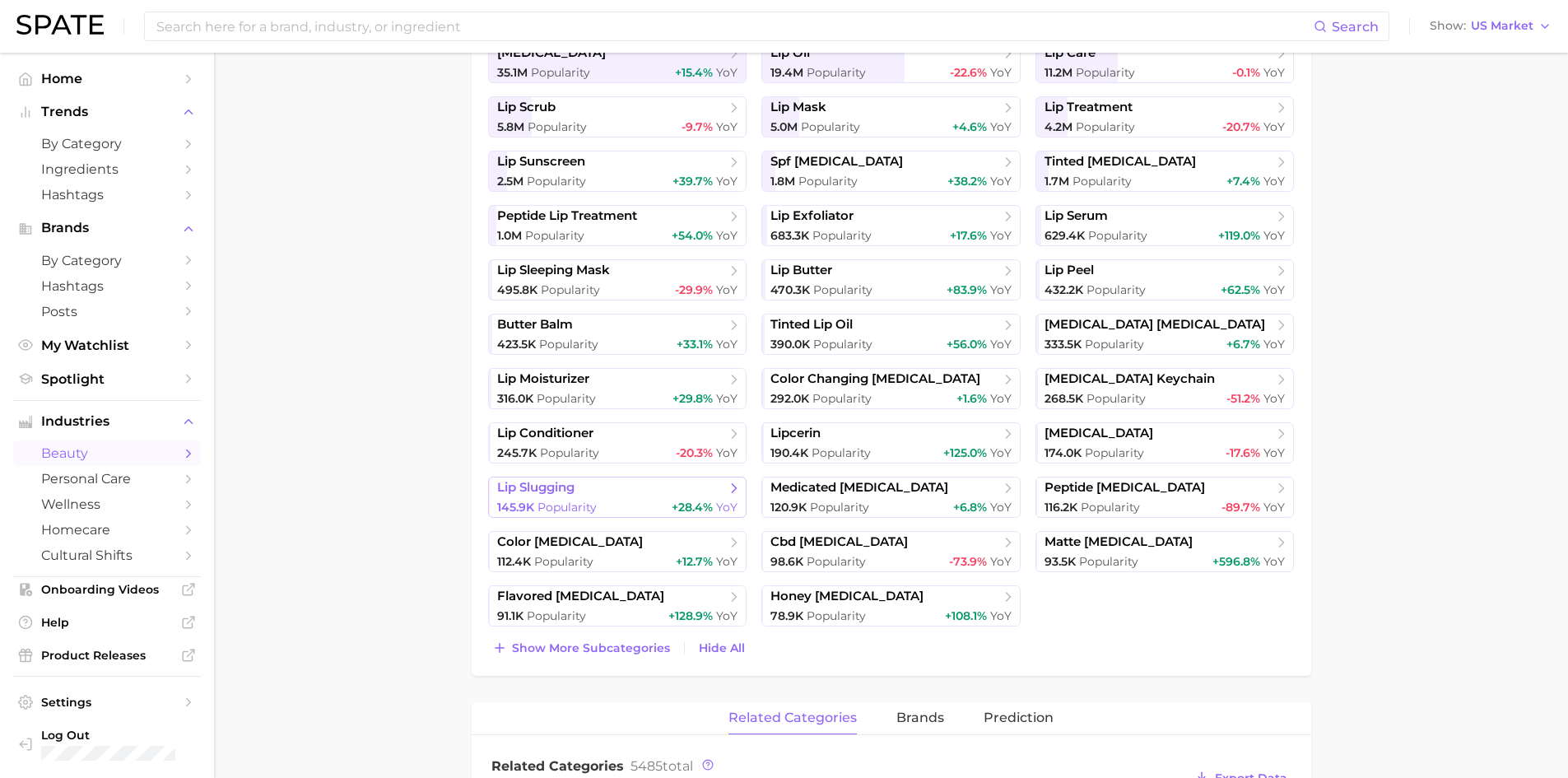
scroll to position [444, 0]
click at [591, 647] on span "Show more subcategories" at bounding box center [591, 647] width 158 height 14
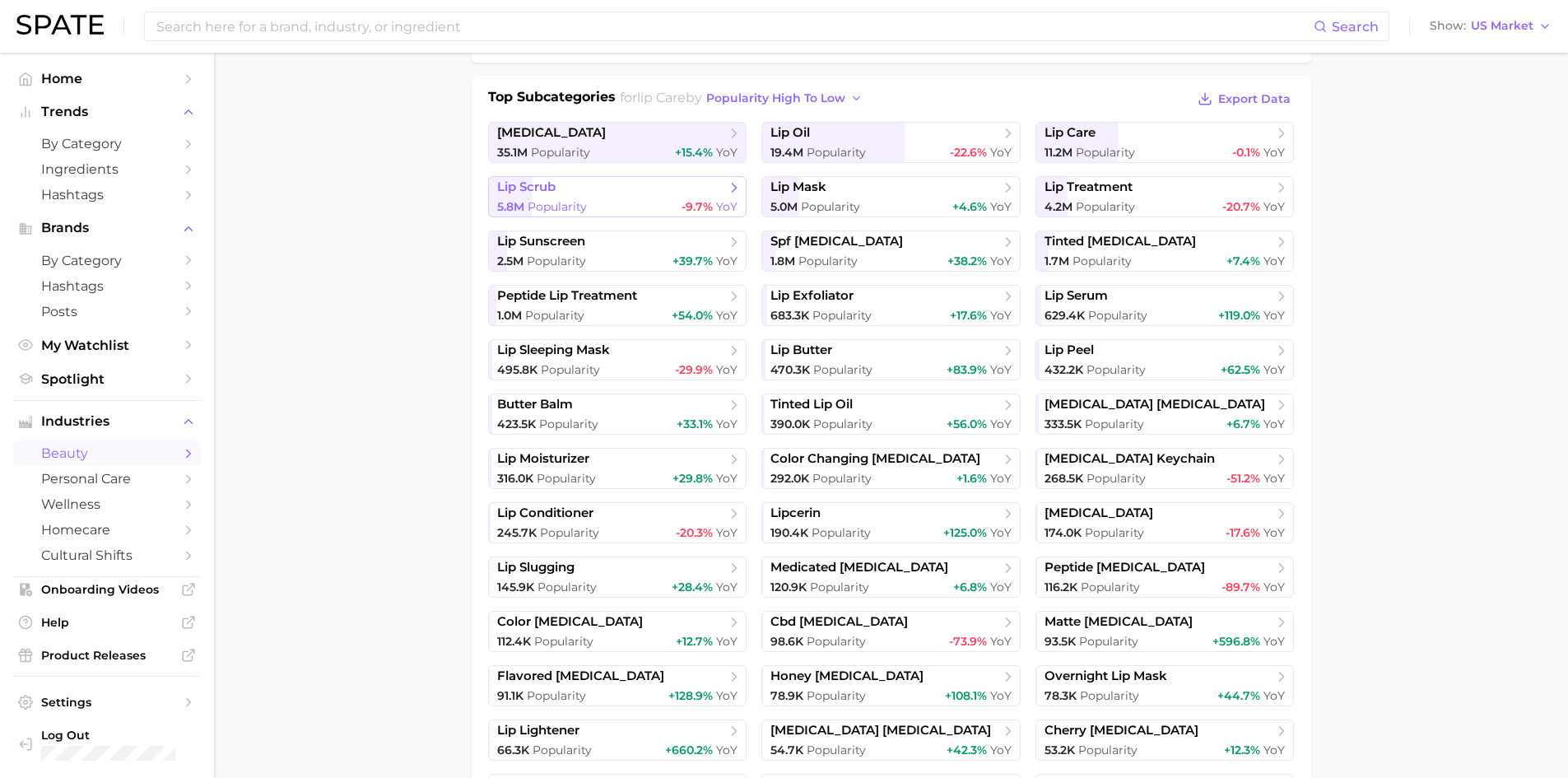
scroll to position [0, 0]
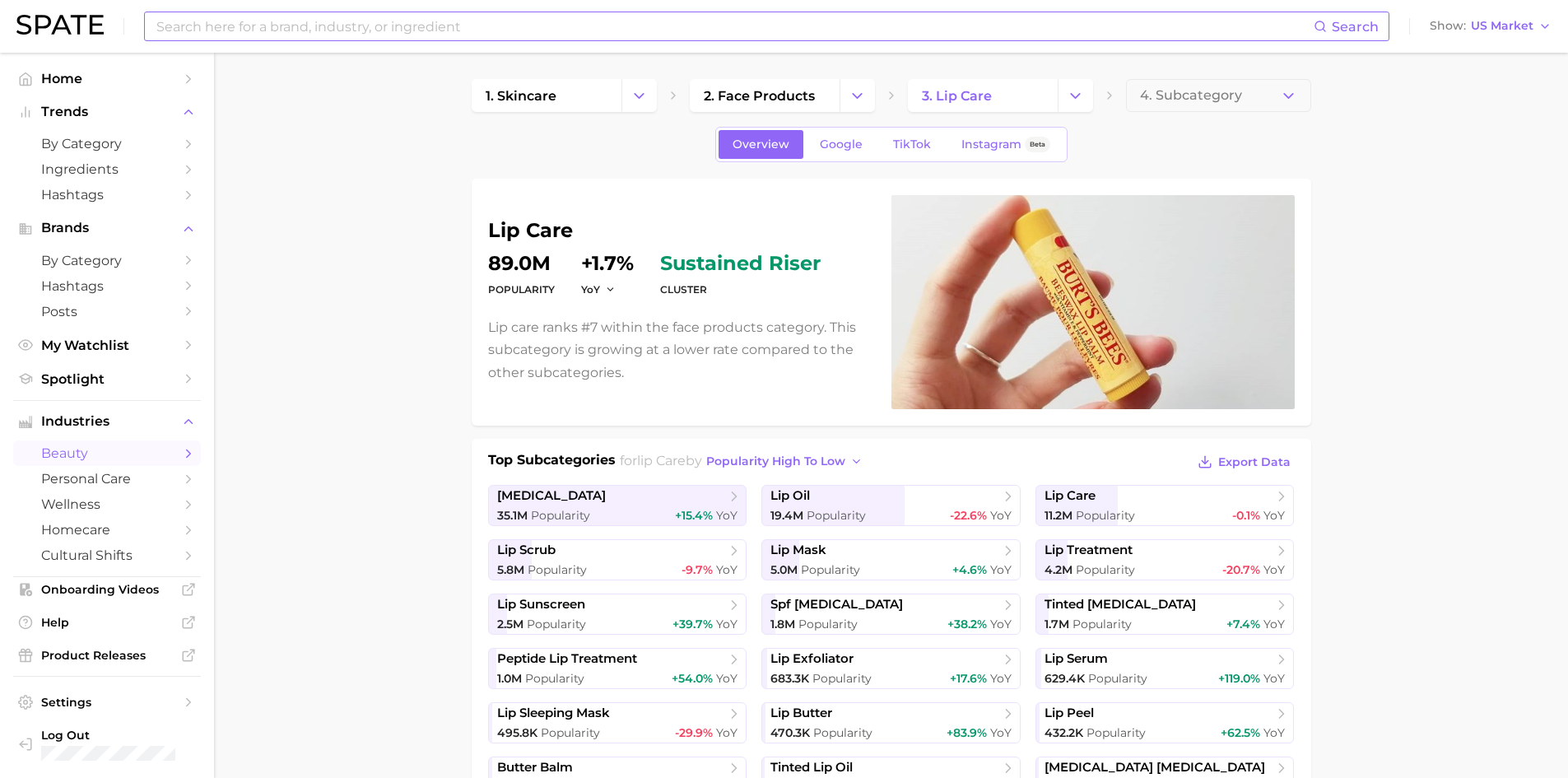
click at [289, 29] on input at bounding box center [735, 26] width 1160 height 28
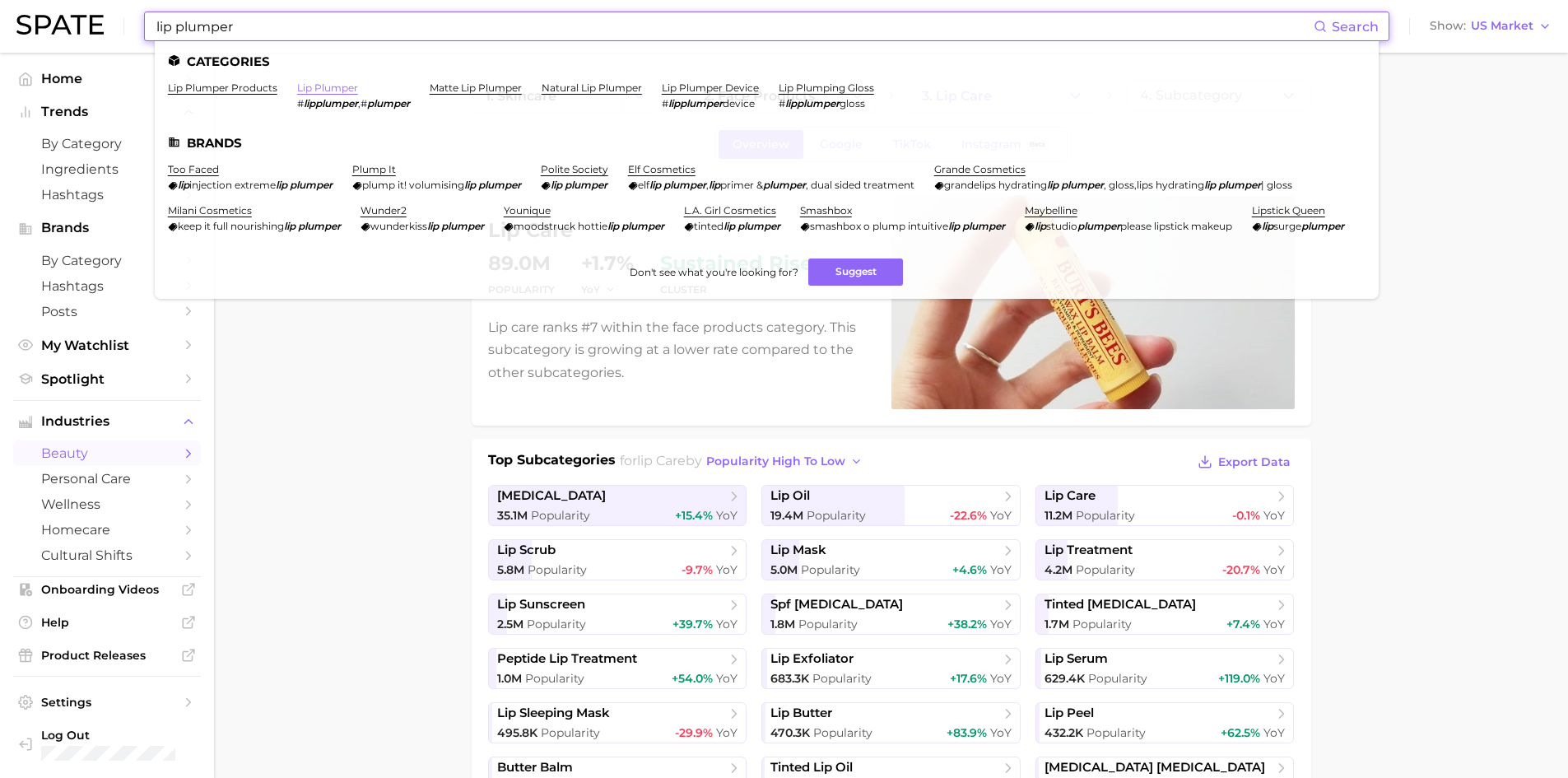
type input "lip plumper"
click at [305, 87] on link "lip plumper" at bounding box center [327, 87] width 61 height 12
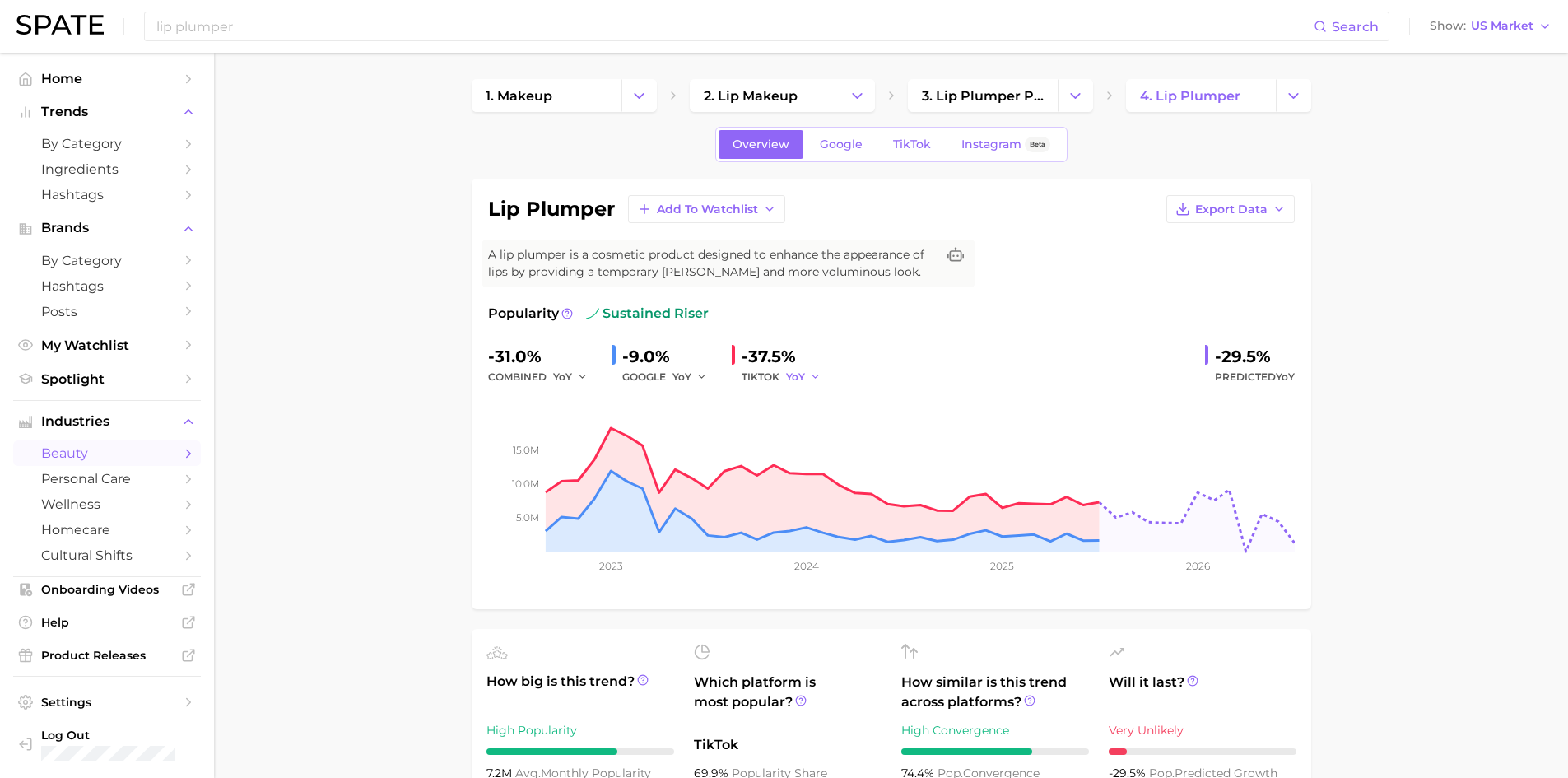
click at [817, 378] on icon "button" at bounding box center [816, 377] width 12 height 12
click at [819, 456] on span "MoM" at bounding box center [808, 462] width 28 height 14
click at [822, 377] on icon "button" at bounding box center [822, 377] width 12 height 12
click at [826, 430] on button "QoQ" at bounding box center [877, 433] width 181 height 29
click at [818, 377] on icon "button" at bounding box center [820, 377] width 12 height 12
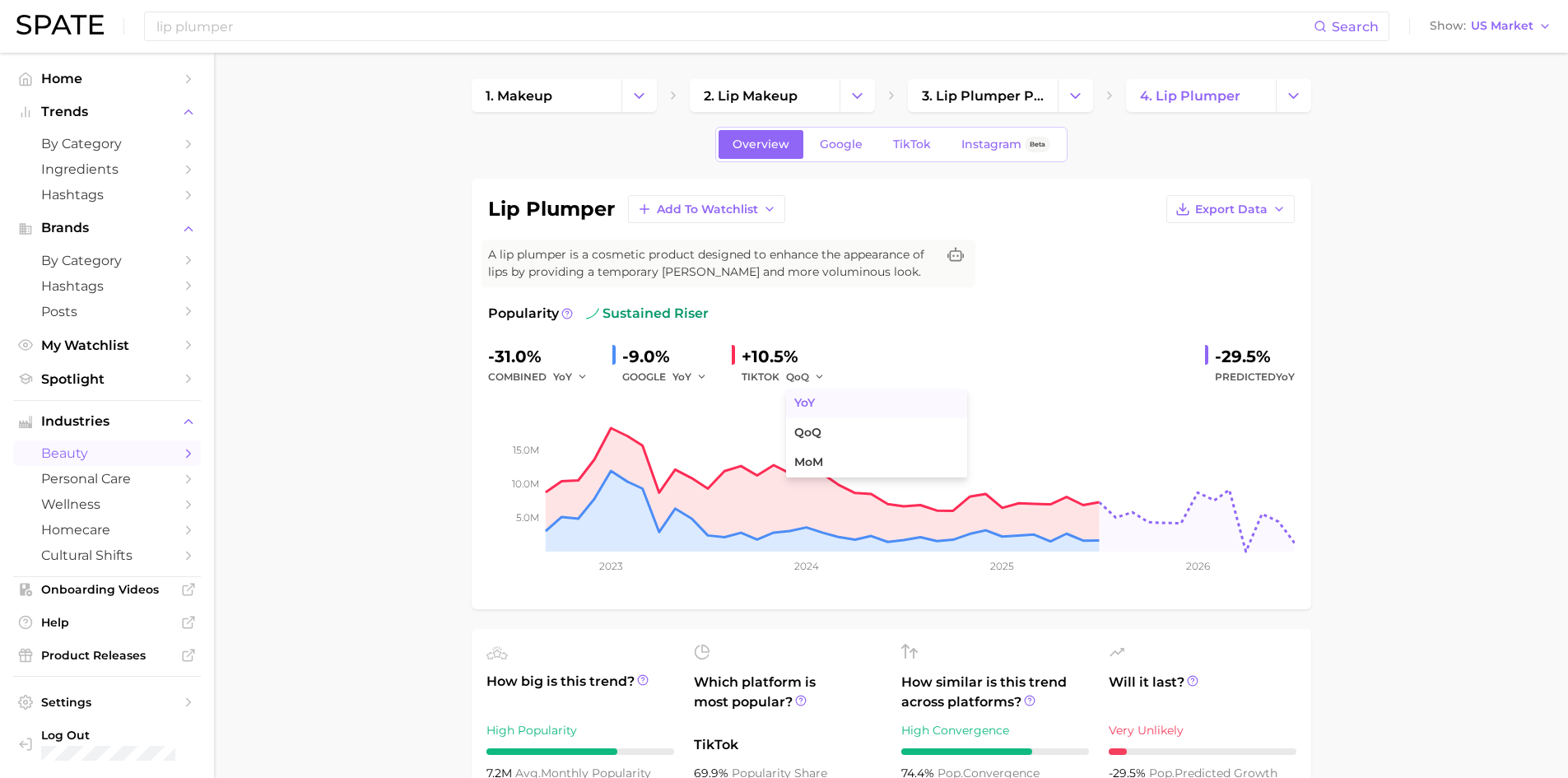
click at [826, 401] on button "YoY" at bounding box center [877, 403] width 181 height 29
click at [699, 375] on icon "button" at bounding box center [702, 377] width 12 height 12
click at [703, 433] on span "QoQ" at bounding box center [694, 433] width 27 height 14
click at [703, 378] on icon "button" at bounding box center [706, 377] width 12 height 12
click at [706, 457] on span "MoM" at bounding box center [694, 462] width 28 height 14
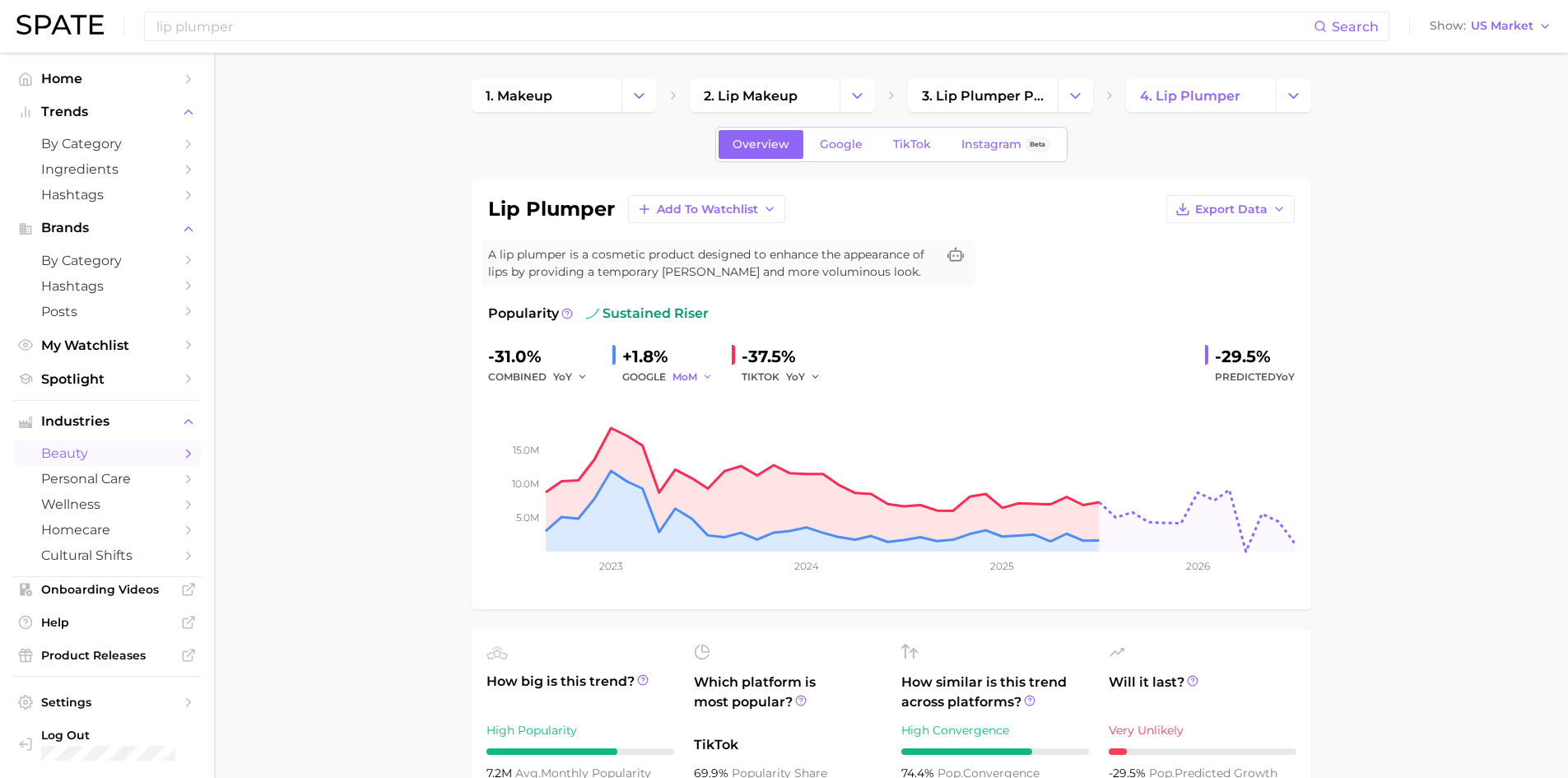
click at [705, 377] on icon "button" at bounding box center [708, 377] width 12 height 12
click at [708, 401] on button "YoY" at bounding box center [763, 403] width 181 height 29
click at [578, 377] on icon "button" at bounding box center [583, 377] width 12 height 12
click at [583, 429] on span "QoQ" at bounding box center [575, 433] width 27 height 14
click at [578, 377] on button "QoQ" at bounding box center [572, 378] width 39 height 20
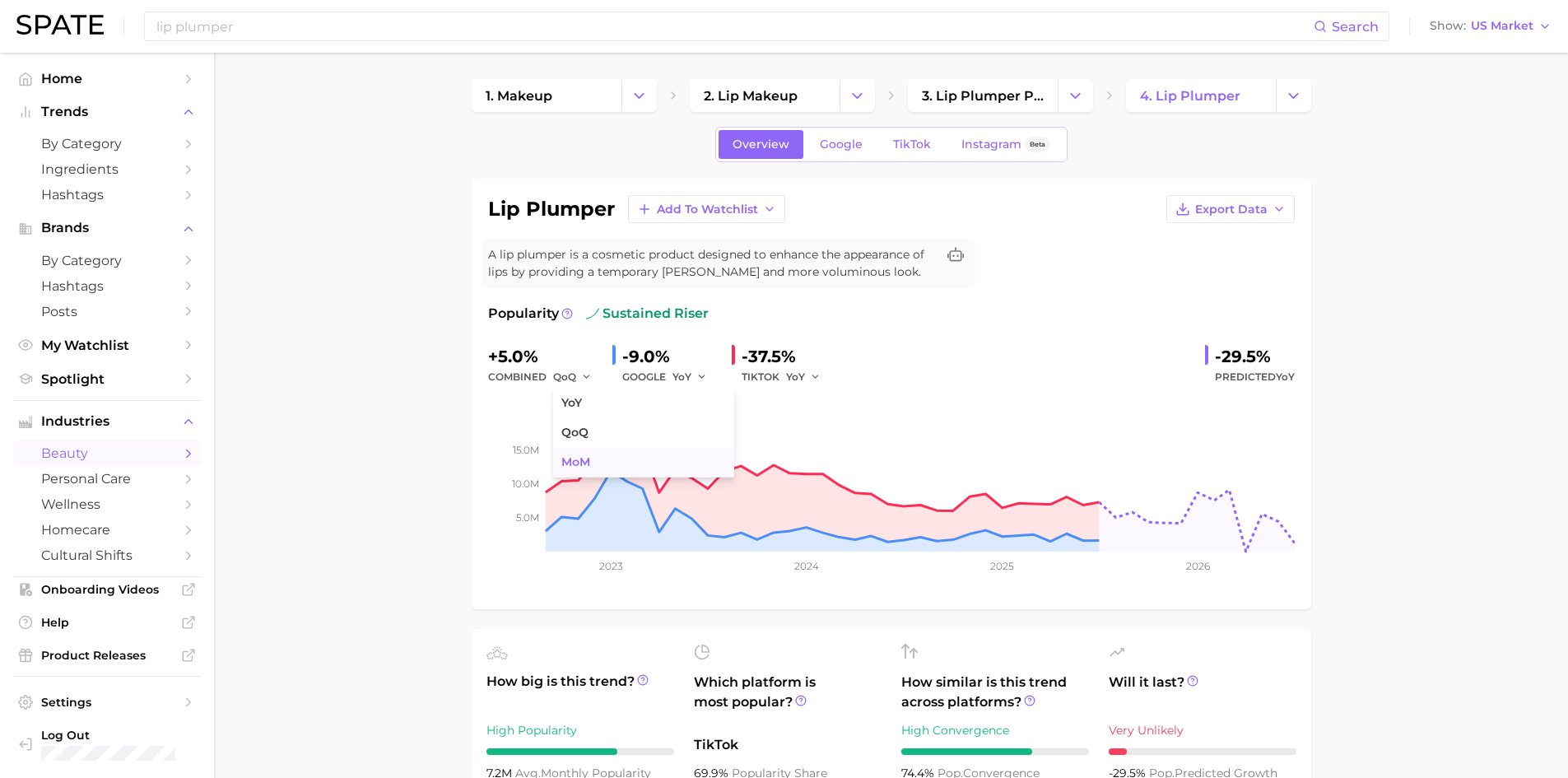
click at [590, 460] on span "MoM" at bounding box center [575, 462] width 28 height 14
click at [586, 373] on icon "button" at bounding box center [588, 377] width 12 height 12
click at [593, 394] on button "YoY" at bounding box center [644, 403] width 181 height 29
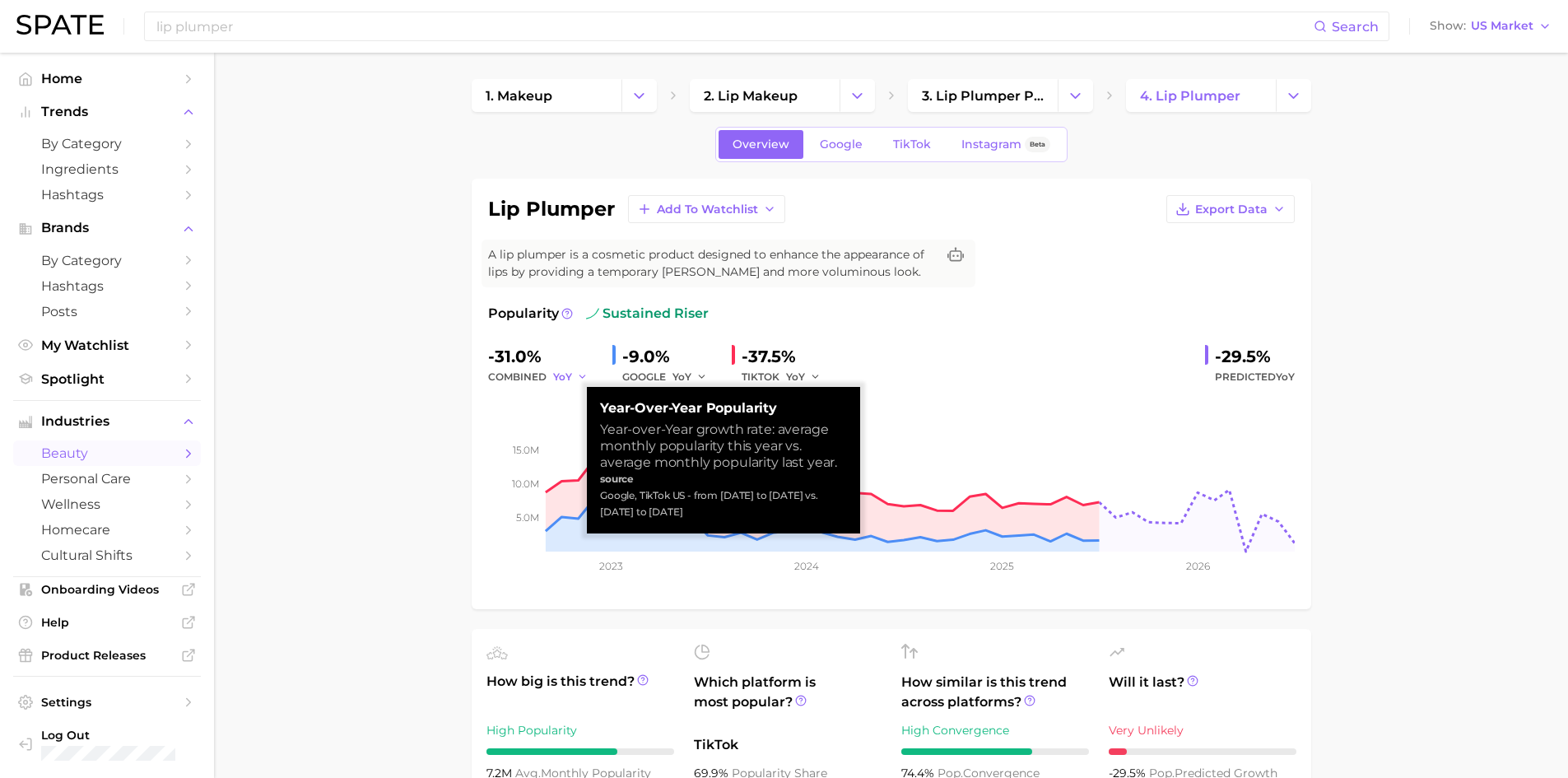
click at [577, 376] on icon "button" at bounding box center [583, 377] width 12 height 12
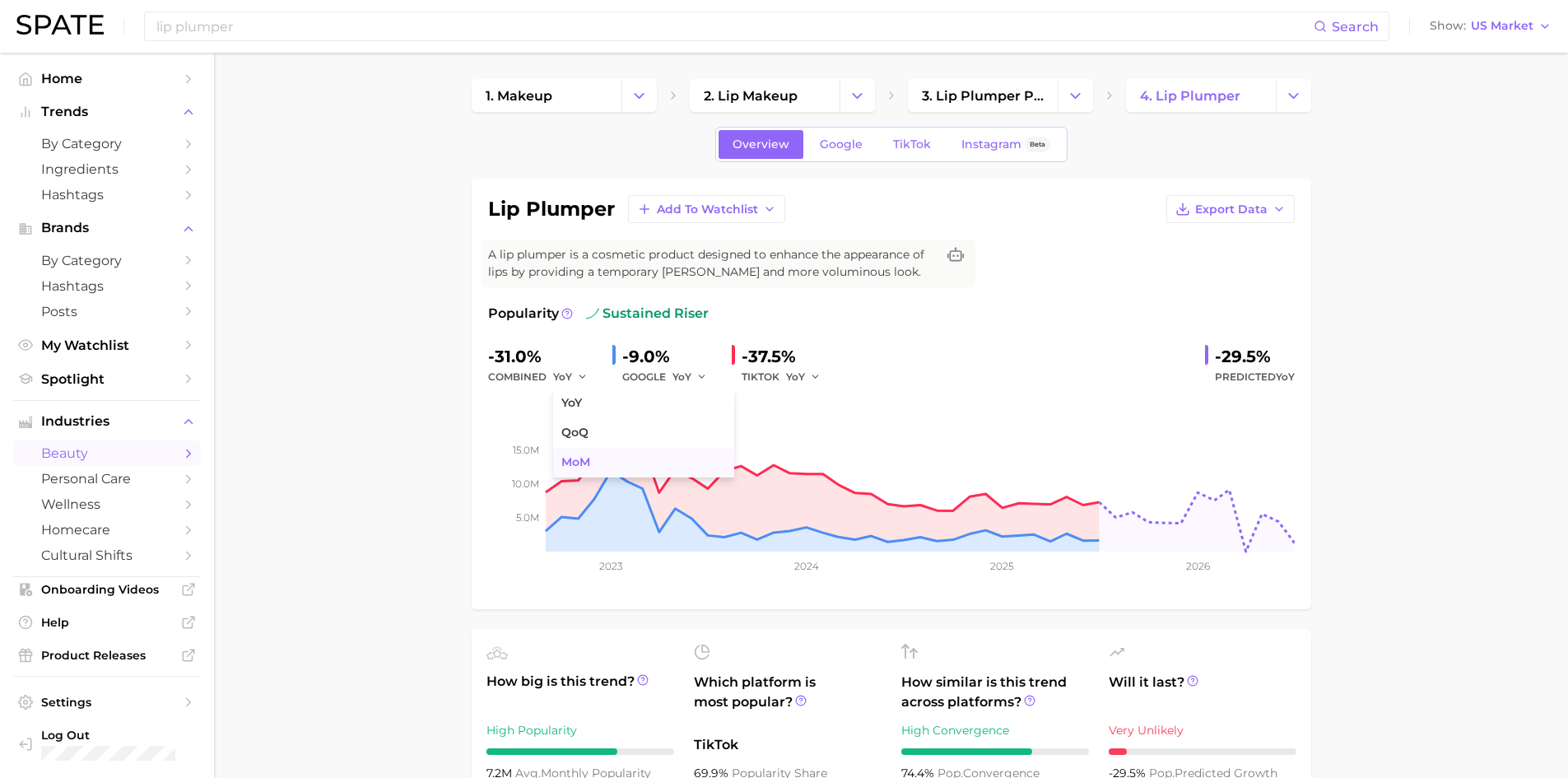
click at [574, 462] on span "MoM" at bounding box center [575, 462] width 28 height 14
click at [585, 378] on icon "button" at bounding box center [588, 377] width 12 height 12
click at [585, 437] on span "QoQ" at bounding box center [575, 433] width 27 height 14
click at [585, 377] on icon "button" at bounding box center [587, 377] width 12 height 12
click at [583, 465] on span "MoM" at bounding box center [575, 462] width 28 height 14
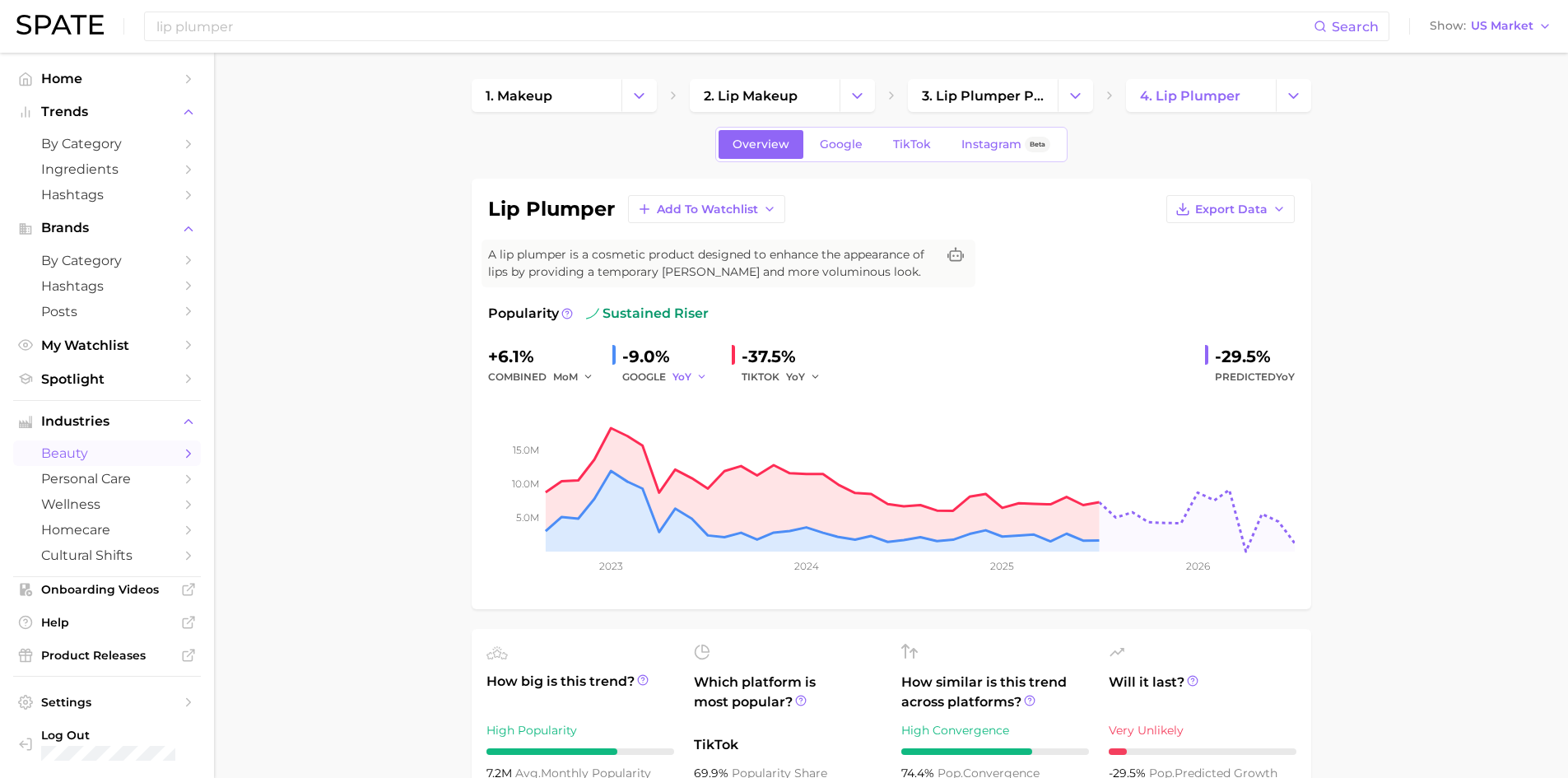
click at [699, 378] on icon "button" at bounding box center [702, 377] width 12 height 12
click at [709, 455] on span "MoM" at bounding box center [694, 462] width 28 height 14
click at [704, 378] on icon "button" at bounding box center [708, 377] width 12 height 12
click at [703, 430] on span "QoQ" at bounding box center [694, 433] width 27 height 14
click at [707, 374] on icon "button" at bounding box center [706, 377] width 12 height 12
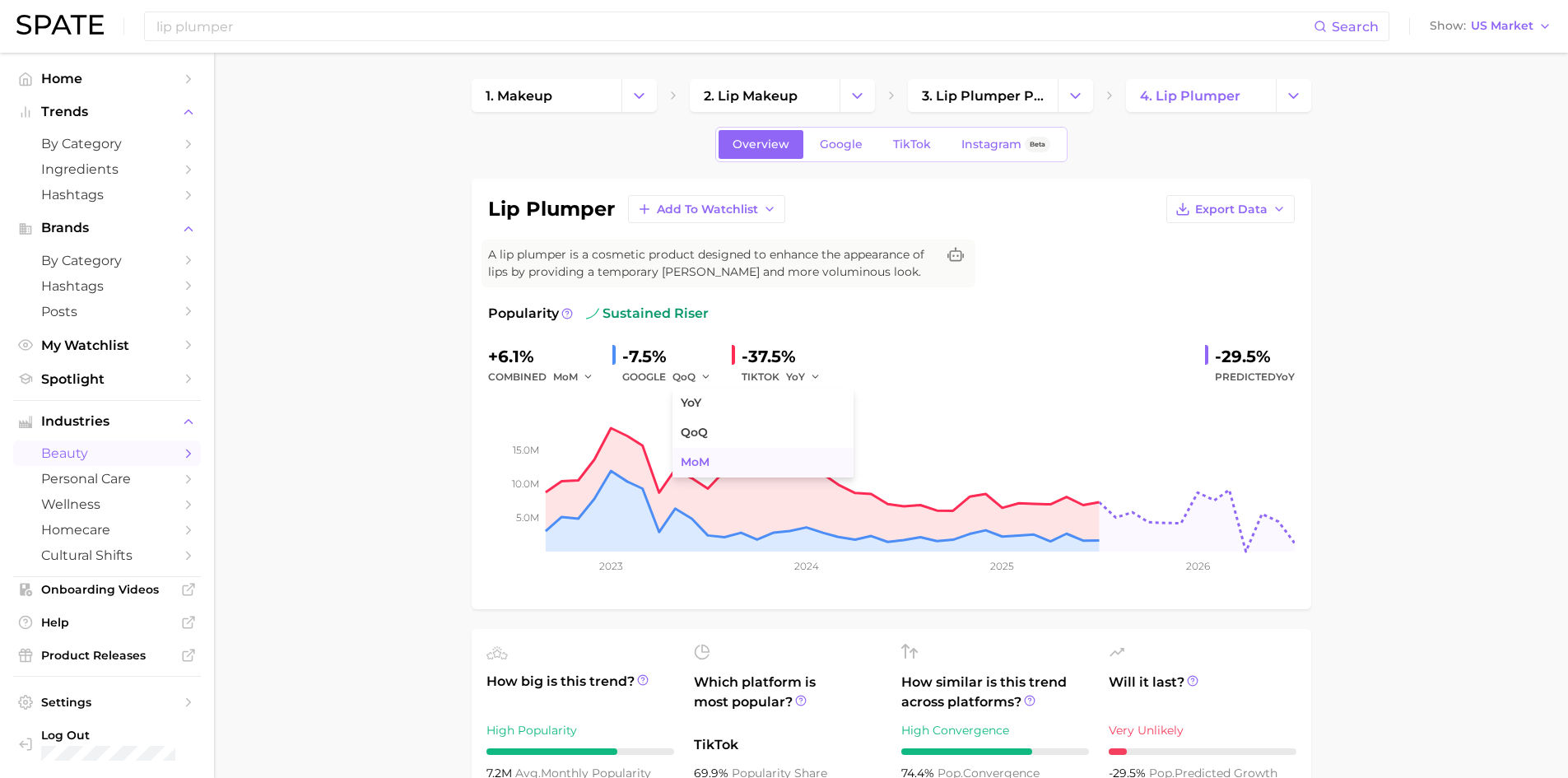
click at [713, 457] on button "MoM" at bounding box center [763, 463] width 181 height 29
click at [813, 375] on icon "button" at bounding box center [816, 377] width 12 height 12
click at [821, 455] on span "MoM" at bounding box center [808, 462] width 28 height 14
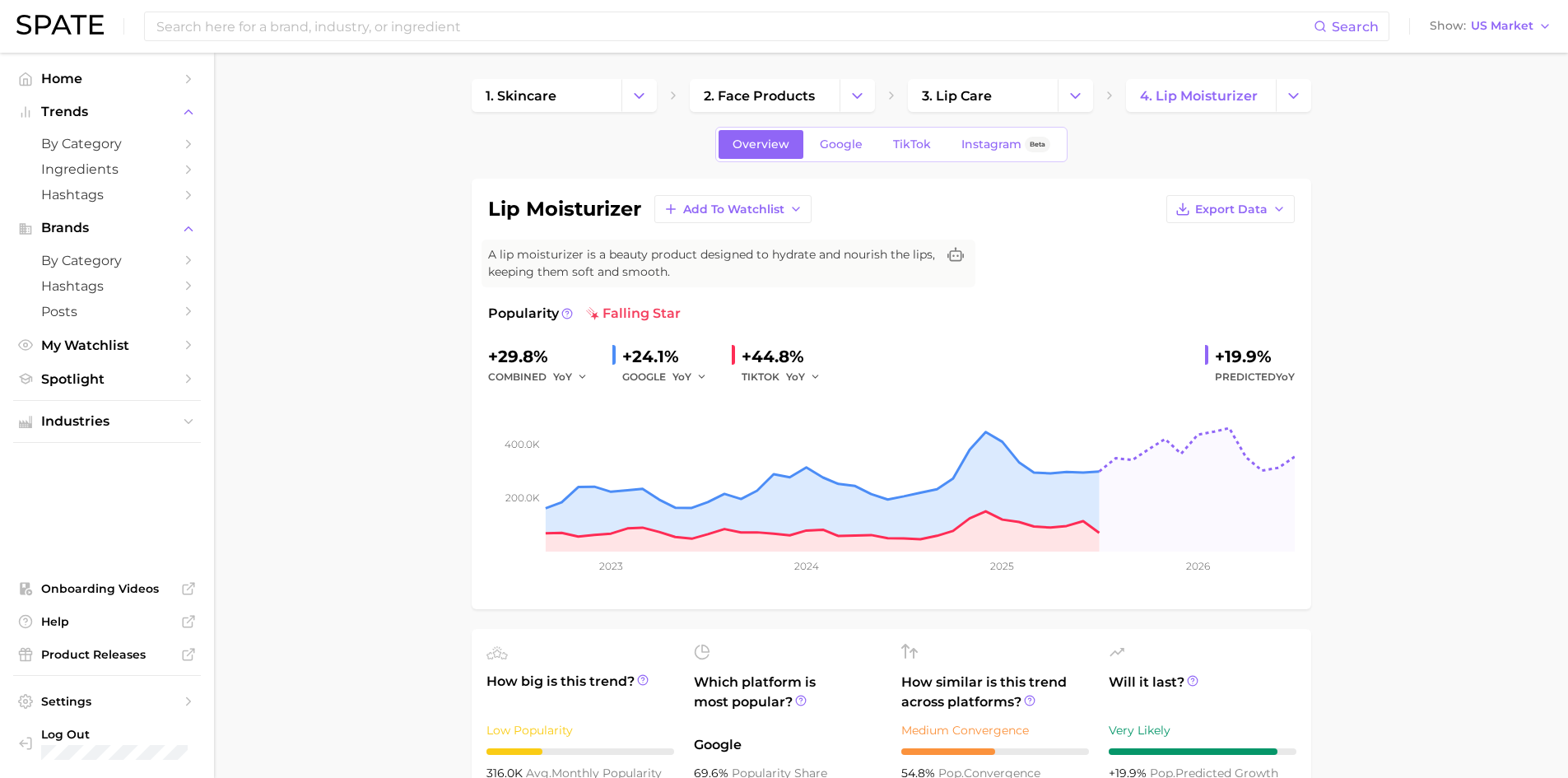
click at [815, 378] on icon "button" at bounding box center [816, 377] width 12 height 12
click at [826, 433] on button "QoQ" at bounding box center [877, 433] width 181 height 29
click at [814, 377] on icon "button" at bounding box center [820, 377] width 12 height 12
click at [827, 459] on button "MoM" at bounding box center [877, 463] width 181 height 29
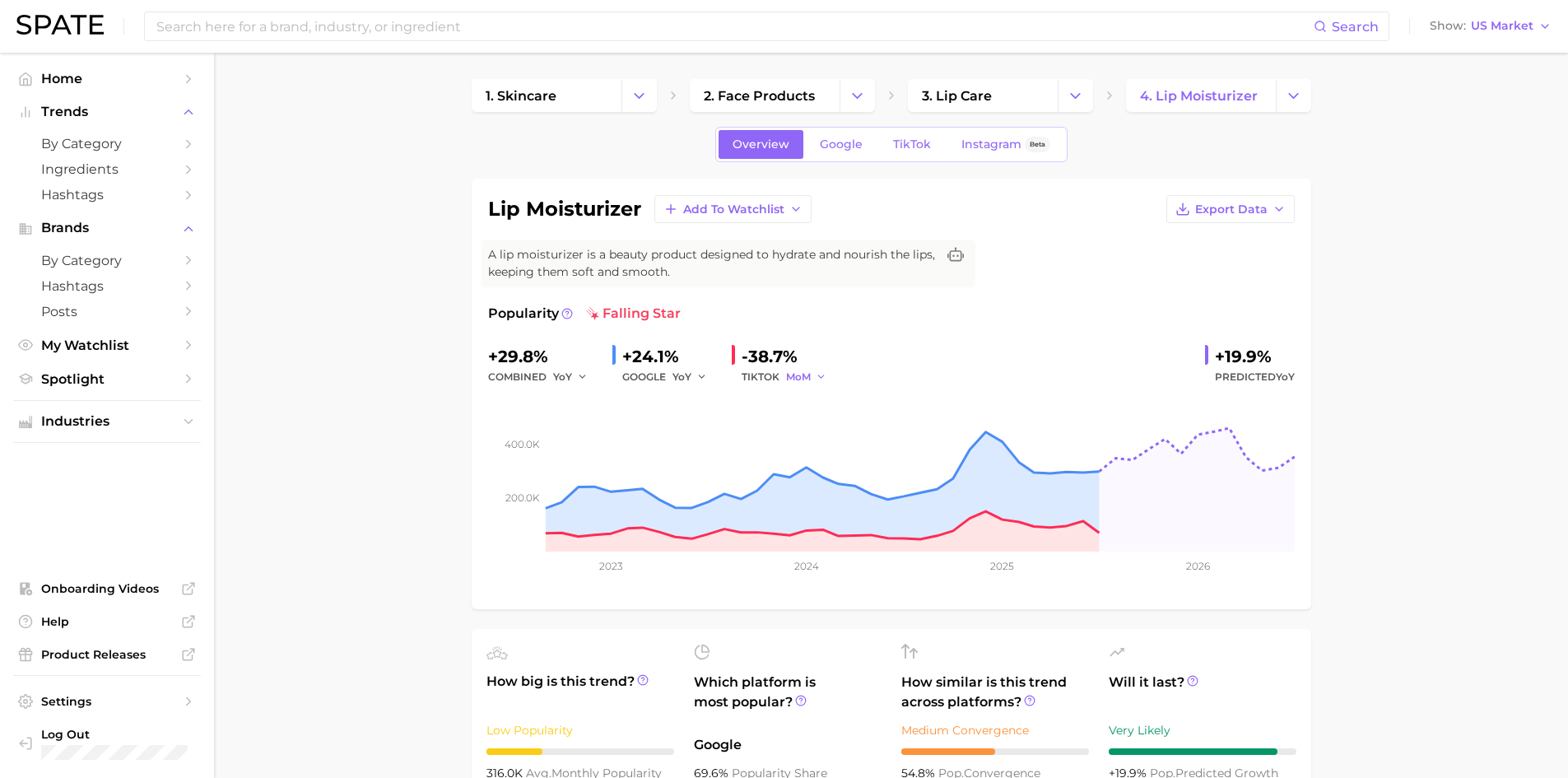
click at [822, 374] on icon "button" at bounding box center [822, 377] width 12 height 12
click at [826, 405] on button "YoY" at bounding box center [877, 403] width 181 height 29
click at [699, 374] on icon "button" at bounding box center [702, 377] width 12 height 12
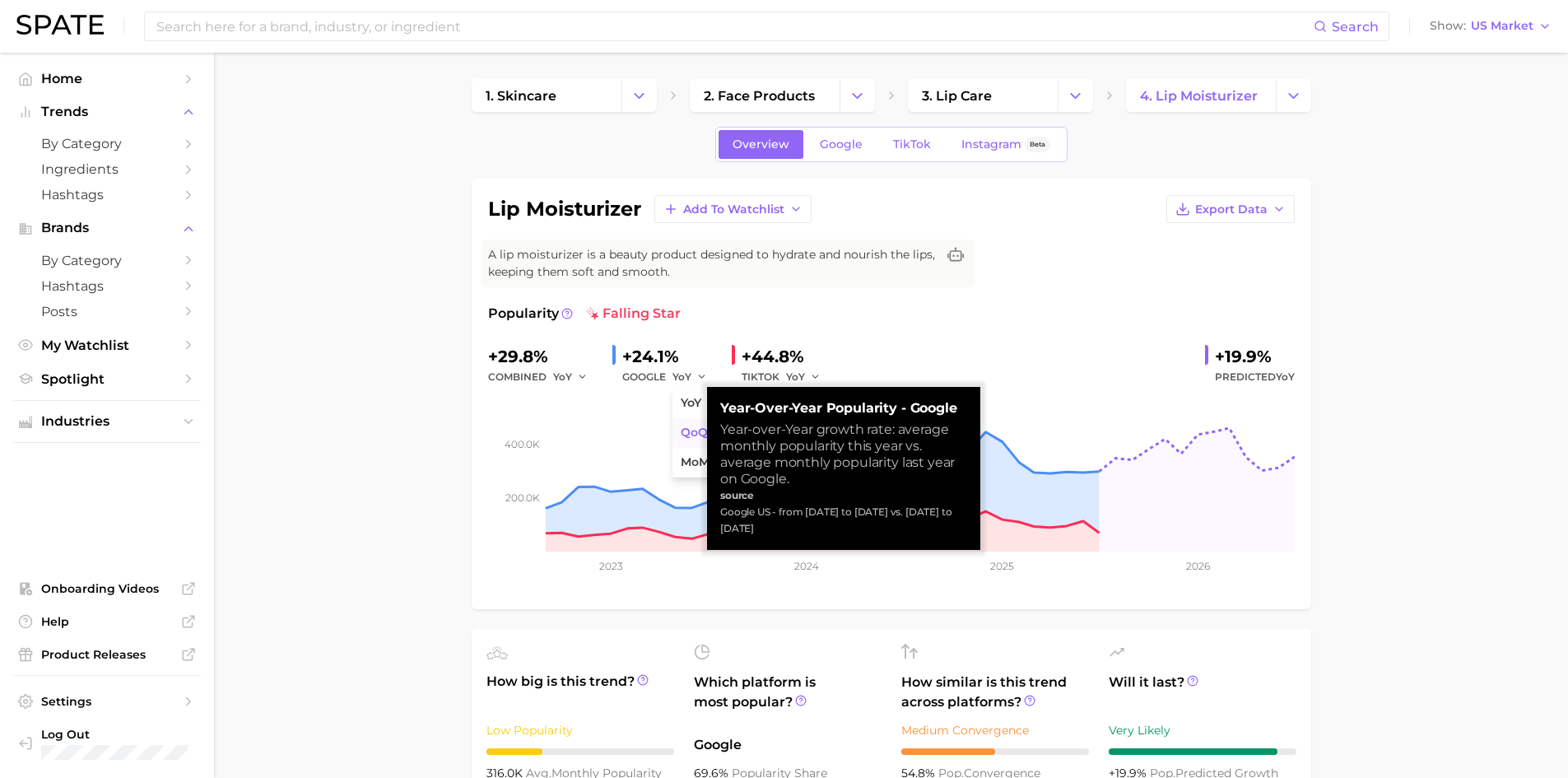
click at [702, 433] on span "QoQ" at bounding box center [694, 433] width 27 height 14
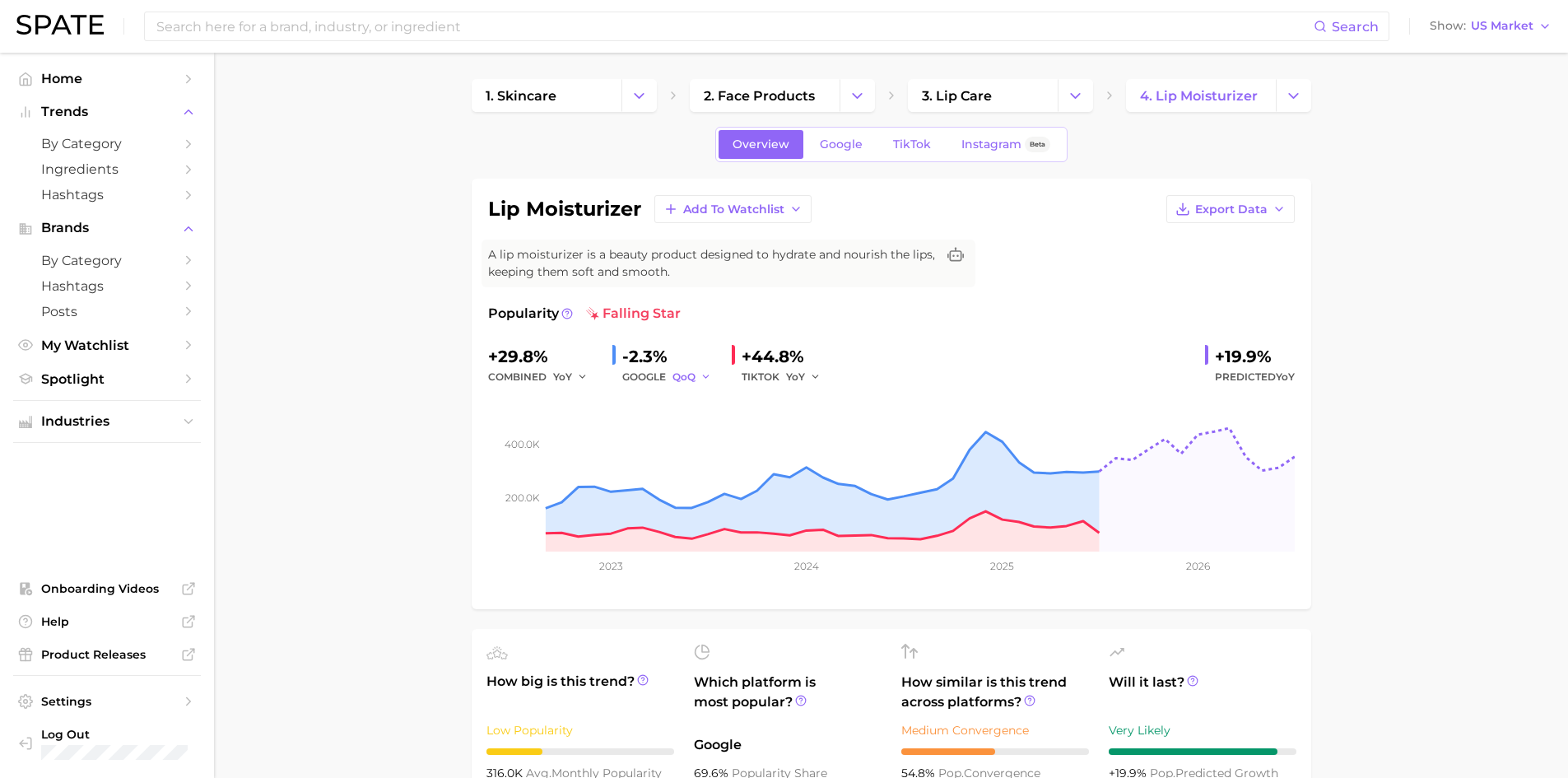
click at [705, 371] on icon "button" at bounding box center [706, 377] width 12 height 12
click at [715, 455] on button "MoM" at bounding box center [763, 463] width 181 height 29
click at [705, 373] on icon "button" at bounding box center [708, 377] width 12 height 12
click at [713, 399] on button "YoY" at bounding box center [763, 403] width 181 height 29
click at [581, 380] on icon "button" at bounding box center [583, 377] width 12 height 12
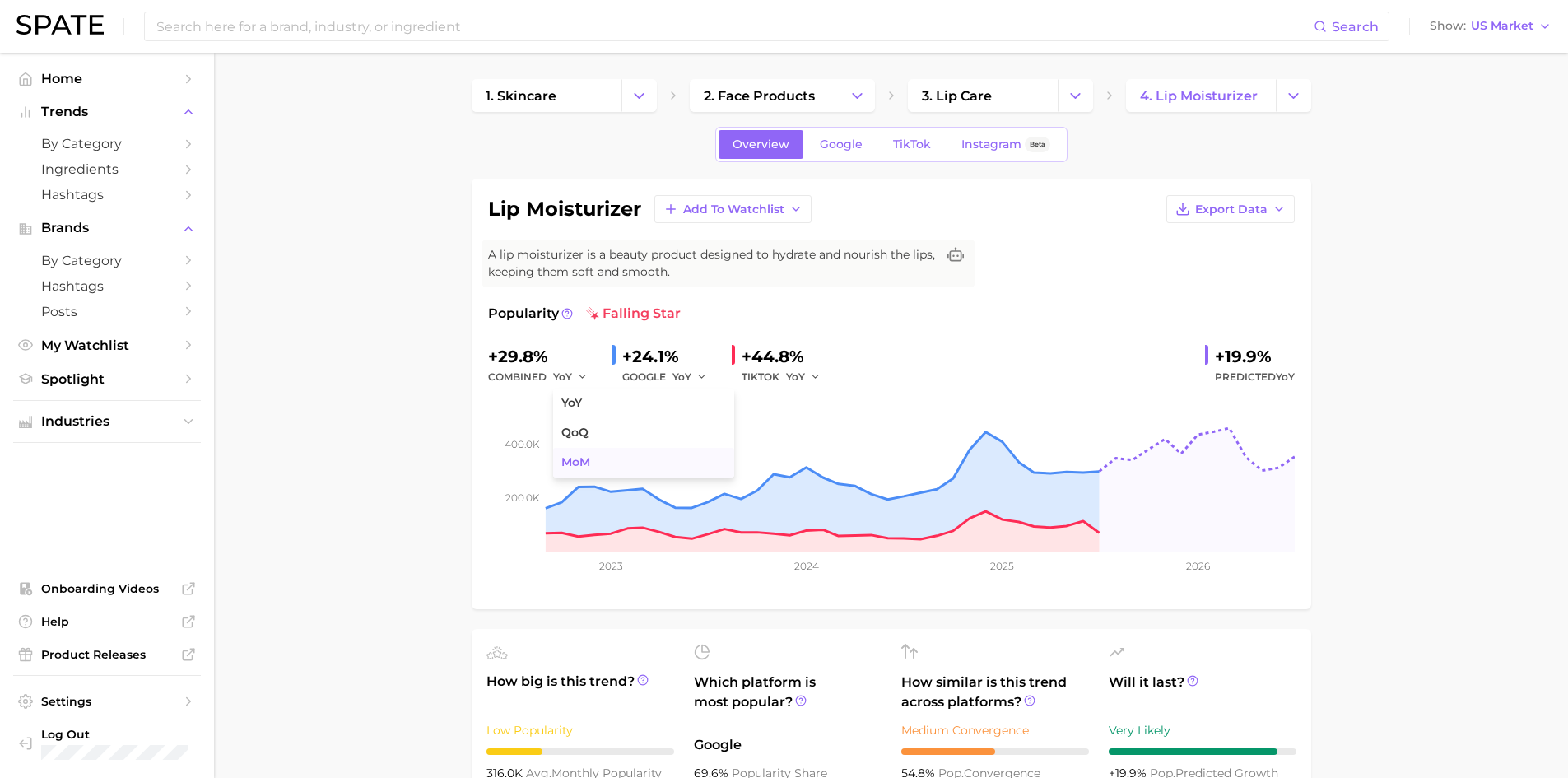
click at [591, 459] on button "MoM" at bounding box center [644, 463] width 181 height 29
click at [577, 378] on span "MoM" at bounding box center [565, 377] width 25 height 14
click at [584, 431] on span "QoQ" at bounding box center [575, 433] width 27 height 14
click at [582, 378] on icon "button" at bounding box center [587, 377] width 12 height 12
click at [590, 403] on button "YoY" at bounding box center [644, 403] width 181 height 29
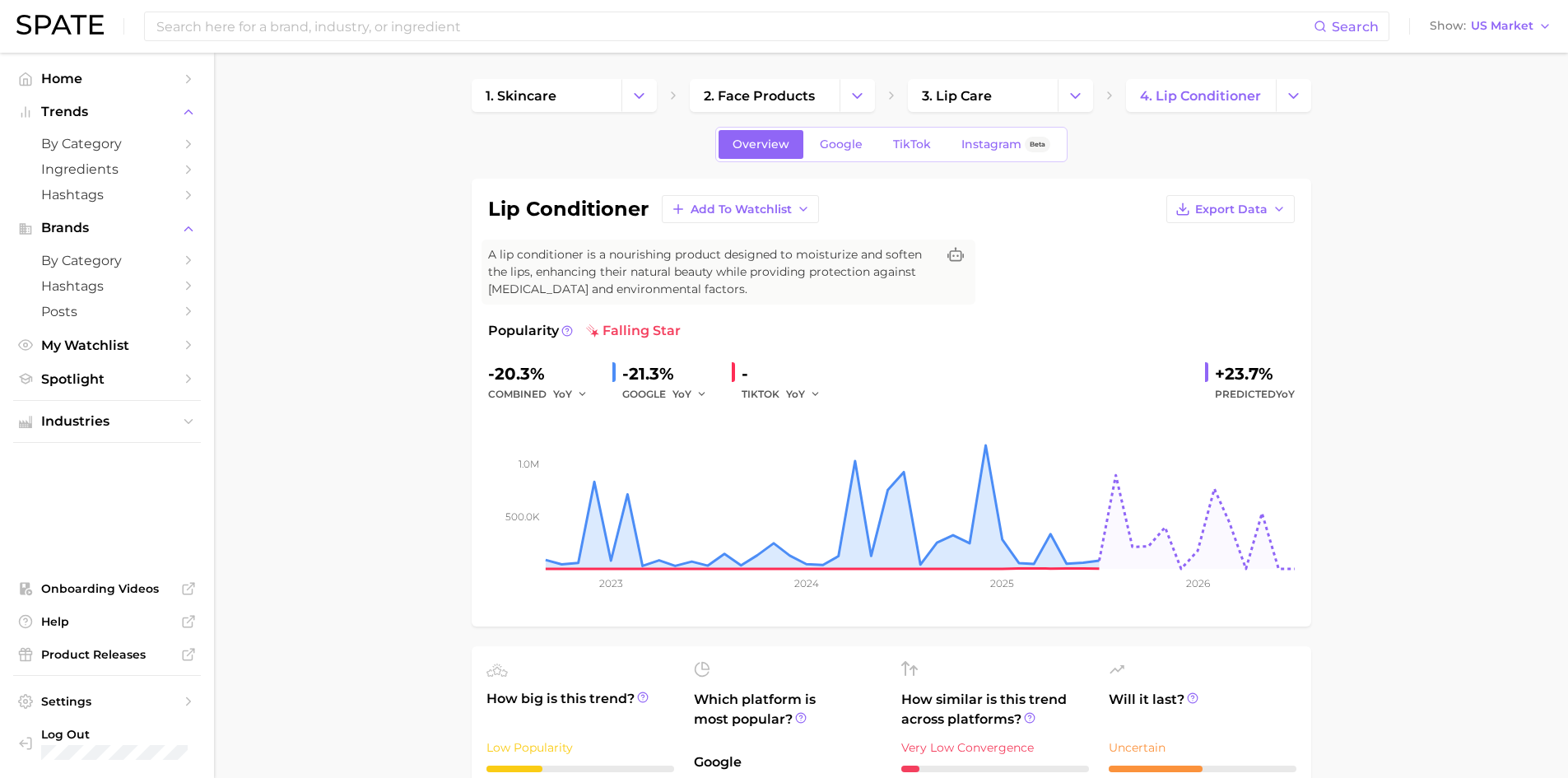
click at [813, 389] on icon "button" at bounding box center [816, 394] width 12 height 12
click at [816, 446] on span "QoQ" at bounding box center [808, 450] width 27 height 14
click at [817, 395] on icon "button" at bounding box center [820, 394] width 12 height 12
click at [827, 474] on button "MoM" at bounding box center [877, 480] width 181 height 29
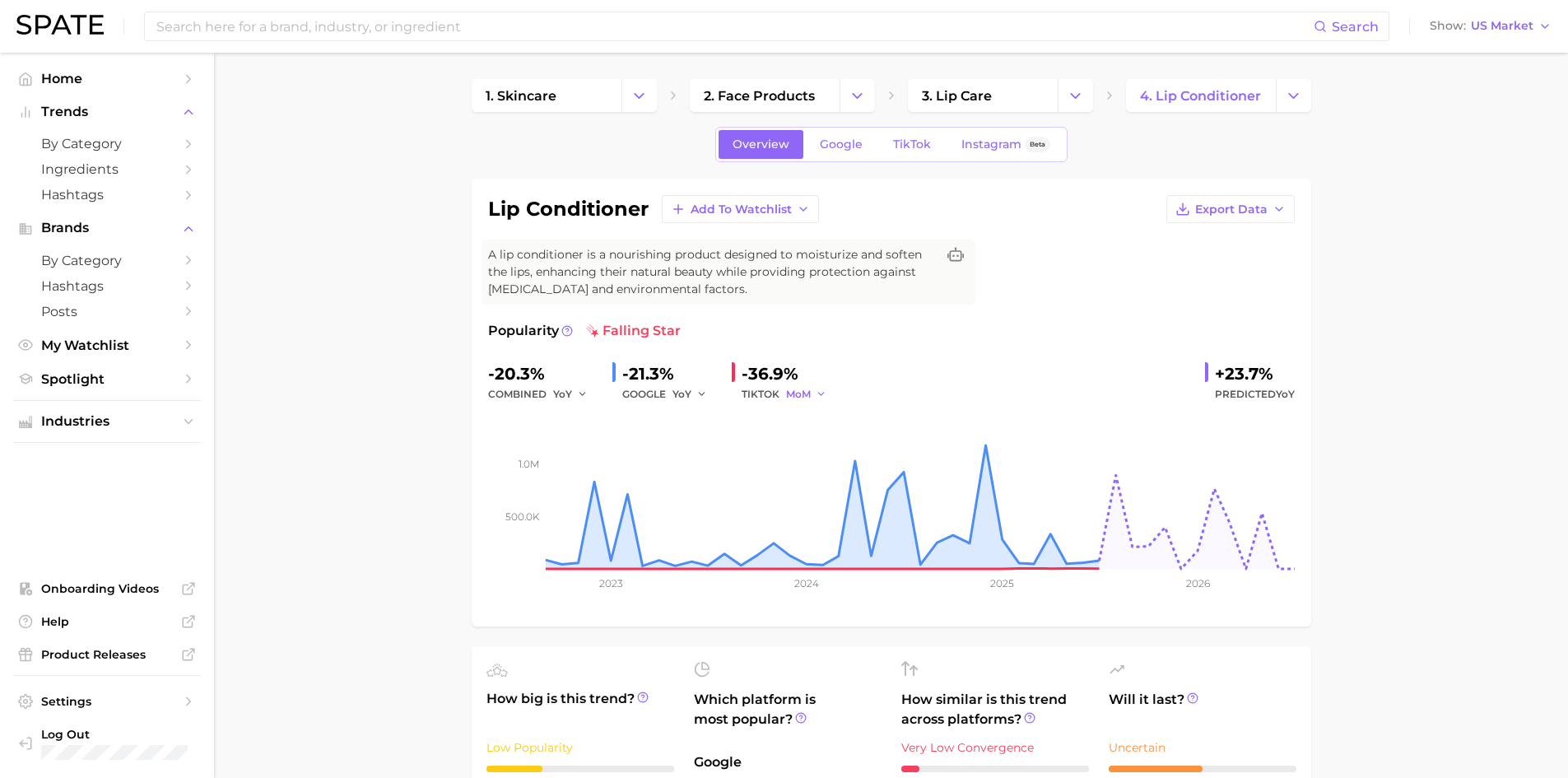
click at [822, 393] on icon "button" at bounding box center [822, 394] width 12 height 12
click at [819, 416] on button "YoY" at bounding box center [877, 421] width 181 height 29
click at [701, 392] on icon "button" at bounding box center [702, 394] width 12 height 12
click at [714, 477] on button "MoM" at bounding box center [763, 480] width 181 height 29
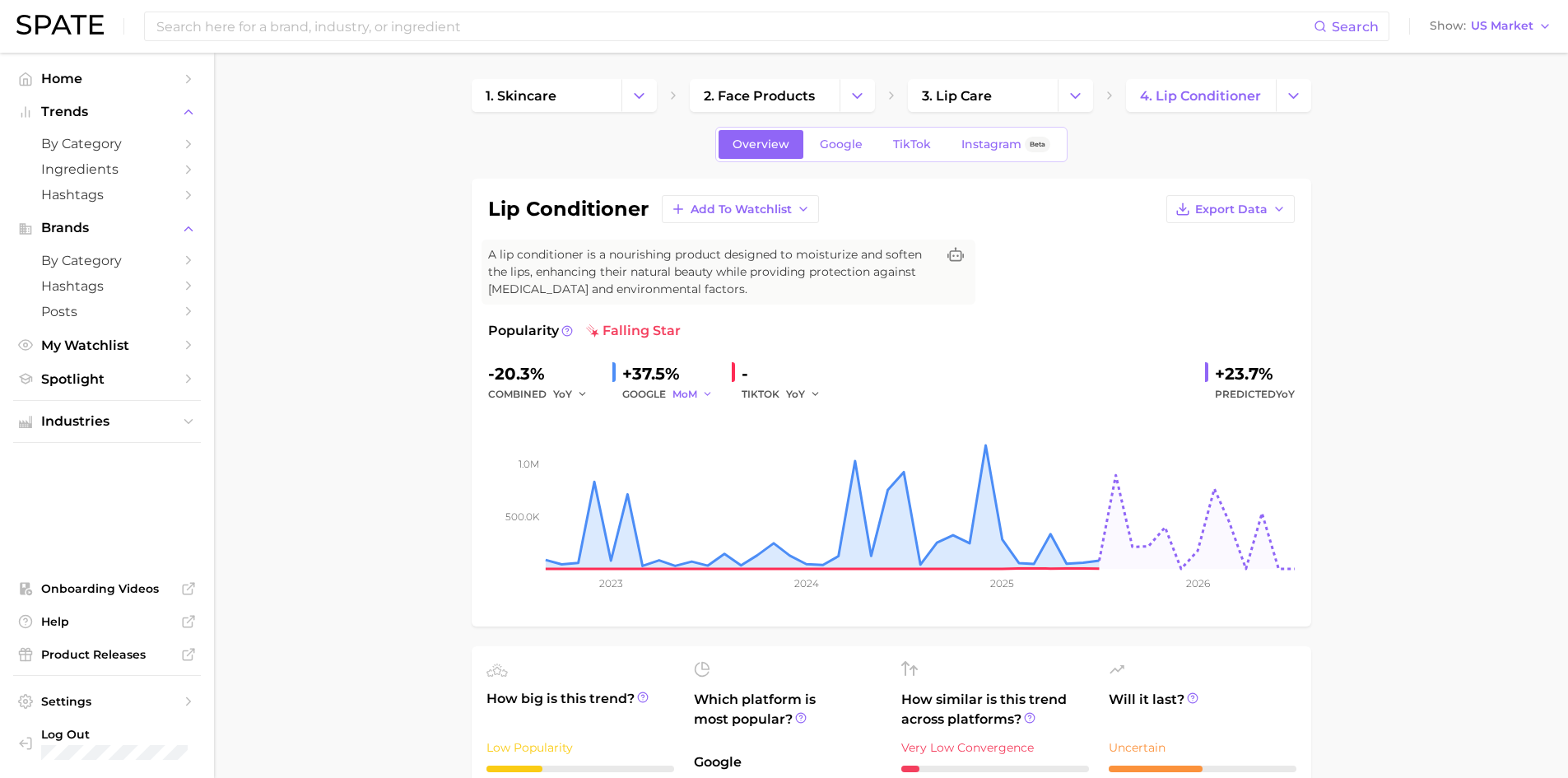
click at [707, 393] on icon "button" at bounding box center [708, 394] width 12 height 12
click at [718, 439] on button "QoQ" at bounding box center [763, 451] width 181 height 29
click at [701, 393] on icon "button" at bounding box center [706, 394] width 12 height 12
click at [711, 479] on button "MoM" at bounding box center [763, 480] width 181 height 29
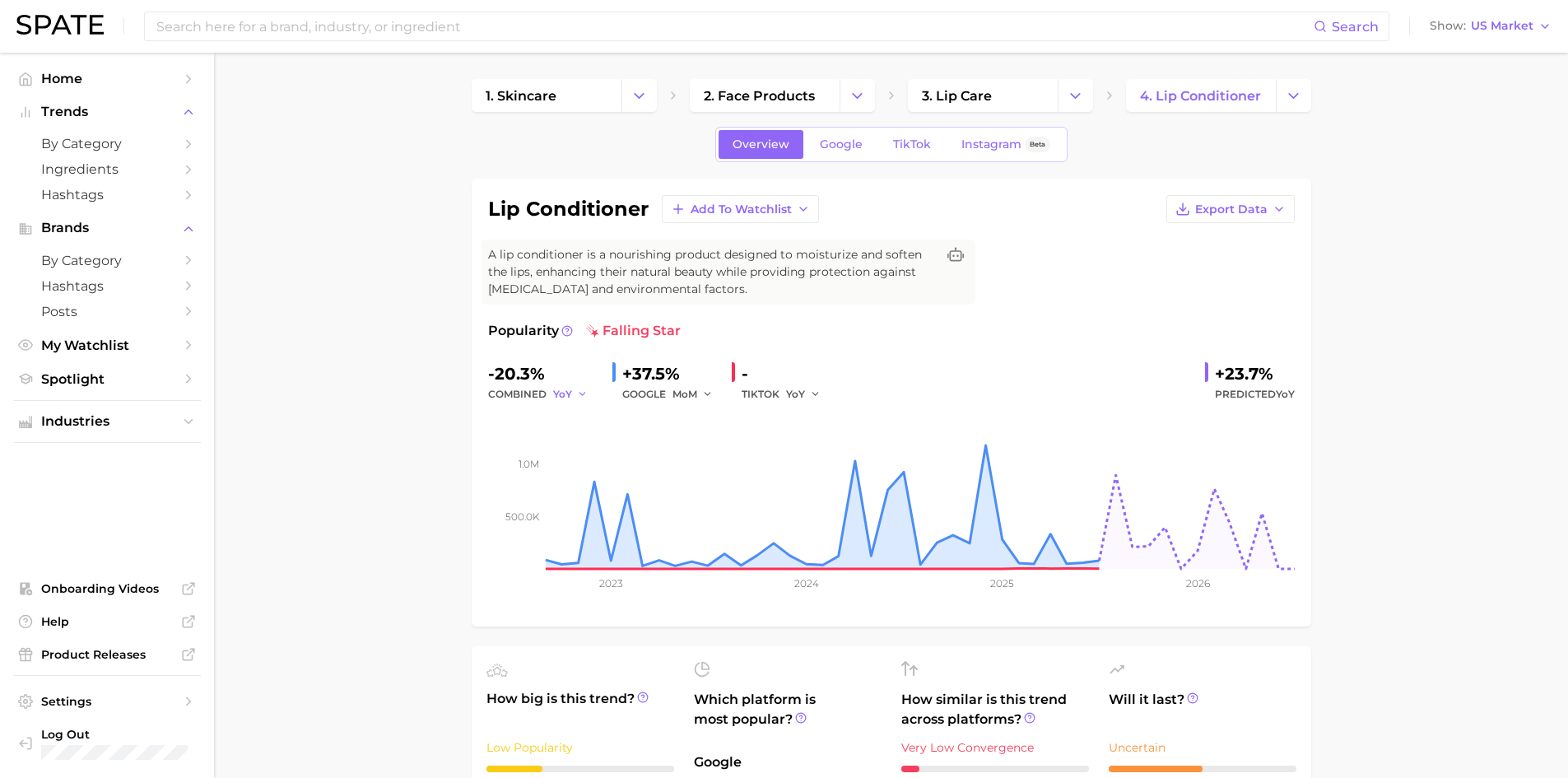
click at [580, 393] on icon "button" at bounding box center [583, 394] width 12 height 12
click at [583, 477] on span "MoM" at bounding box center [575, 479] width 28 height 14
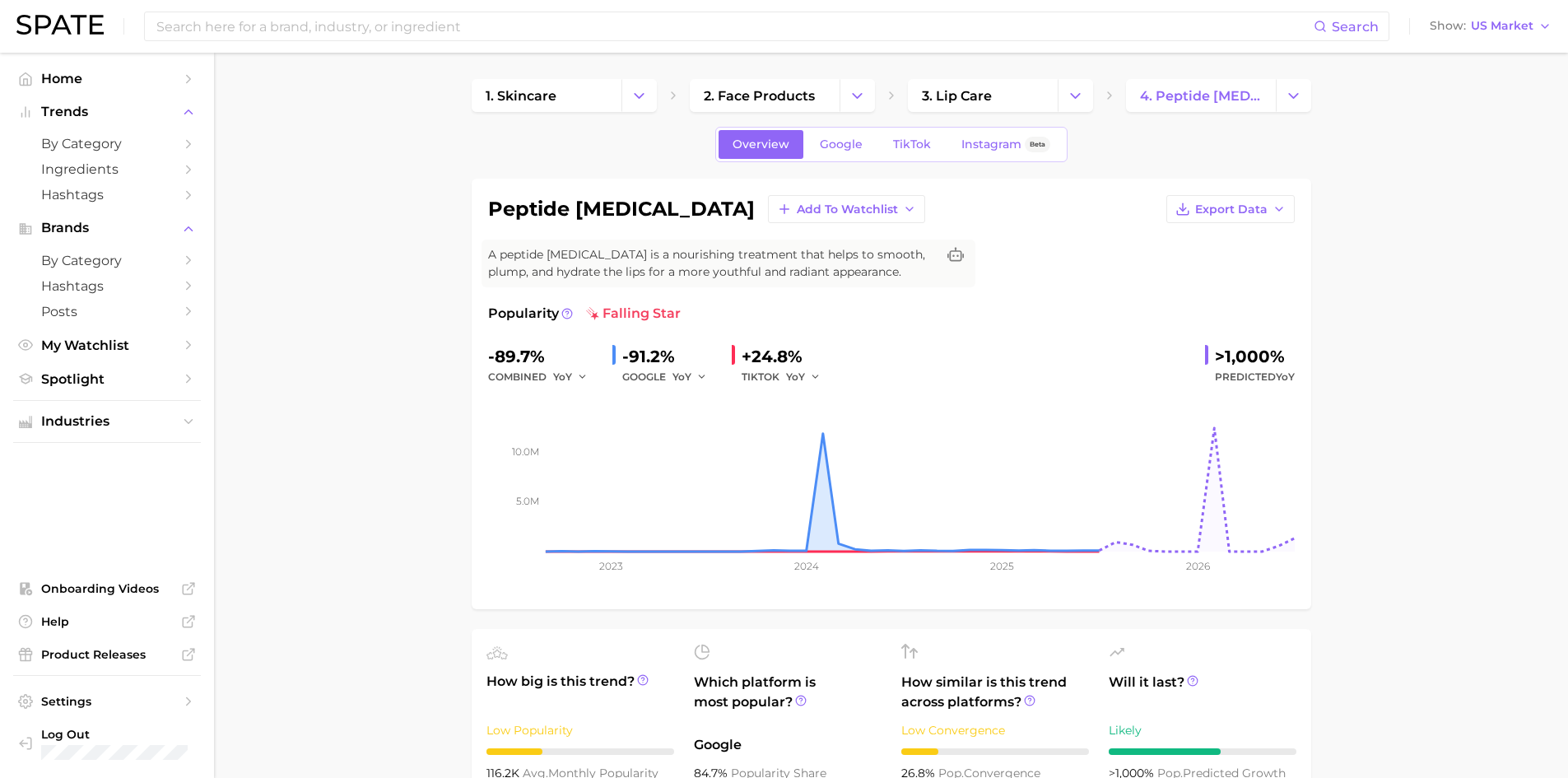
click at [703, 380] on icon "button" at bounding box center [702, 377] width 12 height 12
click at [708, 432] on button "QoQ" at bounding box center [763, 433] width 181 height 29
click at [705, 377] on icon "button" at bounding box center [706, 377] width 12 height 12
click at [717, 462] on button "MoM" at bounding box center [763, 463] width 181 height 29
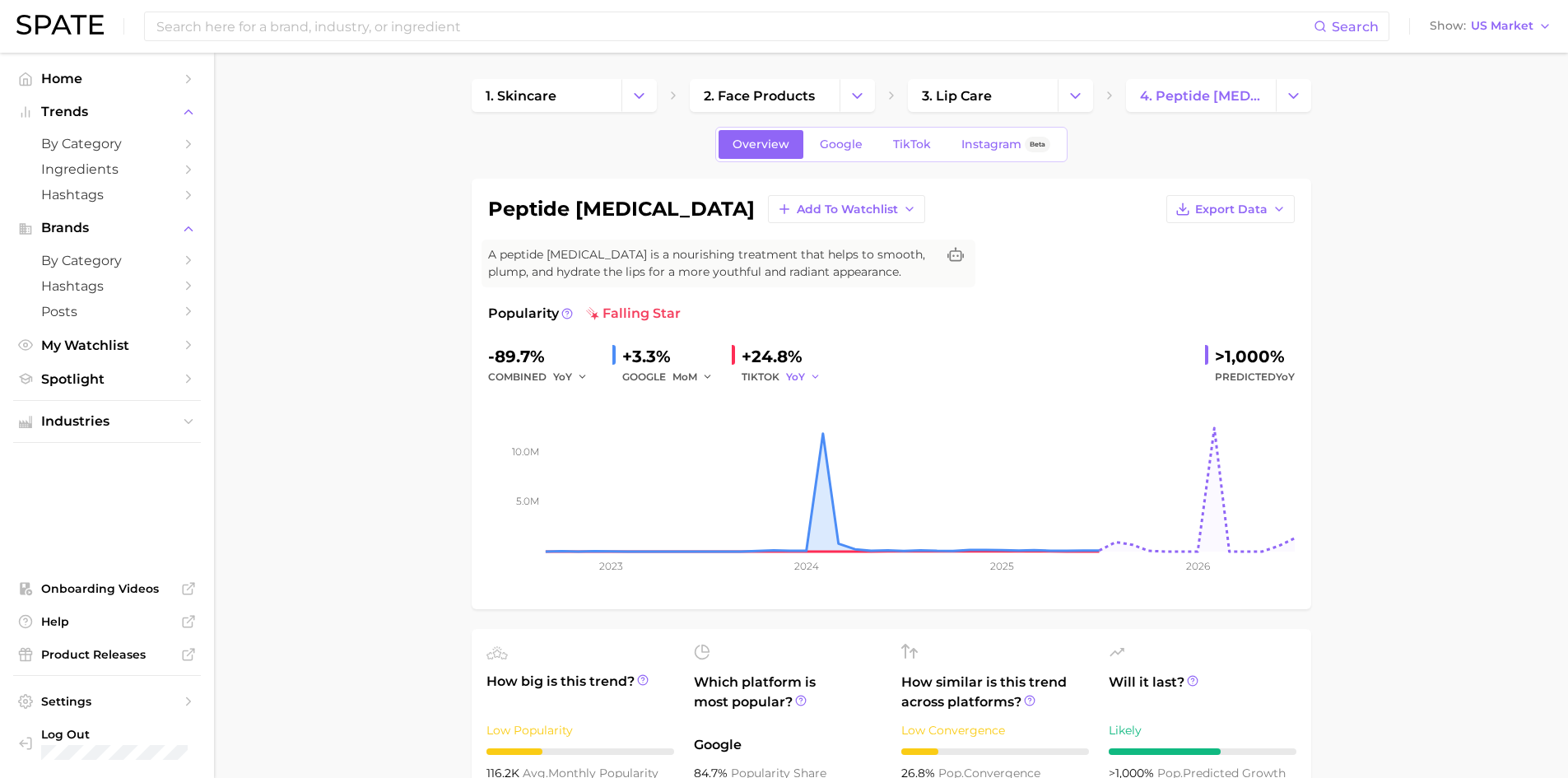
click at [814, 375] on icon "button" at bounding box center [816, 377] width 12 height 12
click at [823, 458] on span "MoM" at bounding box center [808, 462] width 28 height 14
click at [583, 376] on polyline "button" at bounding box center [583, 377] width 5 height 3
click at [594, 455] on button "MoM" at bounding box center [644, 463] width 181 height 29
